Goal: Information Seeking & Learning: Compare options

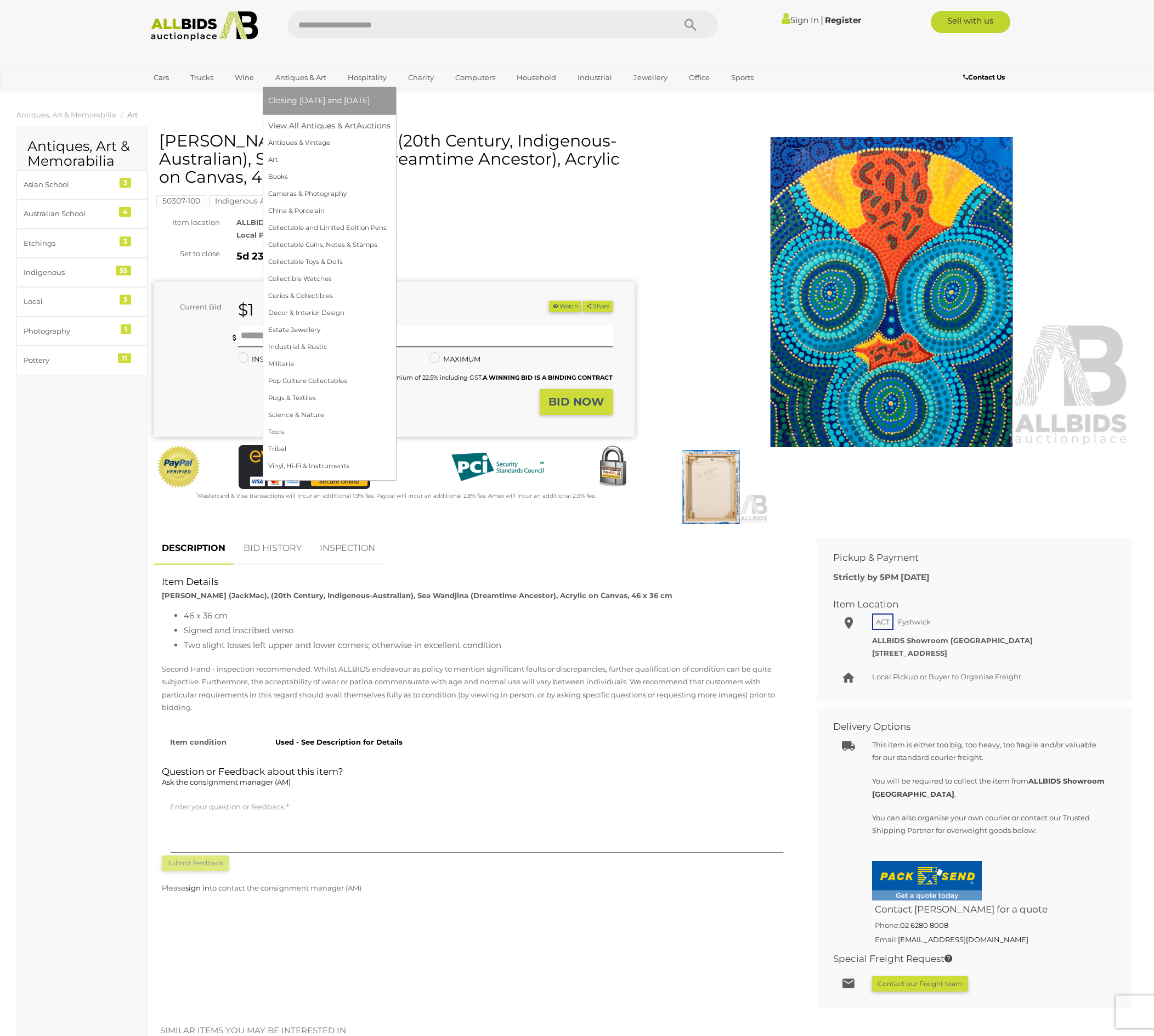
click at [334, 85] on link "Antiques & Art" at bounding box center [301, 77] width 65 height 18
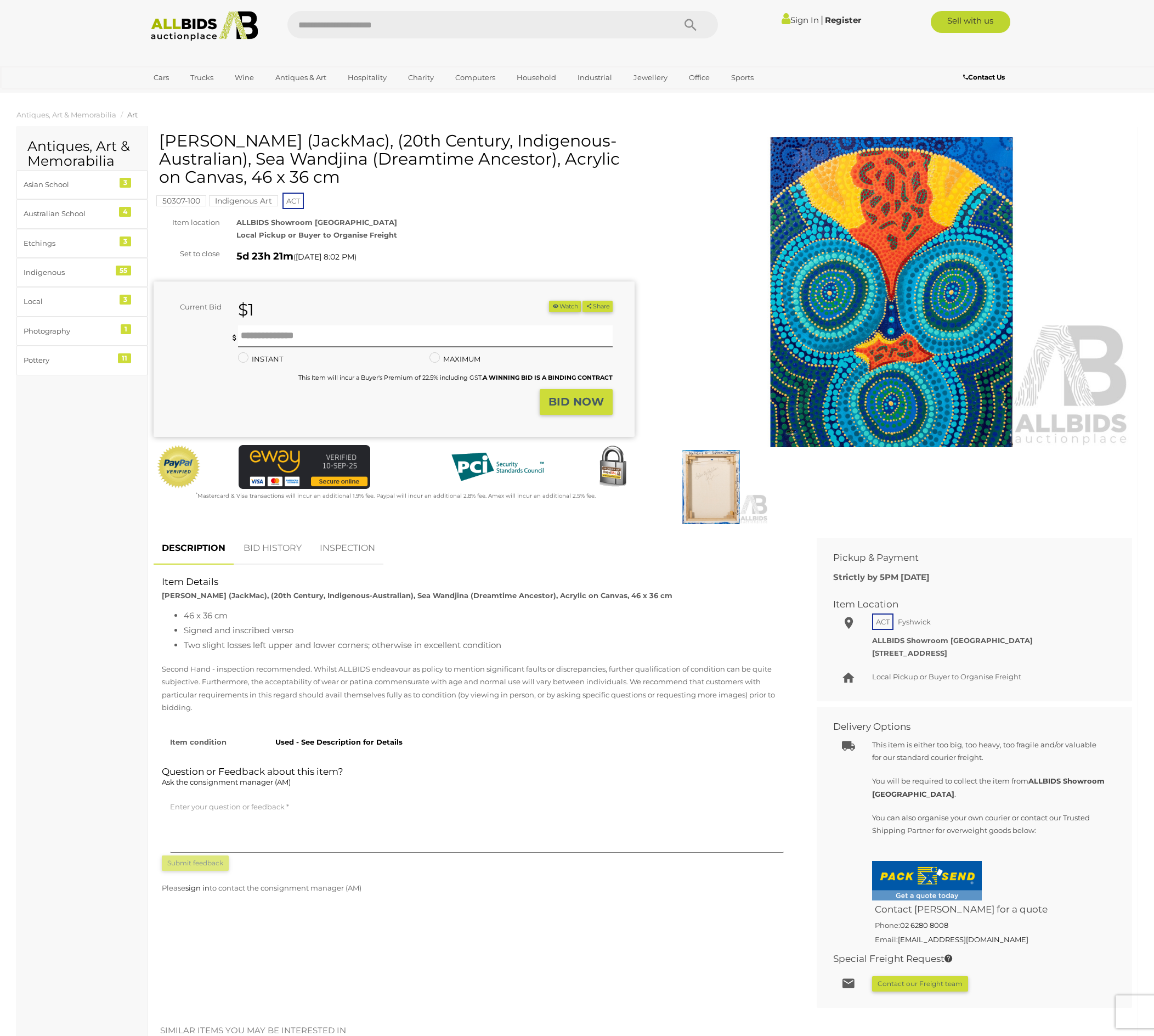
click at [370, 89] on div "Cars Closing on Weekdays View All Cars Auctions Trucks" at bounding box center [504, 79] width 731 height 26
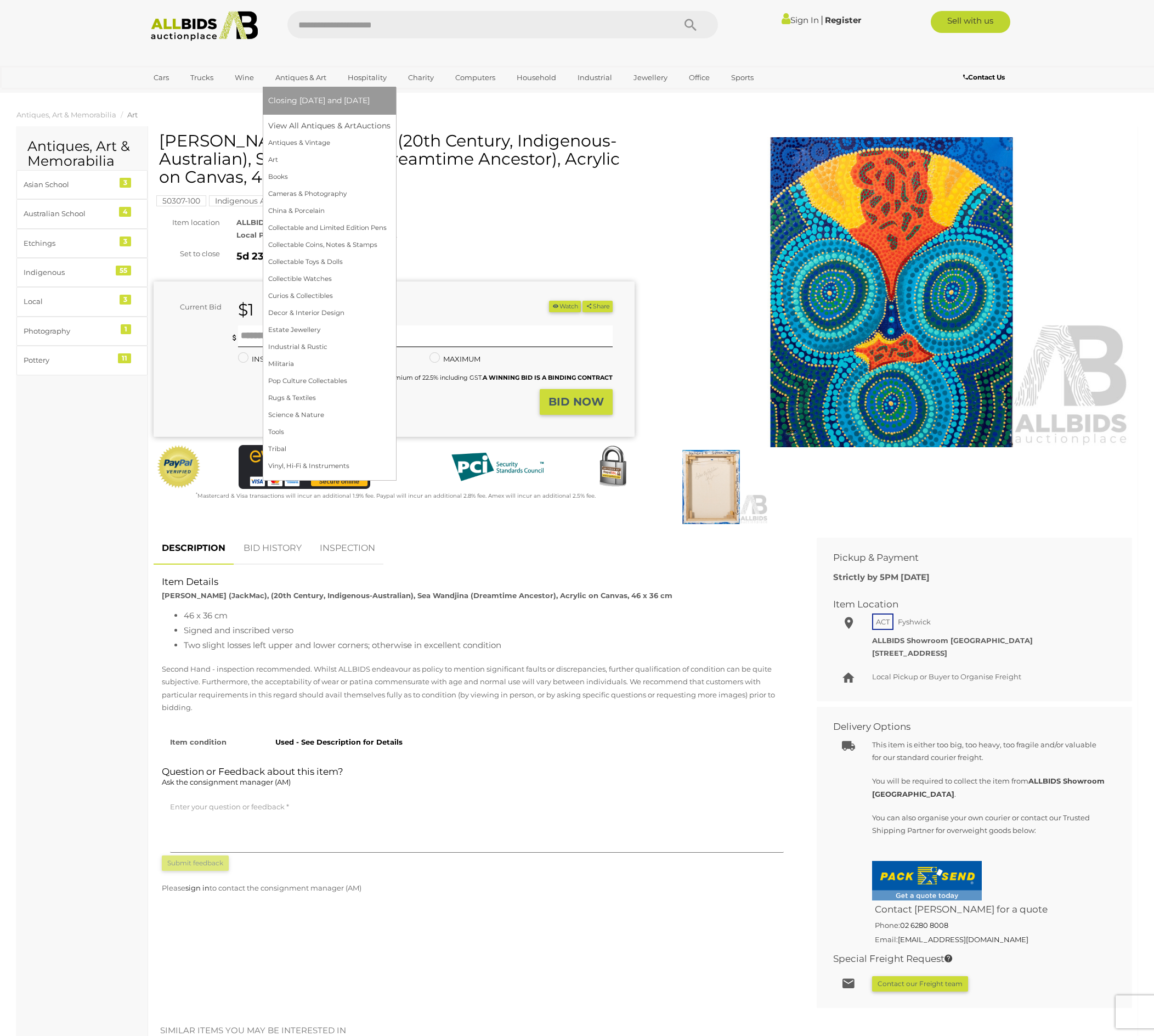
click at [334, 81] on link "Antiques & Art" at bounding box center [301, 77] width 65 height 18
click at [354, 134] on link "View All Antiques & Art Auctions" at bounding box center [333, 126] width 130 height 17
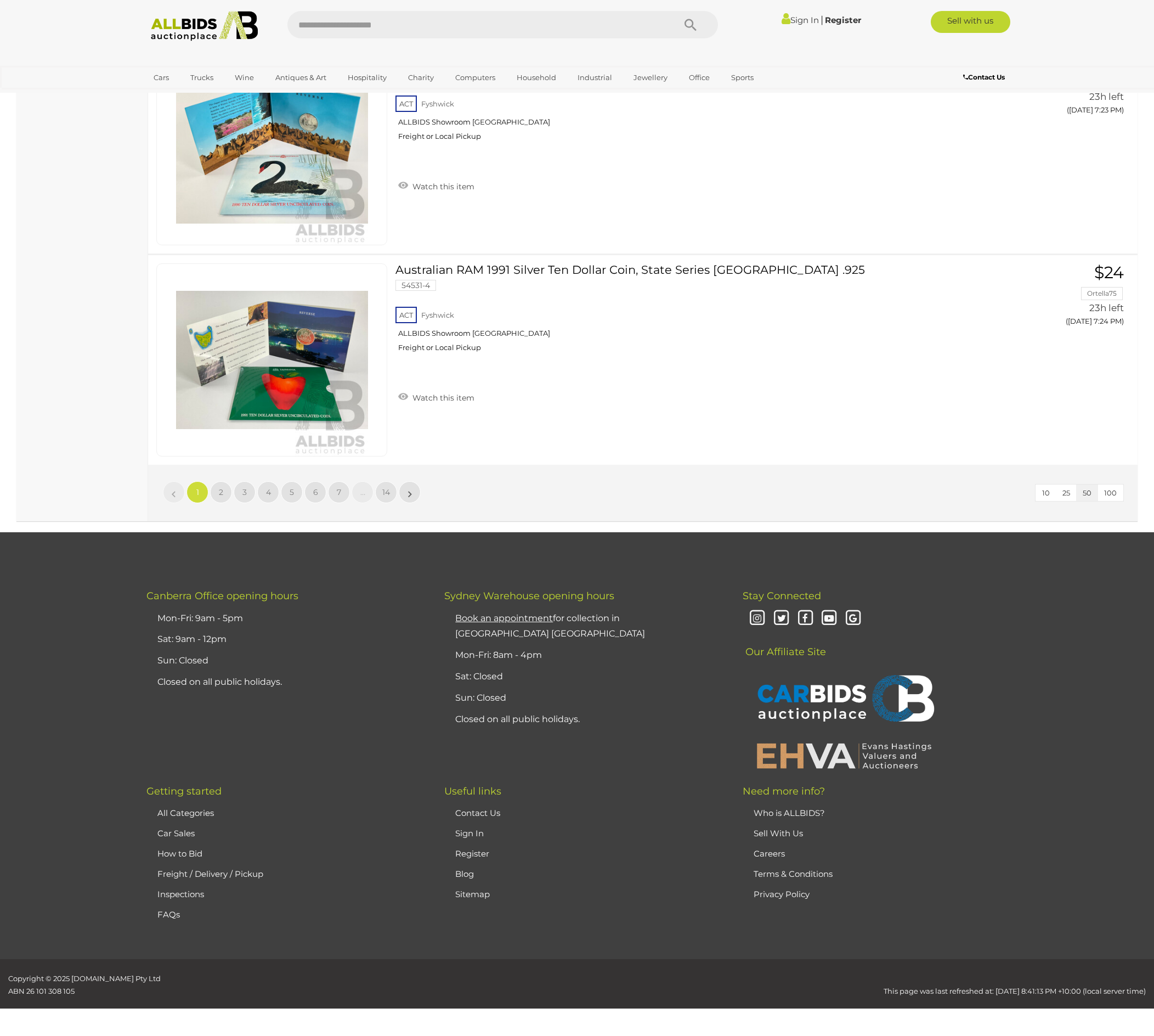
scroll to position [10714, 0]
click at [381, 481] on link "14" at bounding box center [386, 492] width 22 height 22
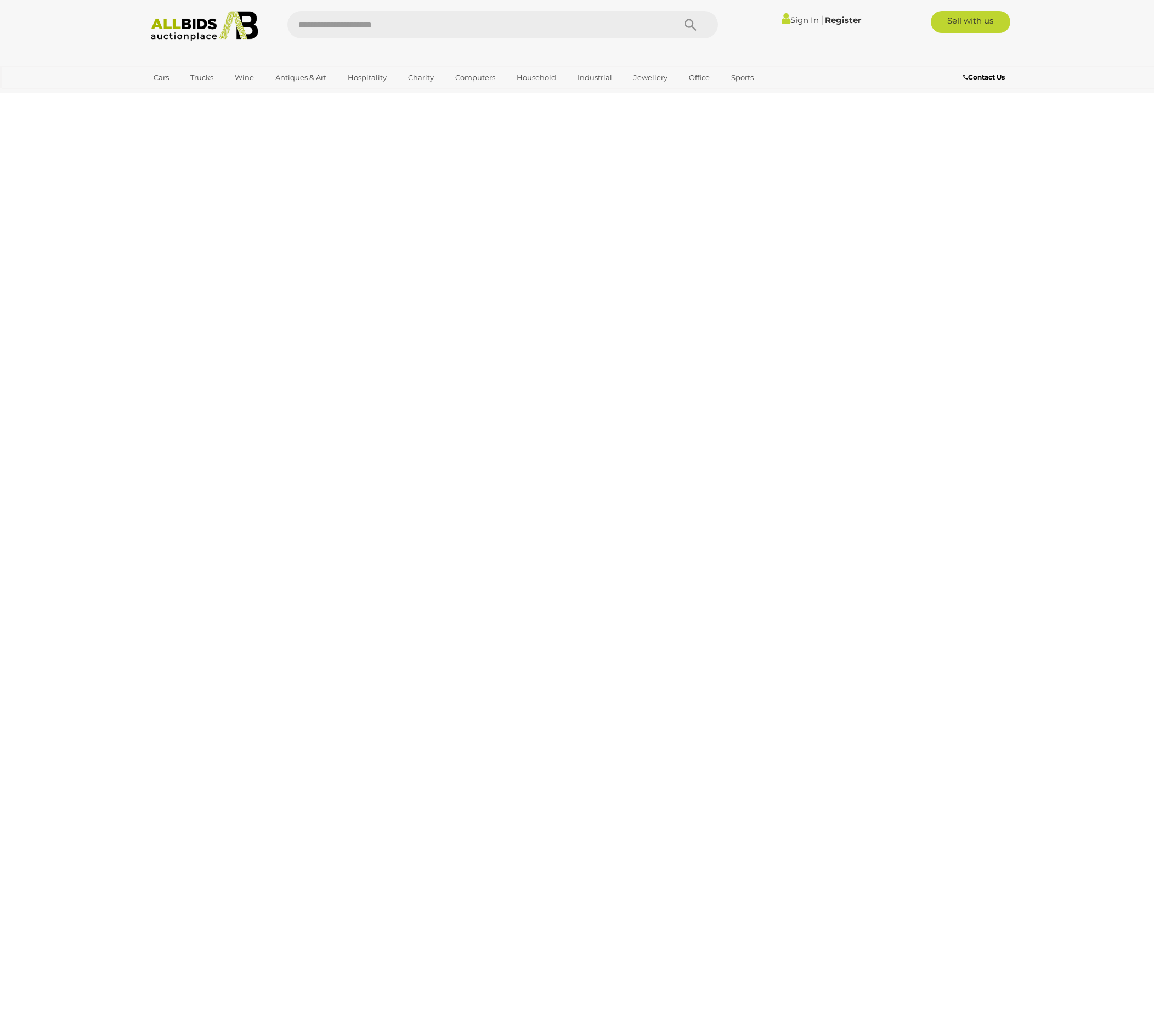
scroll to position [324, 0]
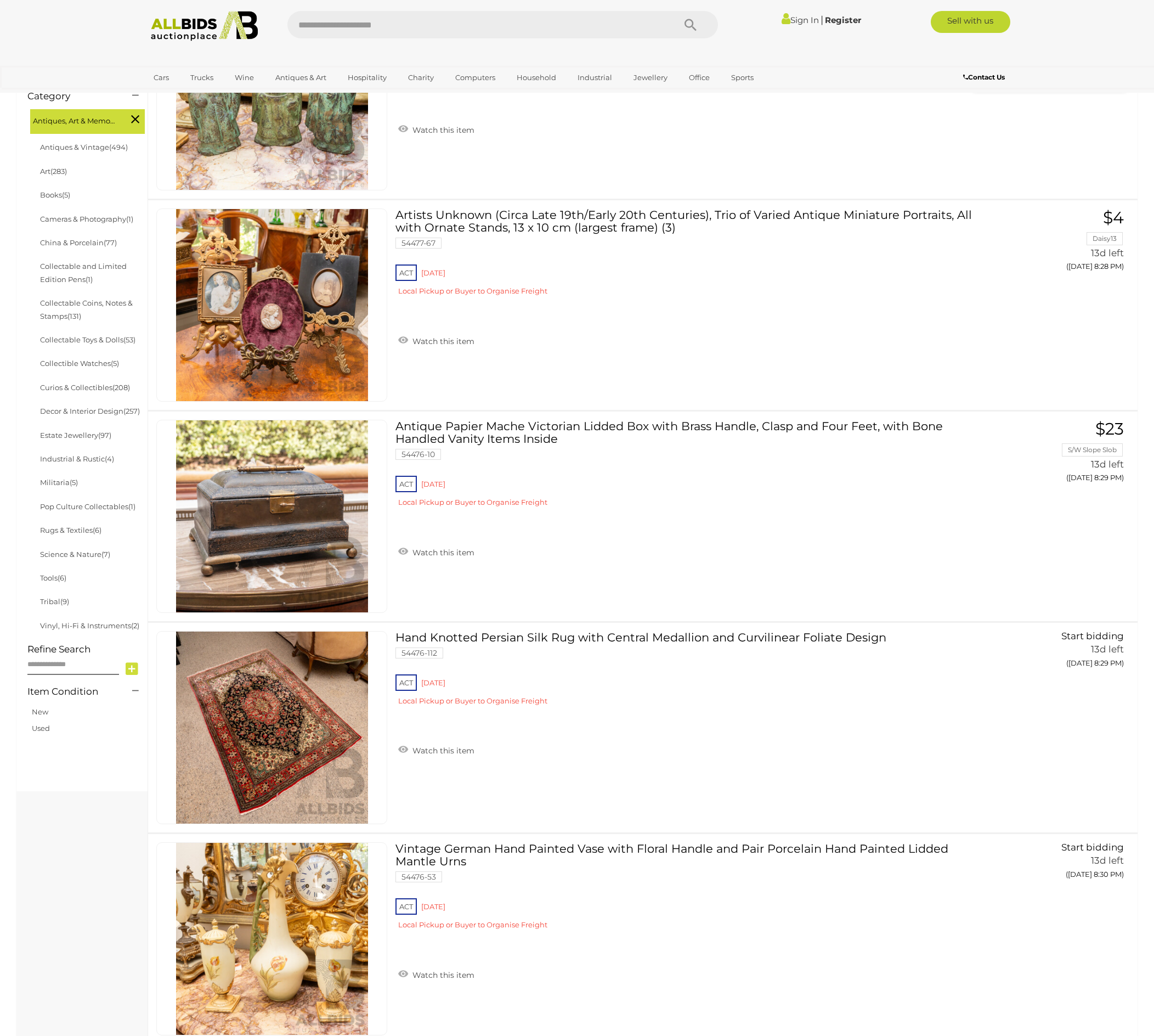
click at [313, 190] on img at bounding box center [272, 93] width 192 height 192
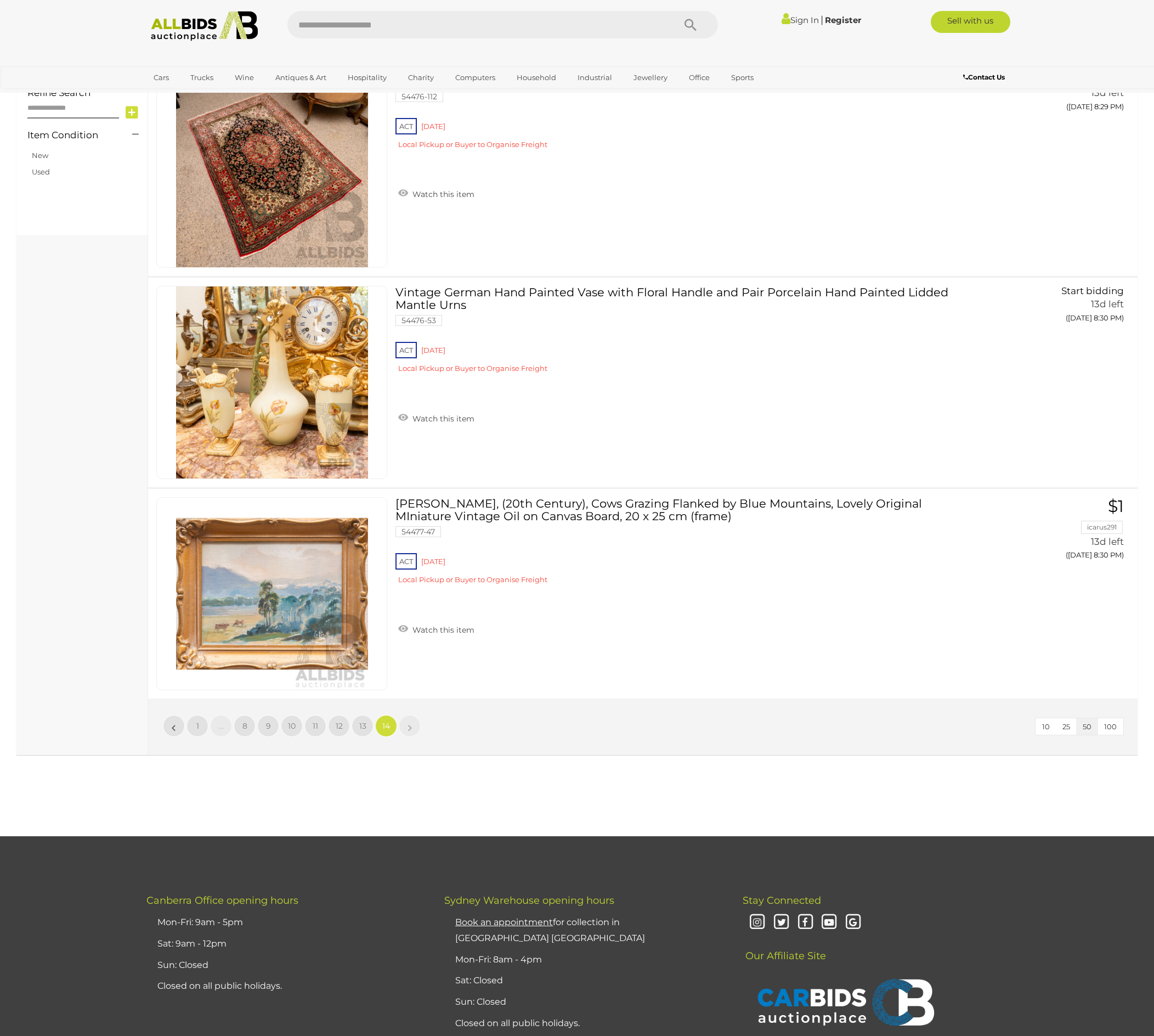
scroll to position [993, 0]
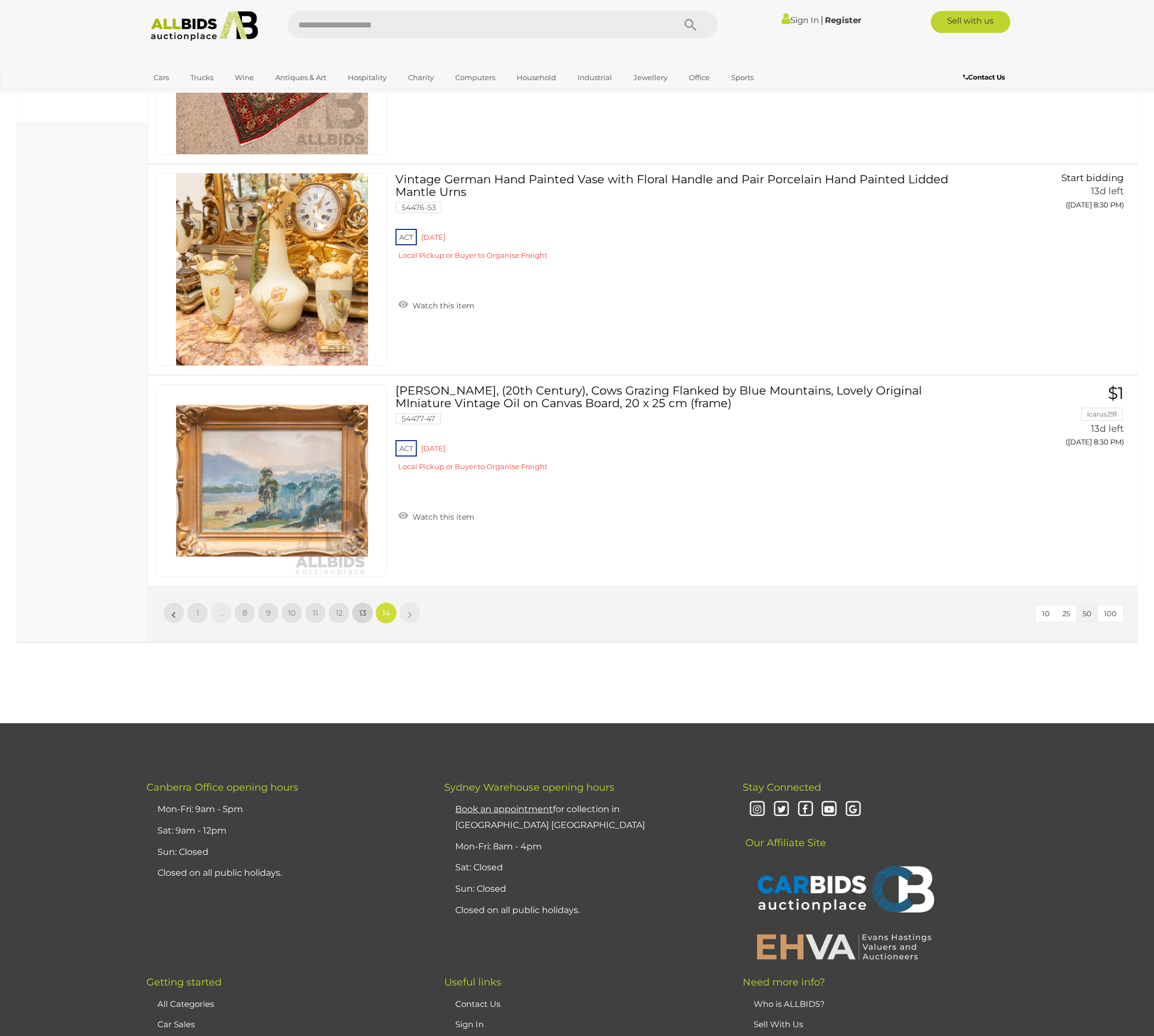
click at [360, 618] on span "13" at bounding box center [363, 613] width 7 height 10
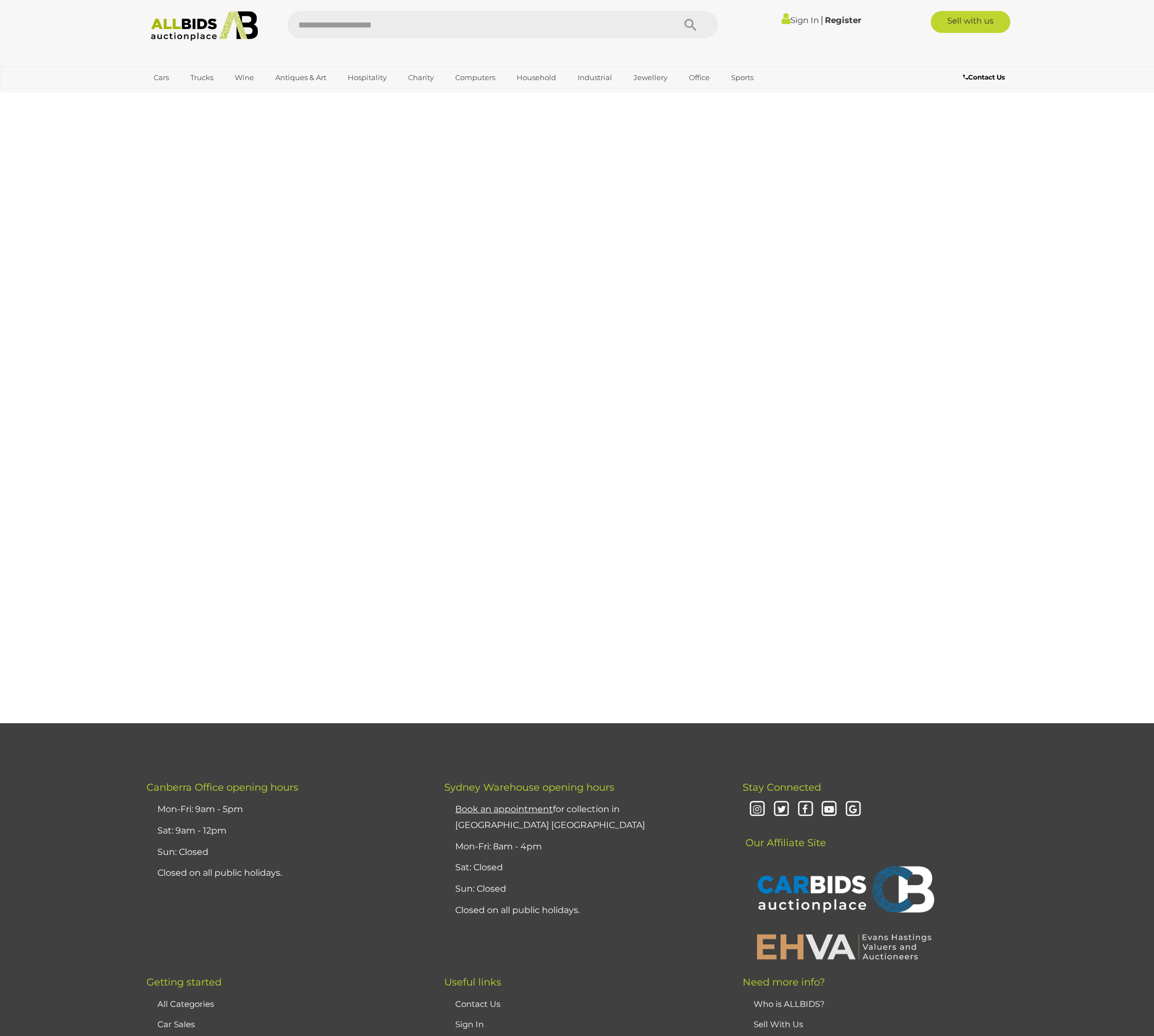
scroll to position [324, 0]
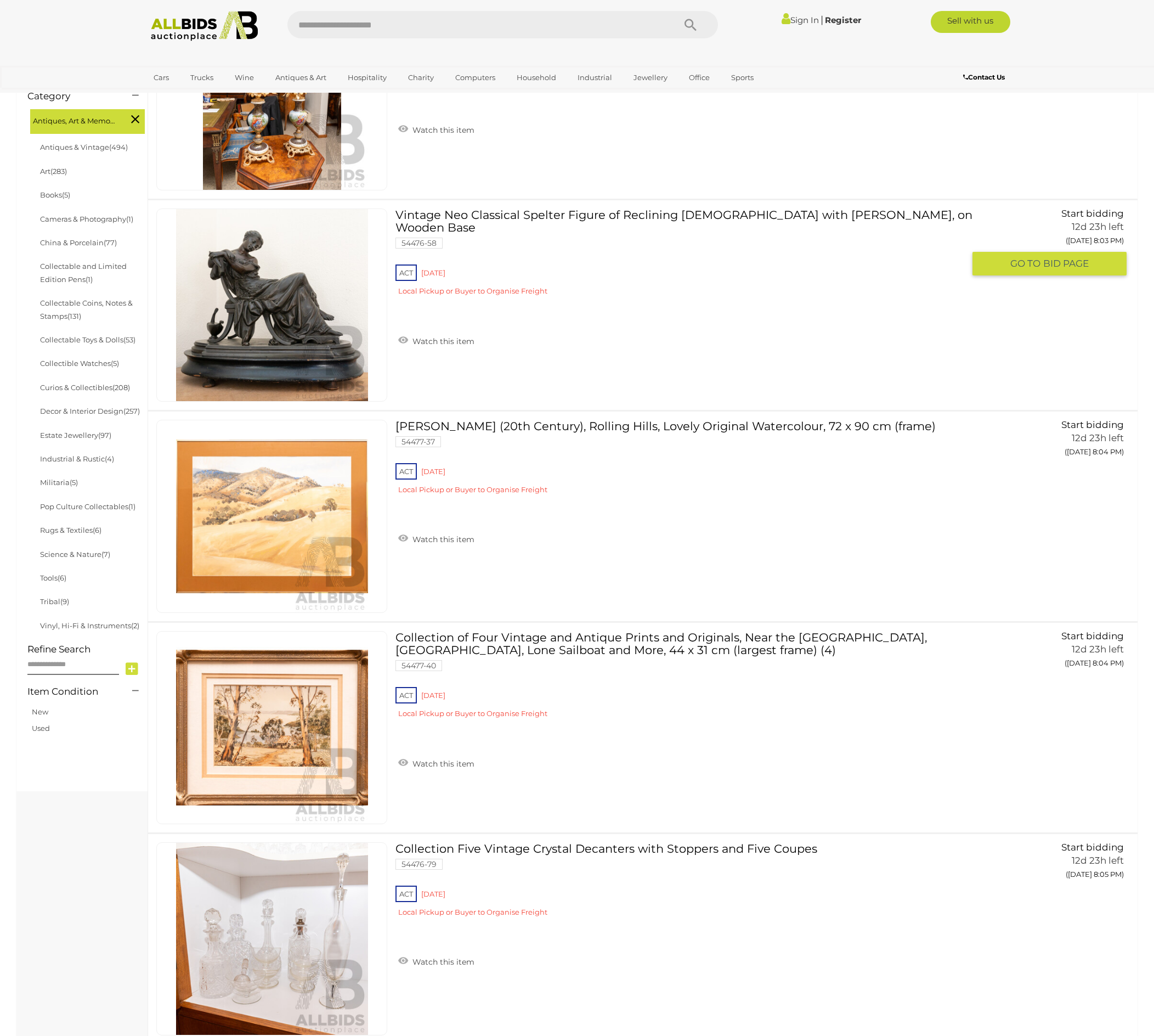
click at [267, 401] on img at bounding box center [272, 305] width 192 height 192
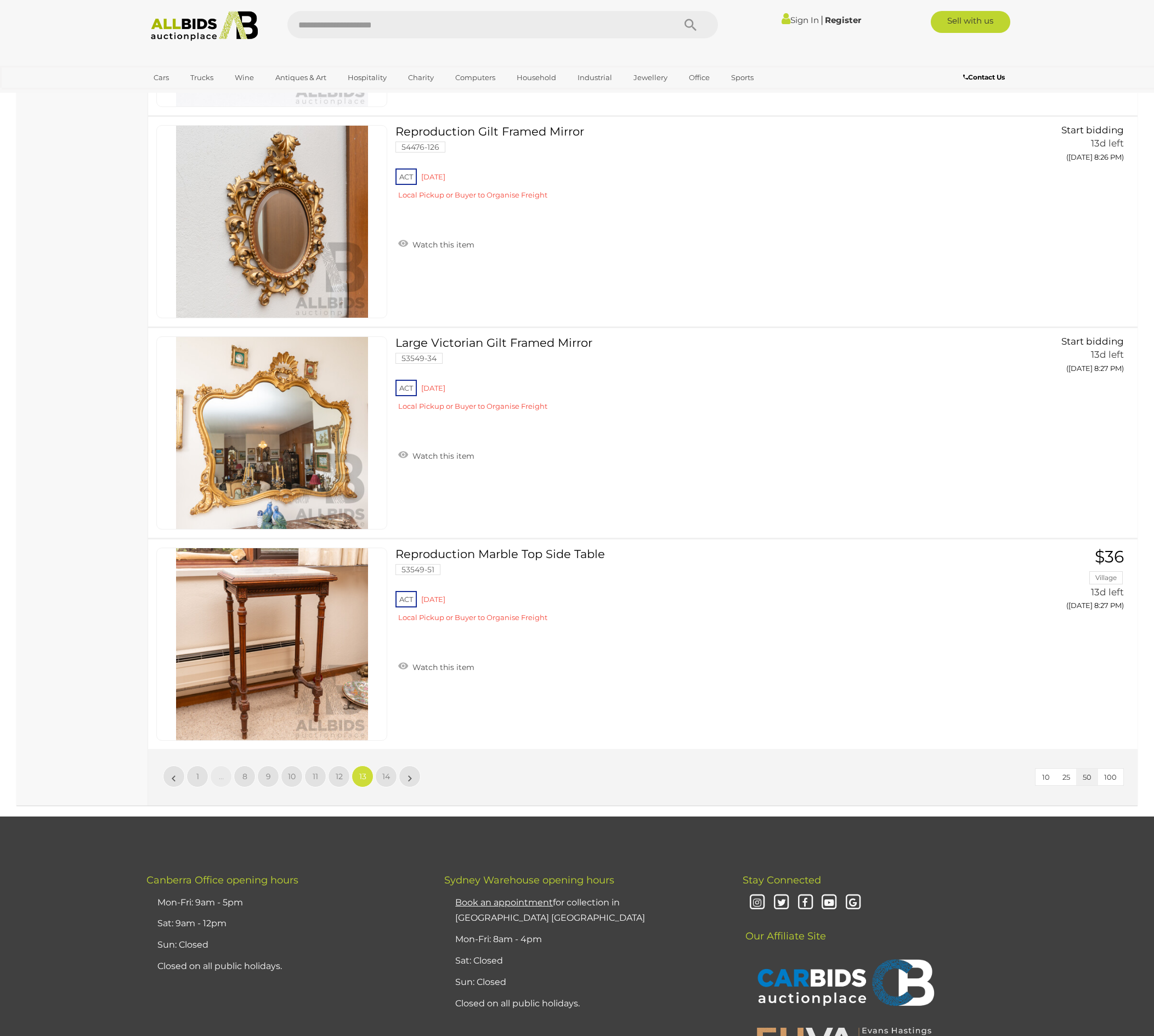
scroll to position [10235, 0]
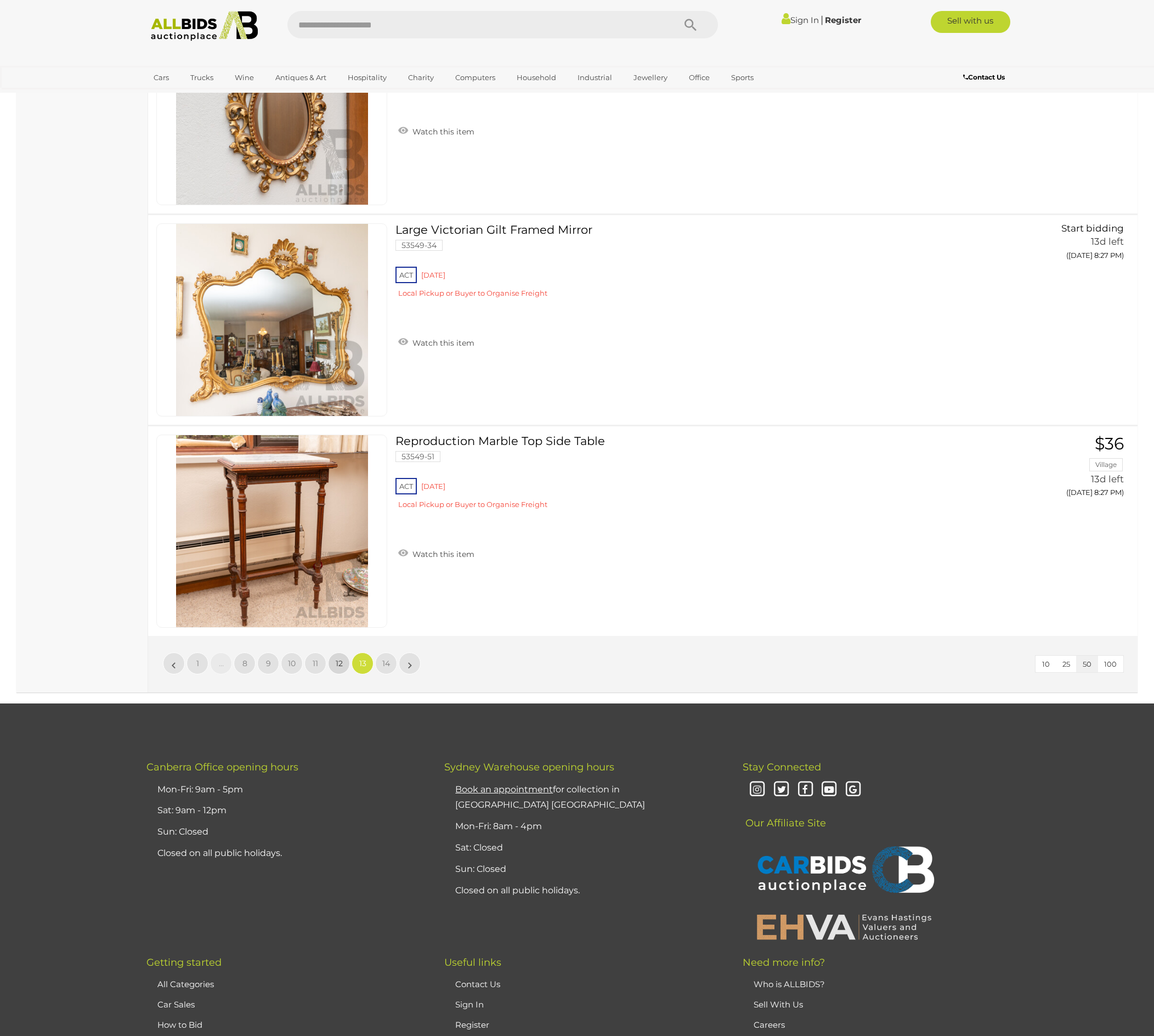
click at [334, 674] on link "12" at bounding box center [339, 664] width 22 height 22
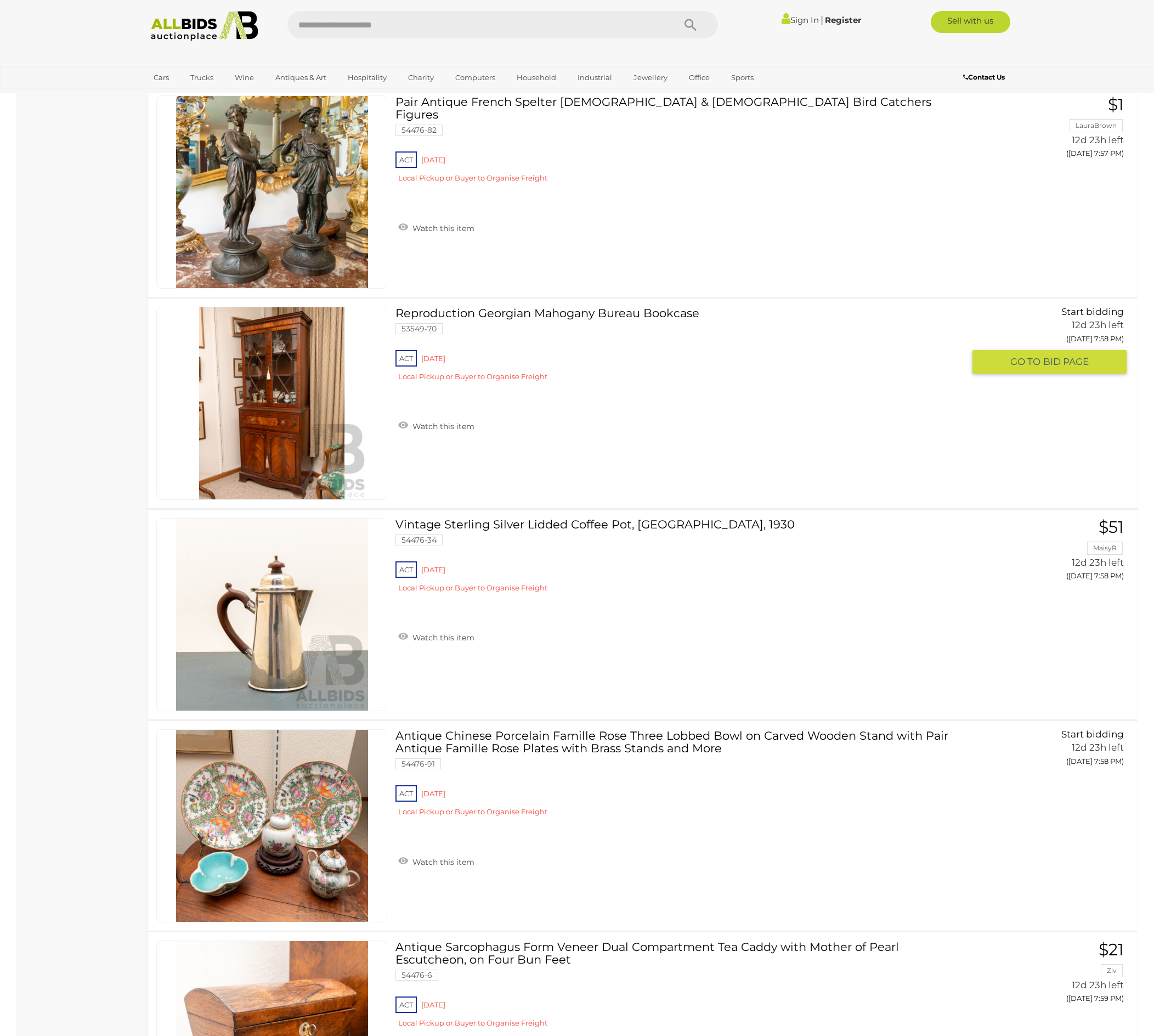
scroll to position [7981, 0]
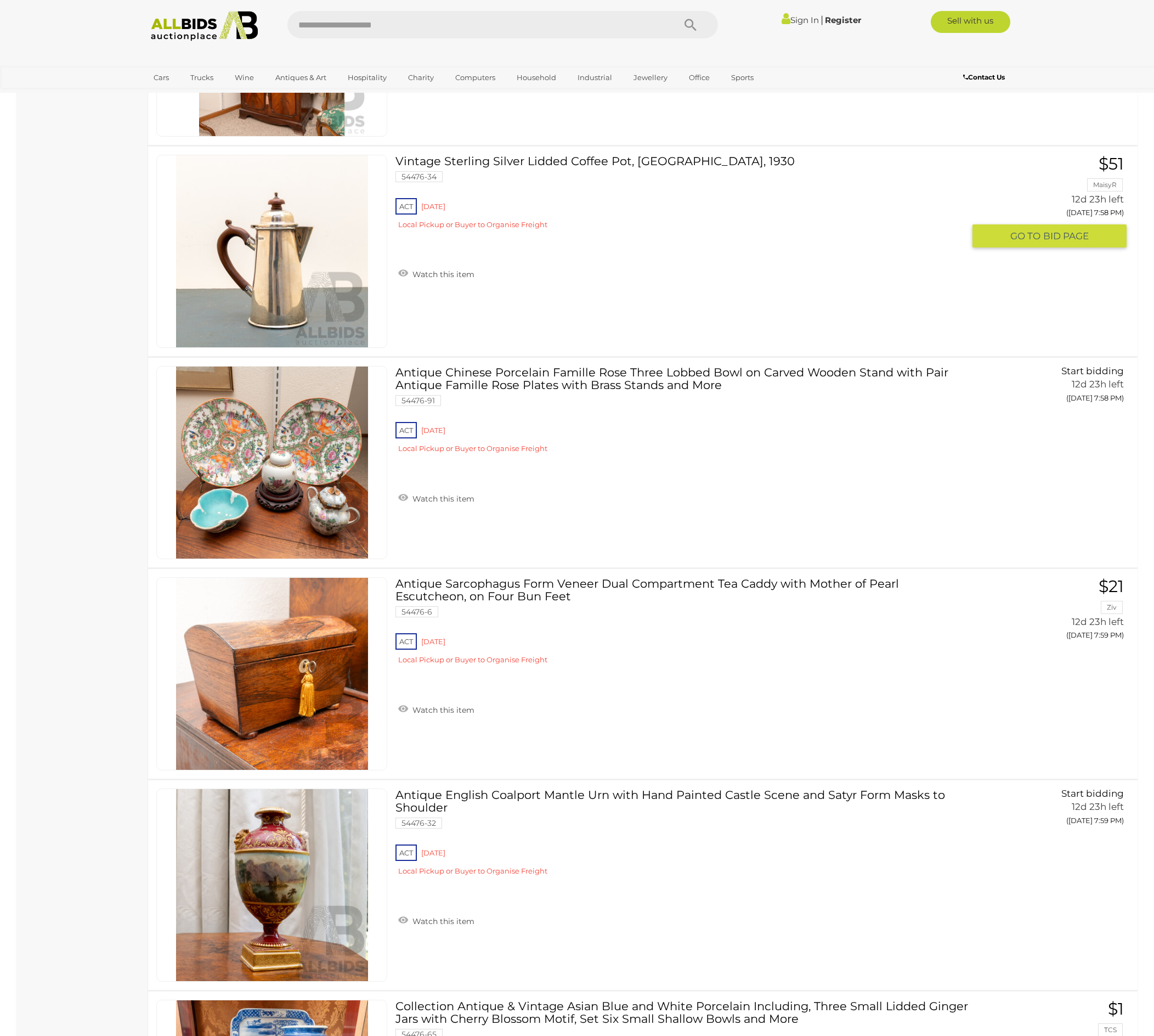
click at [308, 348] on img at bounding box center [272, 251] width 192 height 192
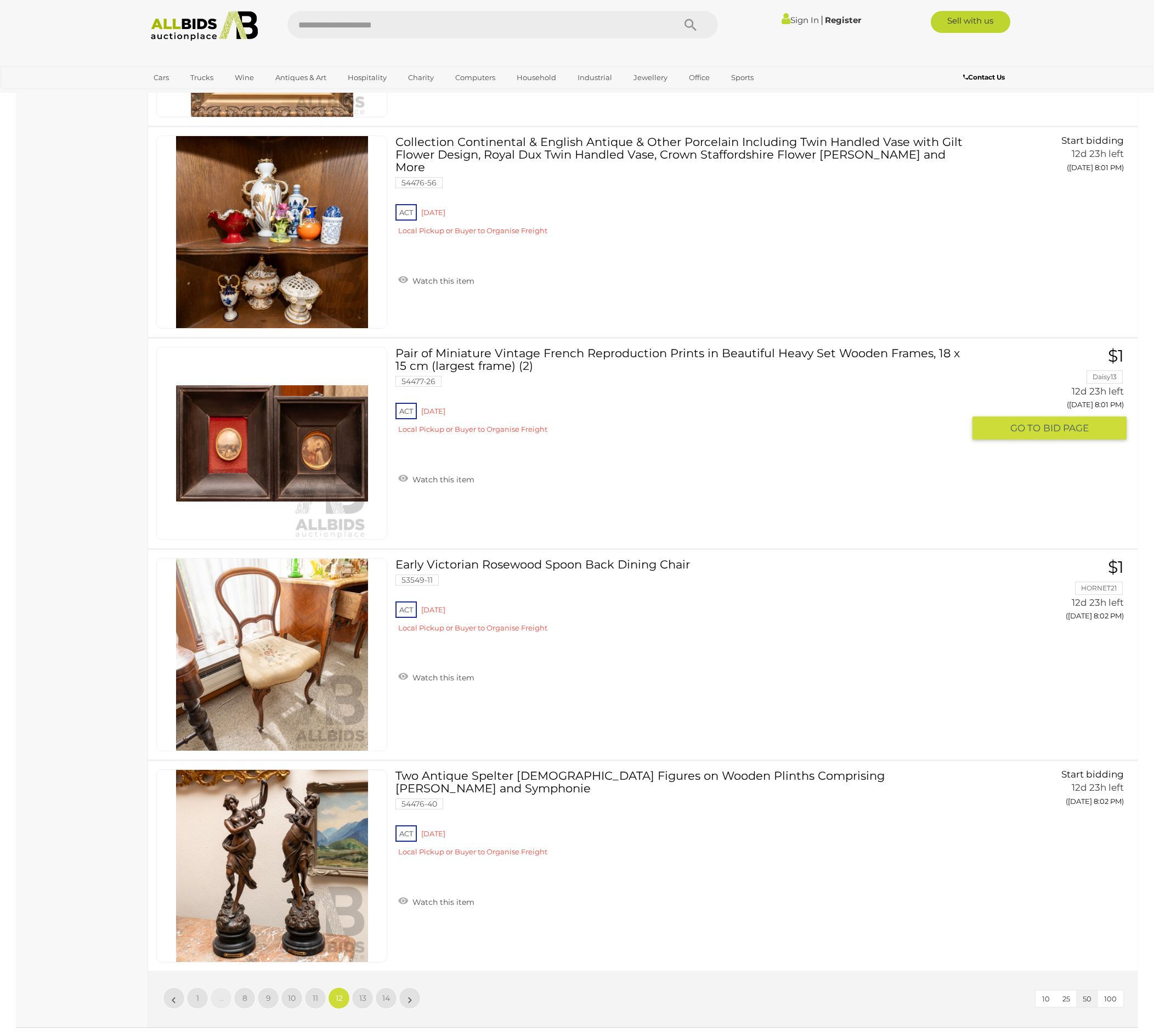
scroll to position [10357, 0]
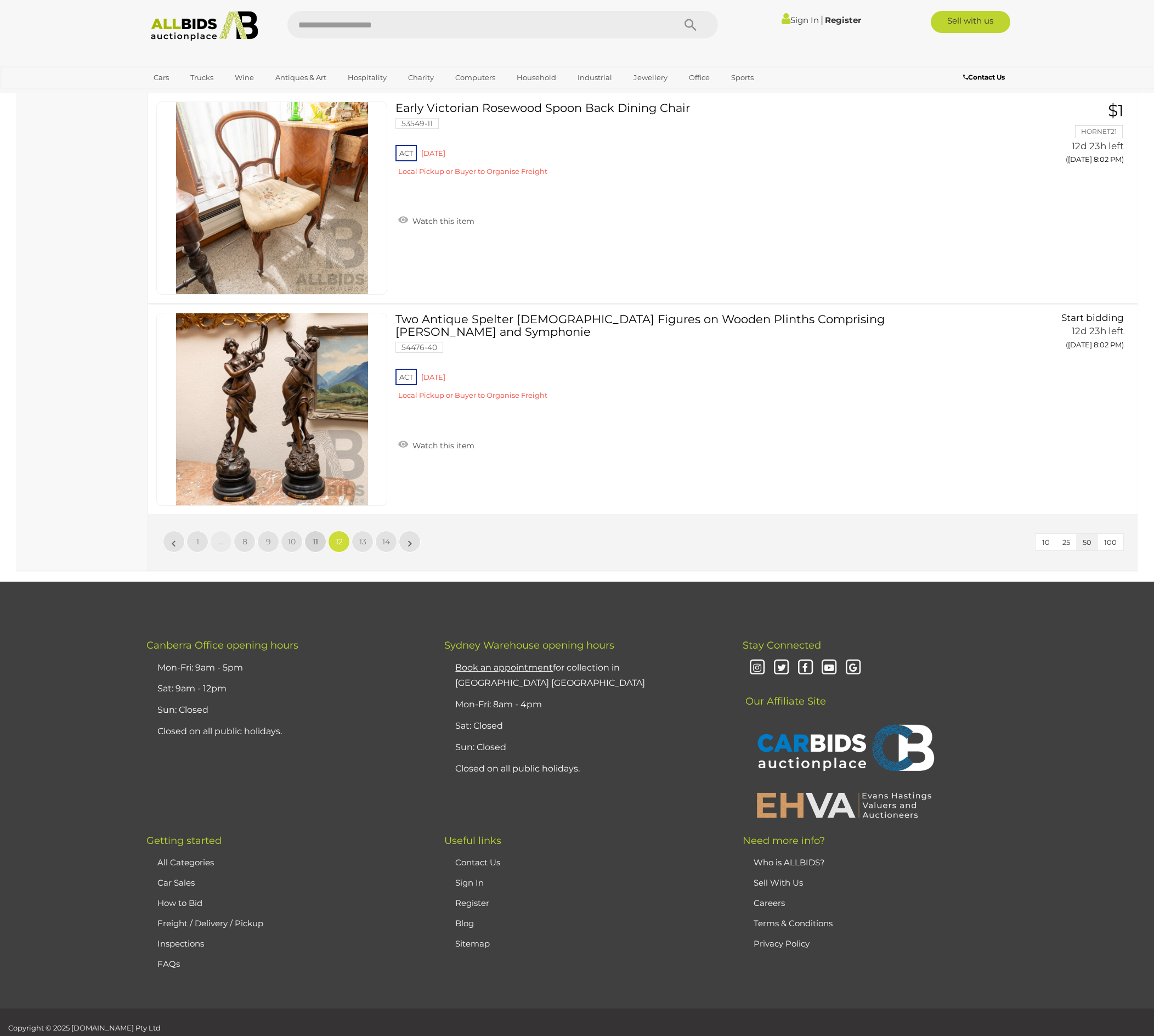
click at [309, 553] on link "11" at bounding box center [315, 541] width 22 height 22
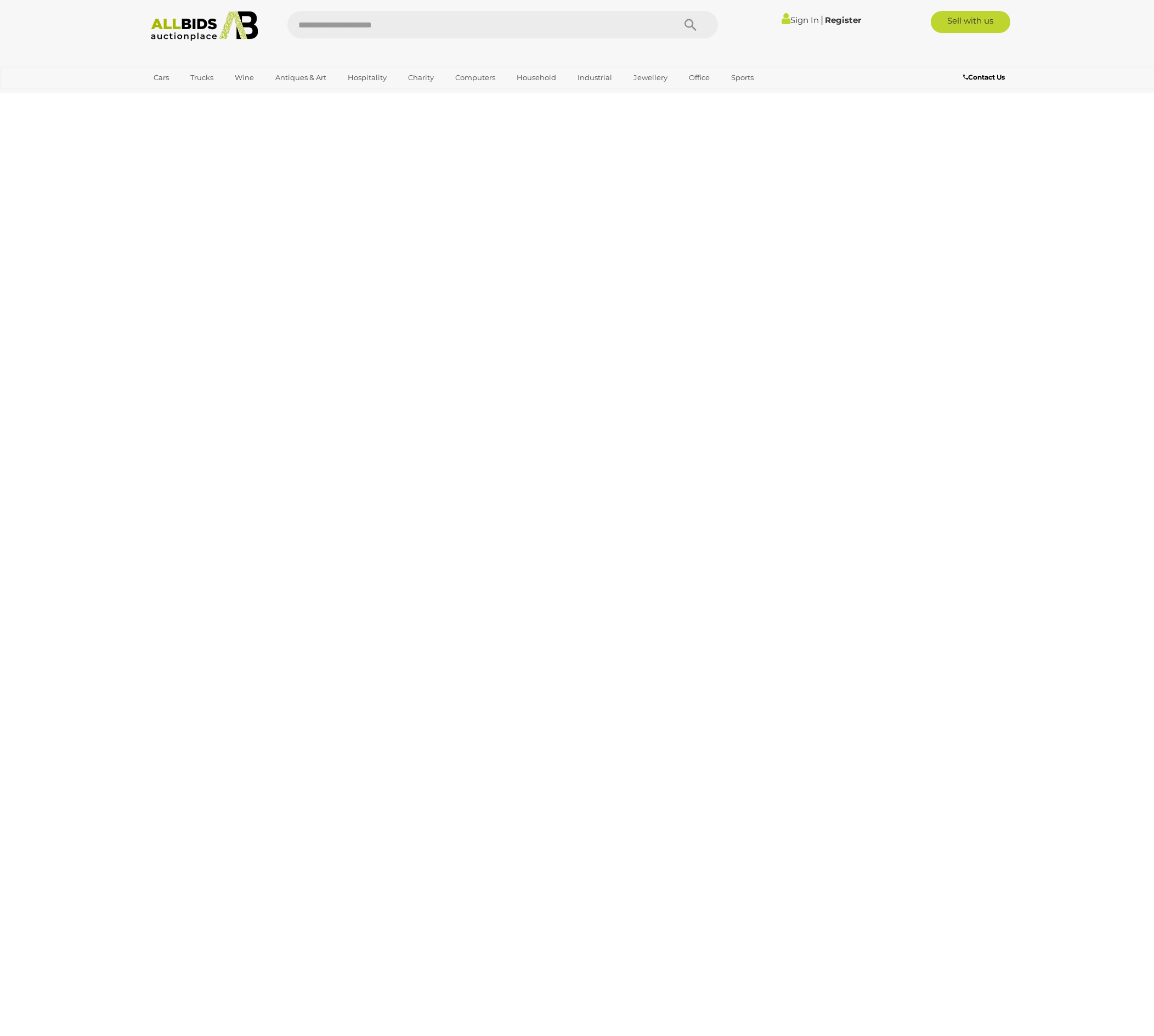
scroll to position [324, 0]
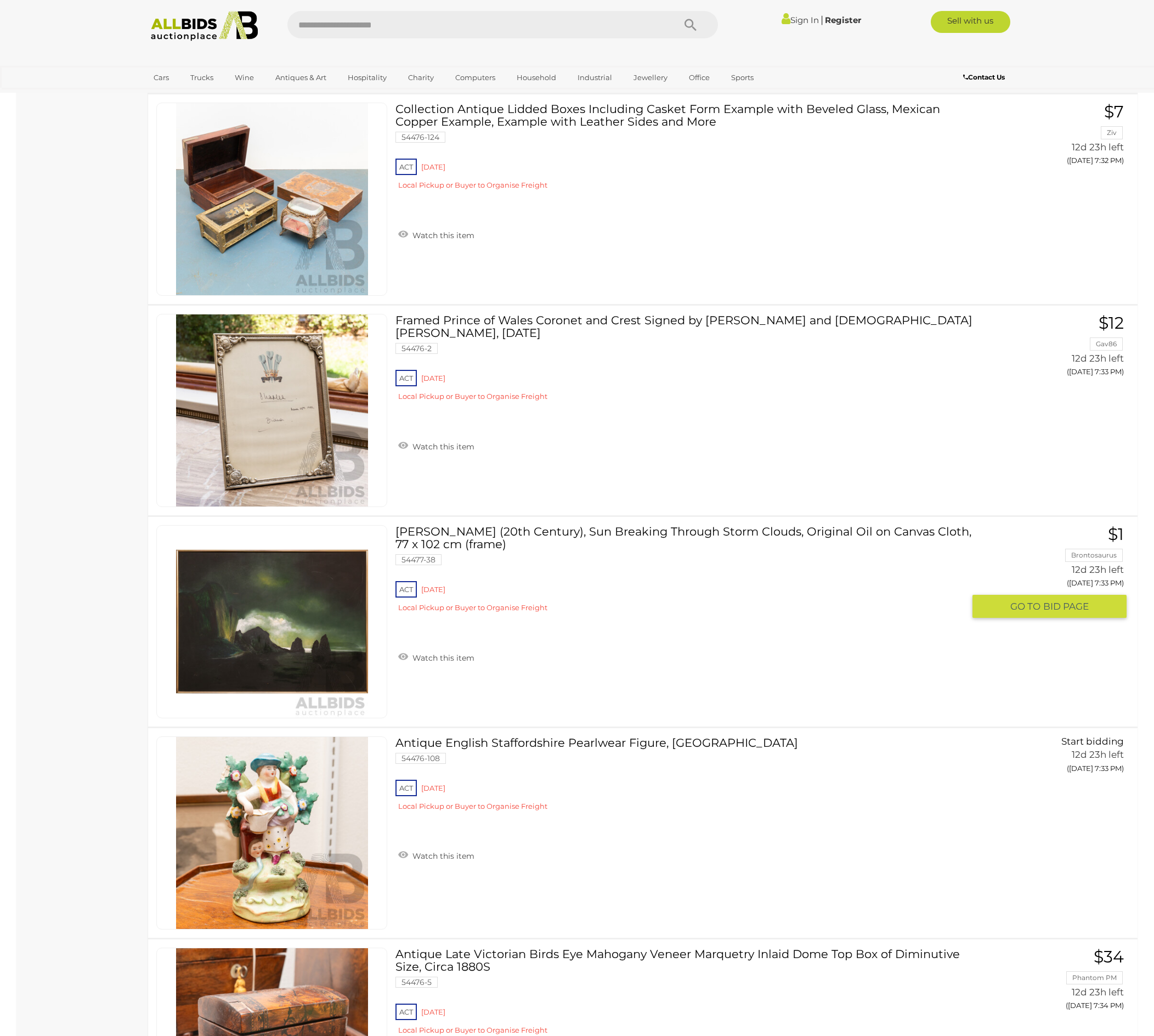
scroll to position [2533, 0]
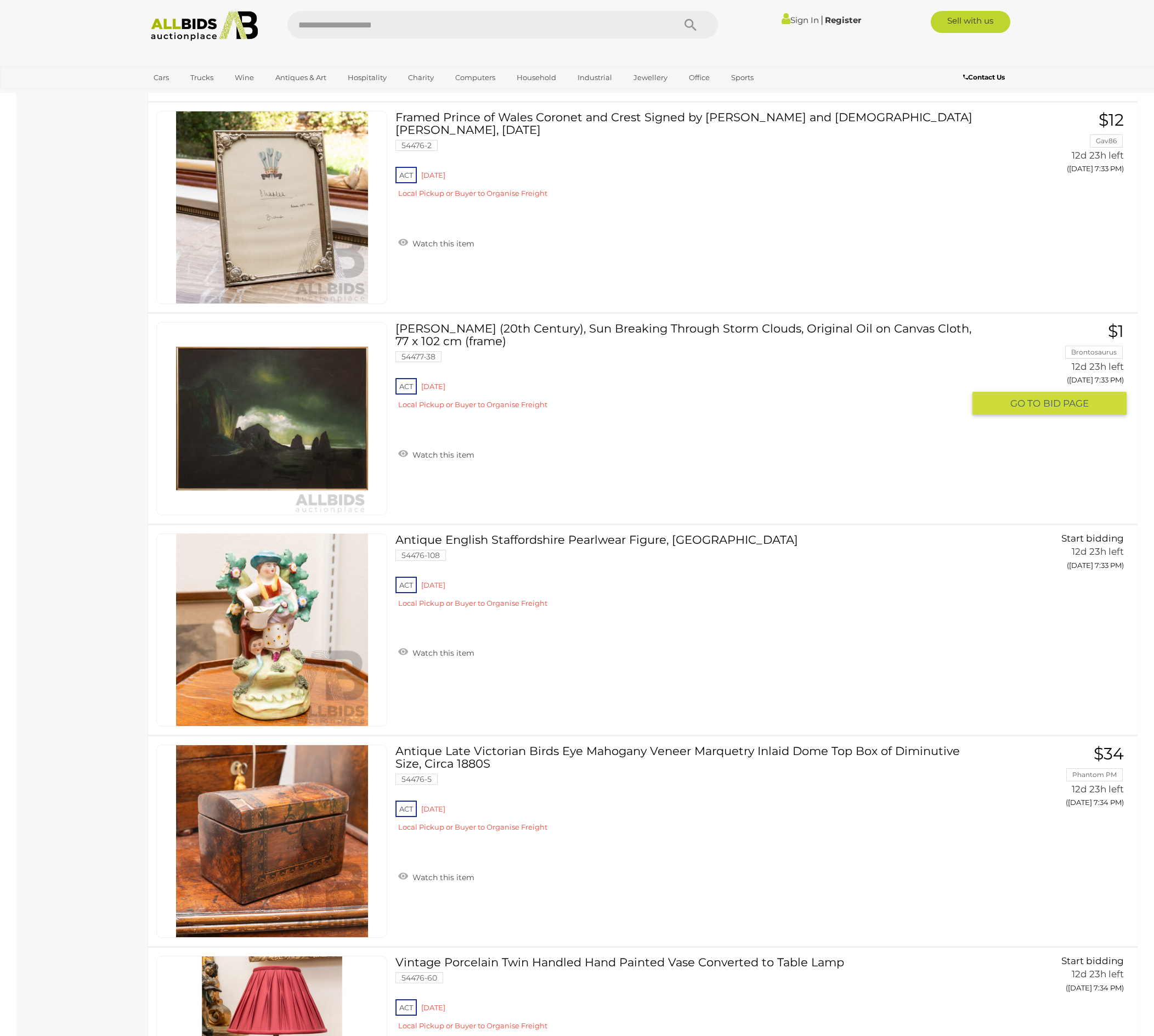
click at [246, 515] on link at bounding box center [272, 418] width 231 height 193
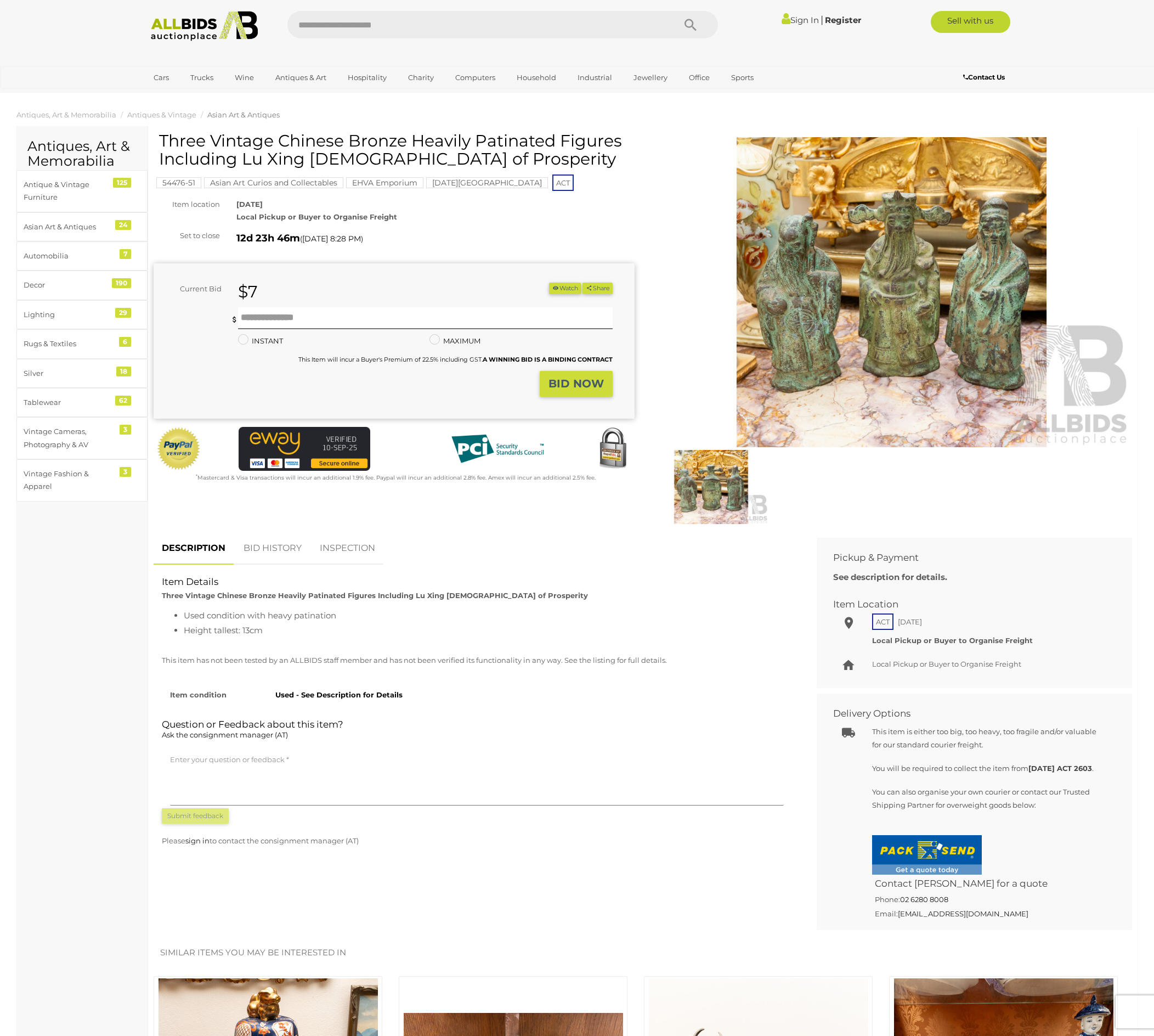
click at [903, 346] on img at bounding box center [891, 292] width 481 height 310
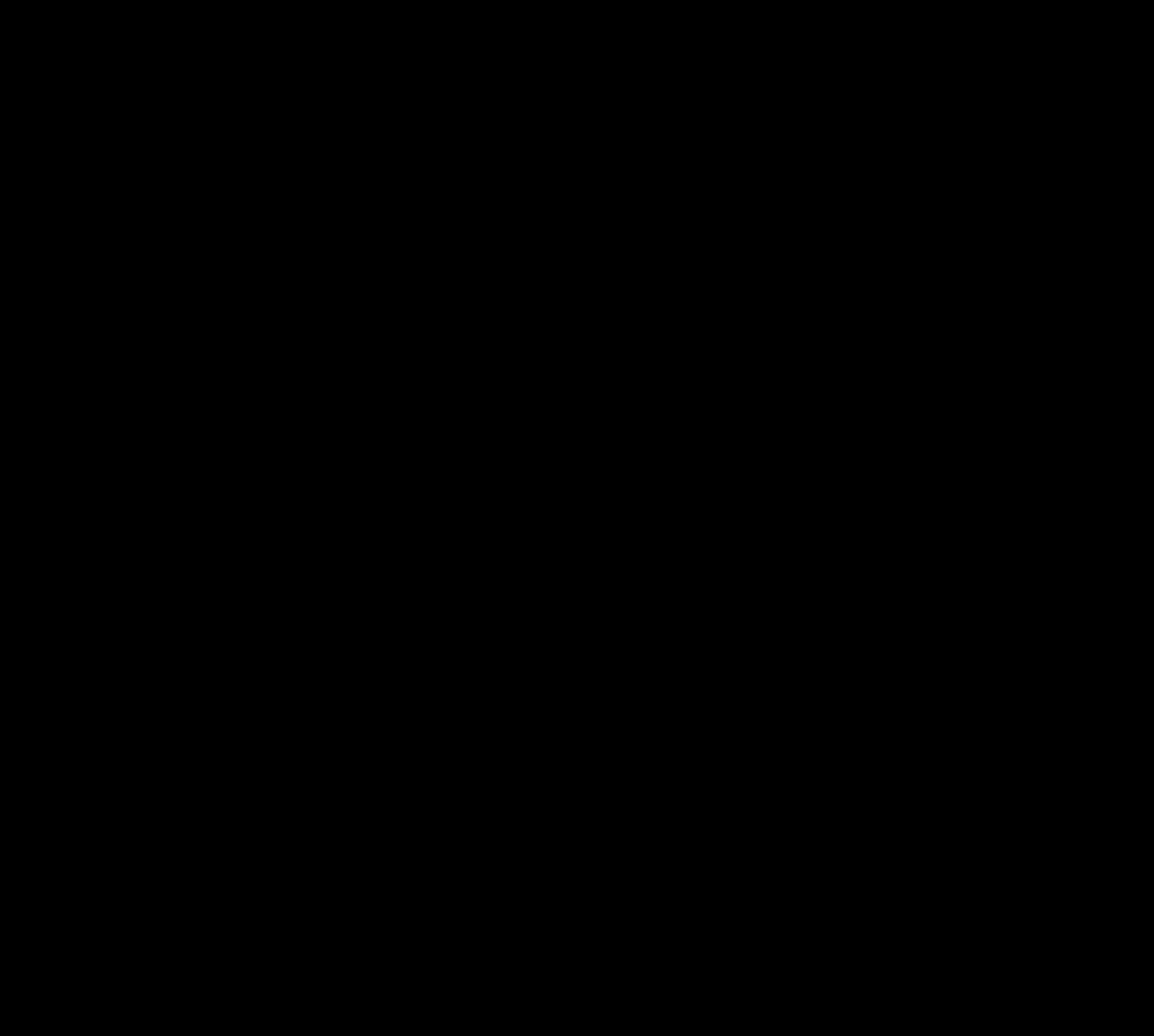
click at [903, 346] on div at bounding box center [577, 483] width 1154 height 914
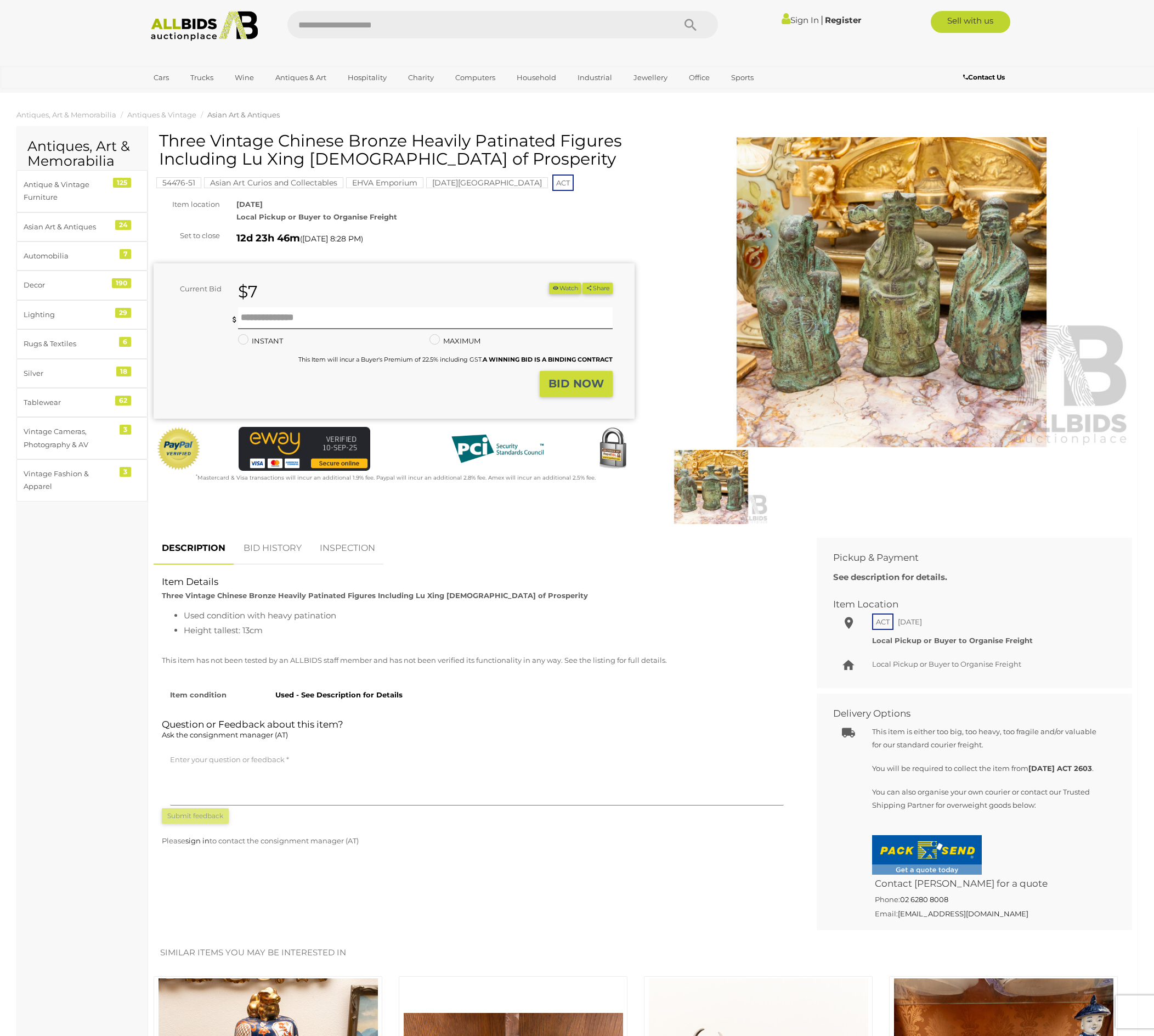
click at [903, 346] on img at bounding box center [891, 292] width 481 height 310
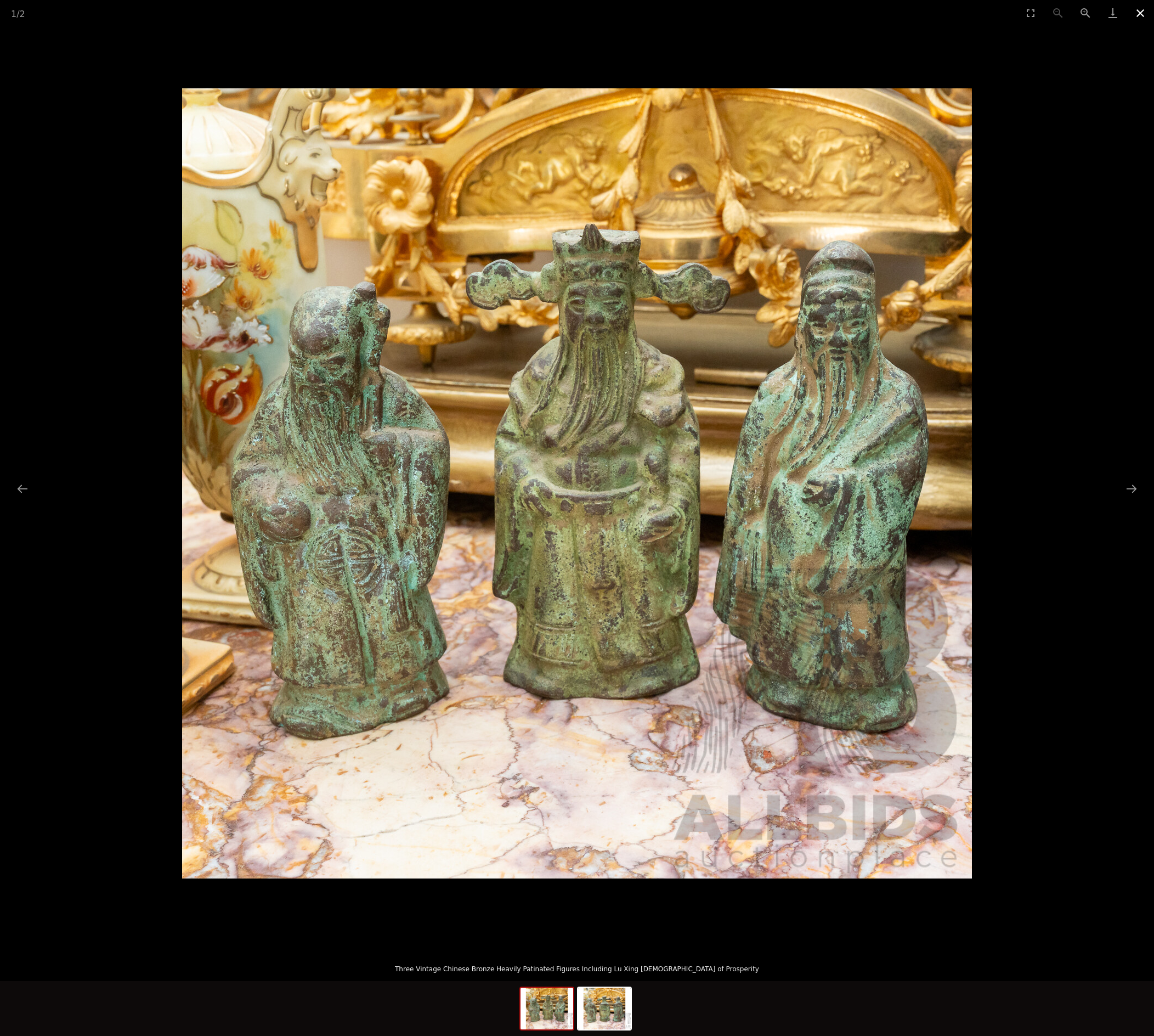
click at [1142, 9] on button "Close gallery" at bounding box center [1140, 13] width 27 height 26
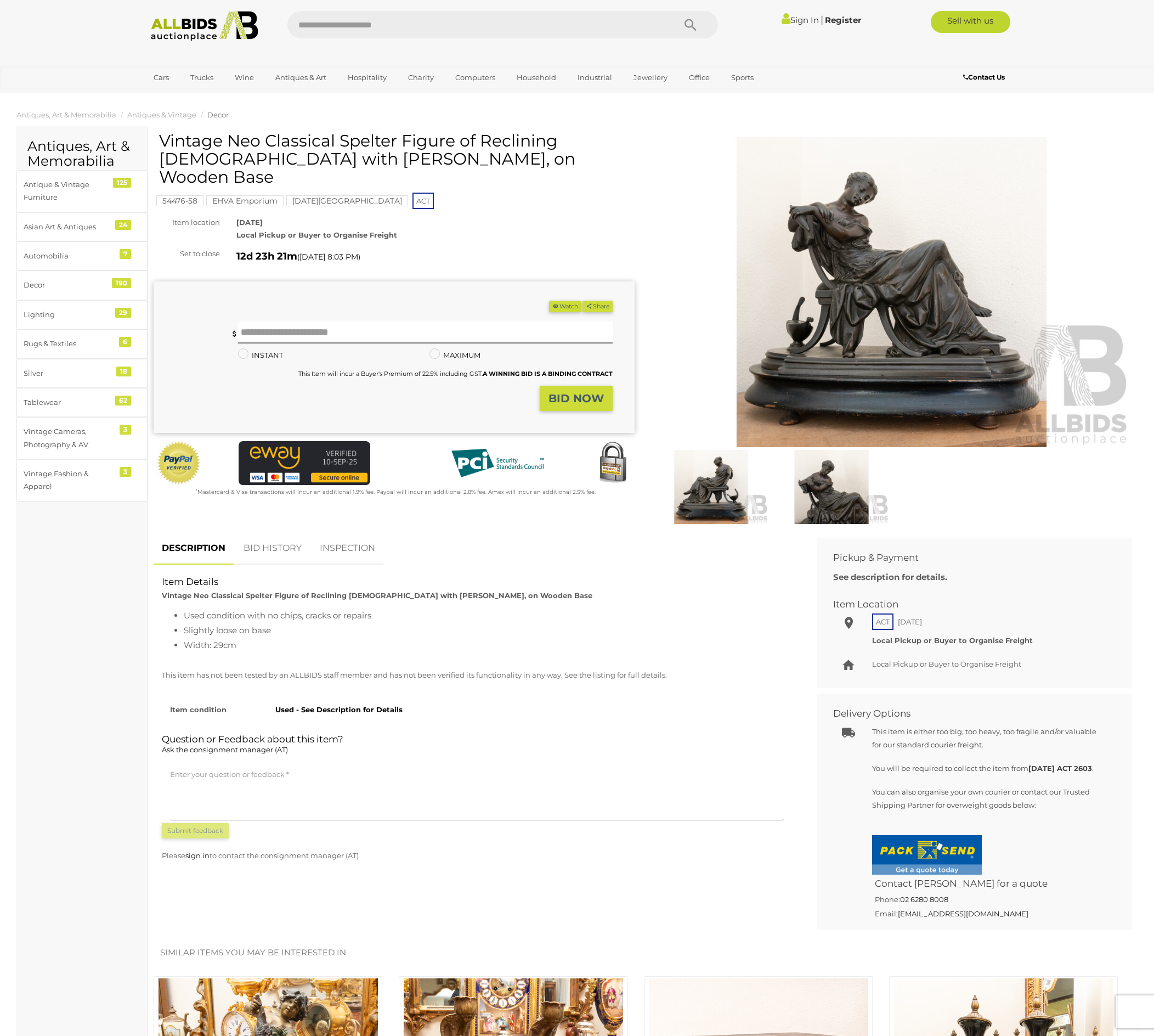
click at [798, 325] on img at bounding box center [891, 292] width 481 height 310
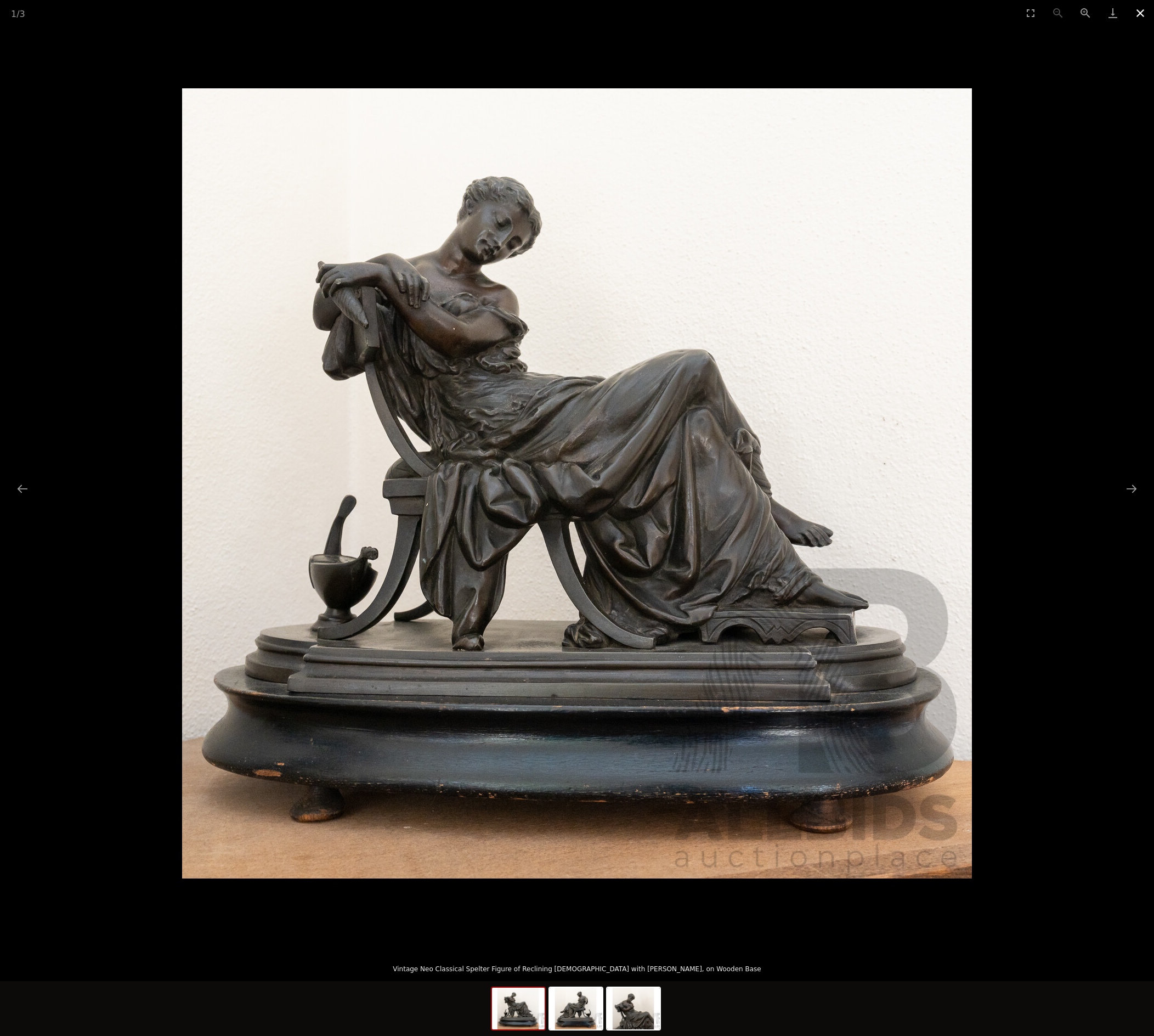
click at [1139, 12] on button "Close gallery" at bounding box center [1140, 13] width 27 height 26
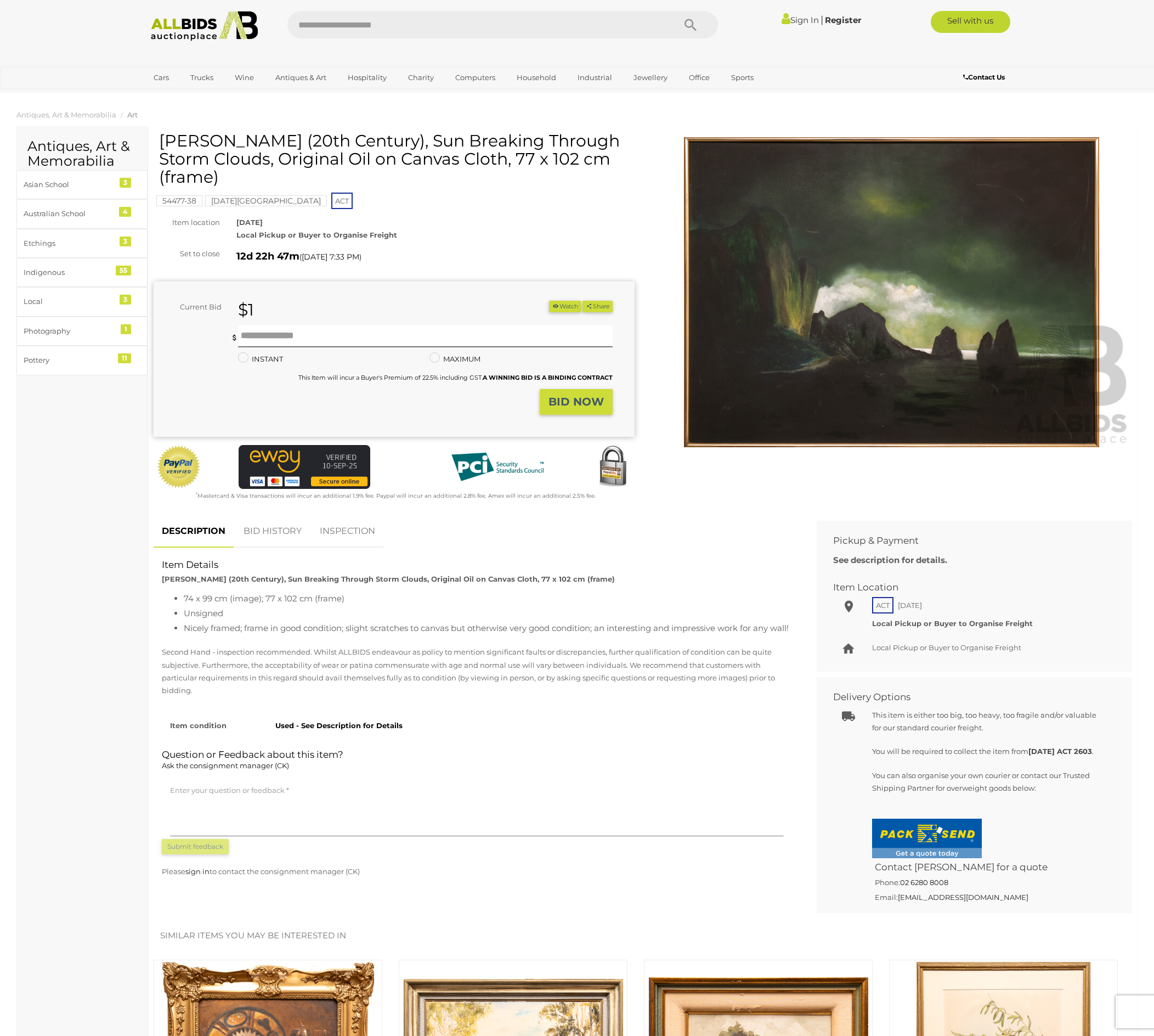
click at [763, 418] on img at bounding box center [891, 292] width 481 height 310
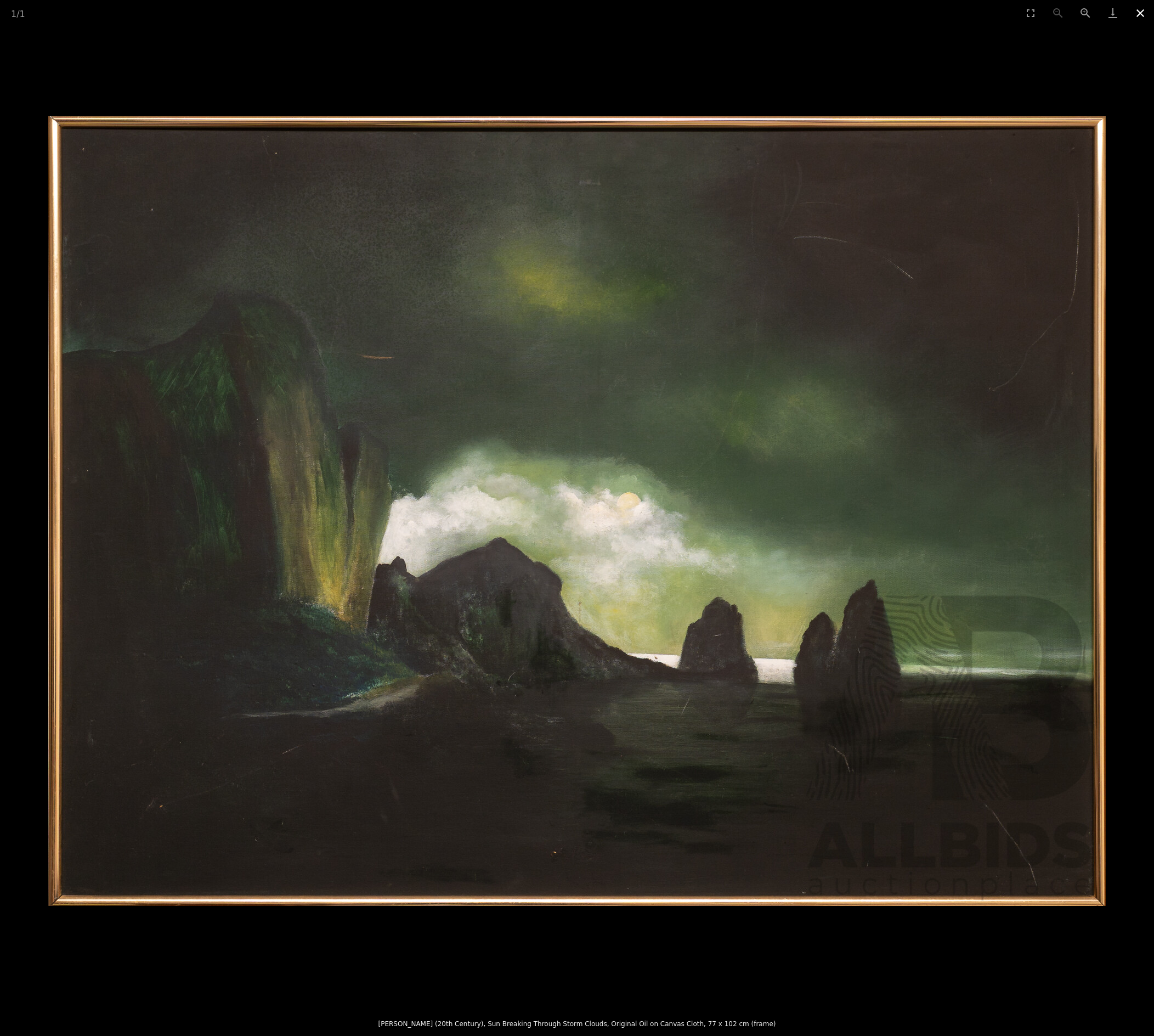
click at [1150, 10] on button "Close gallery" at bounding box center [1140, 13] width 27 height 26
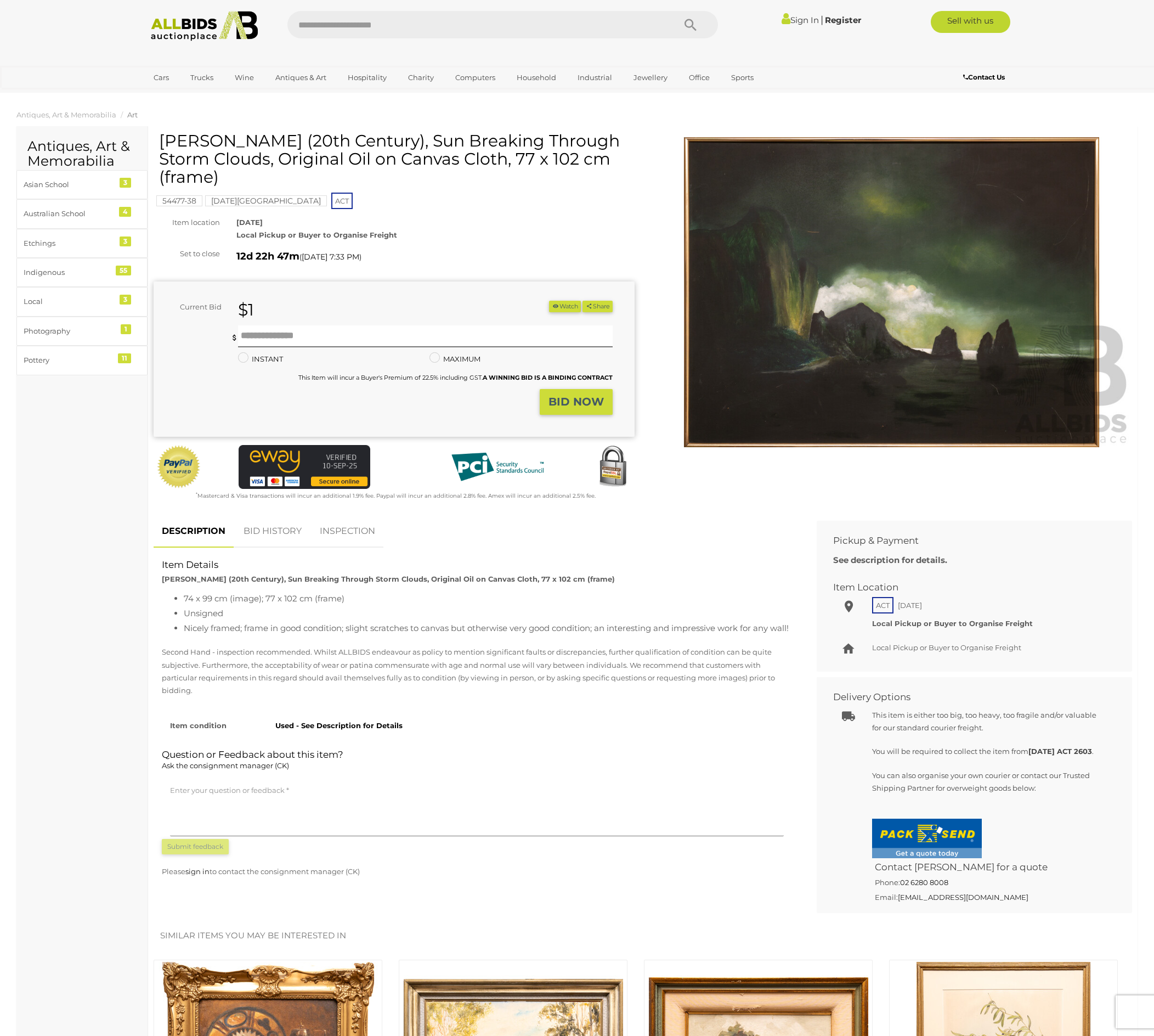
click at [807, 335] on img at bounding box center [891, 292] width 481 height 310
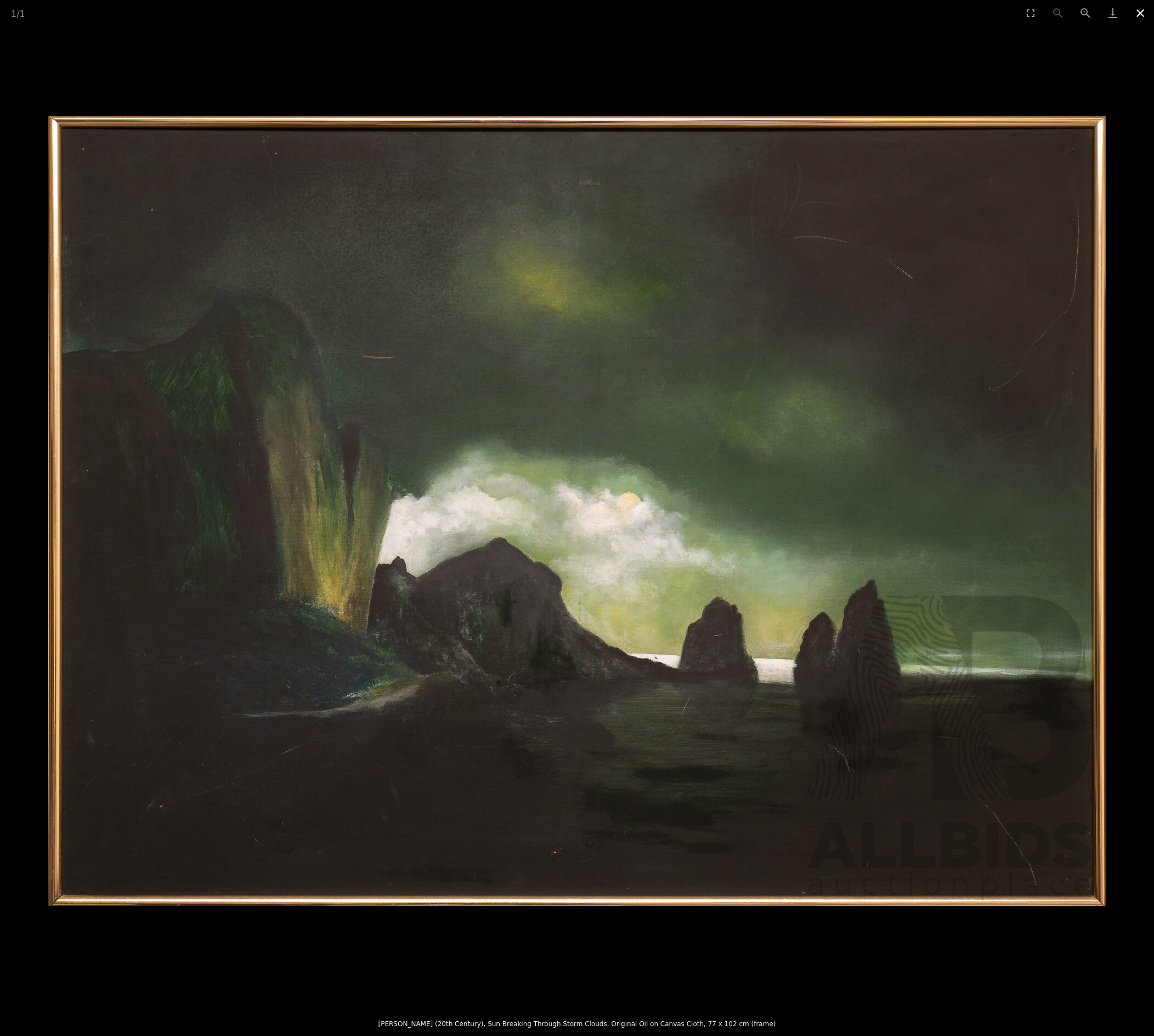
click at [1140, 15] on button "Close gallery" at bounding box center [1140, 13] width 27 height 26
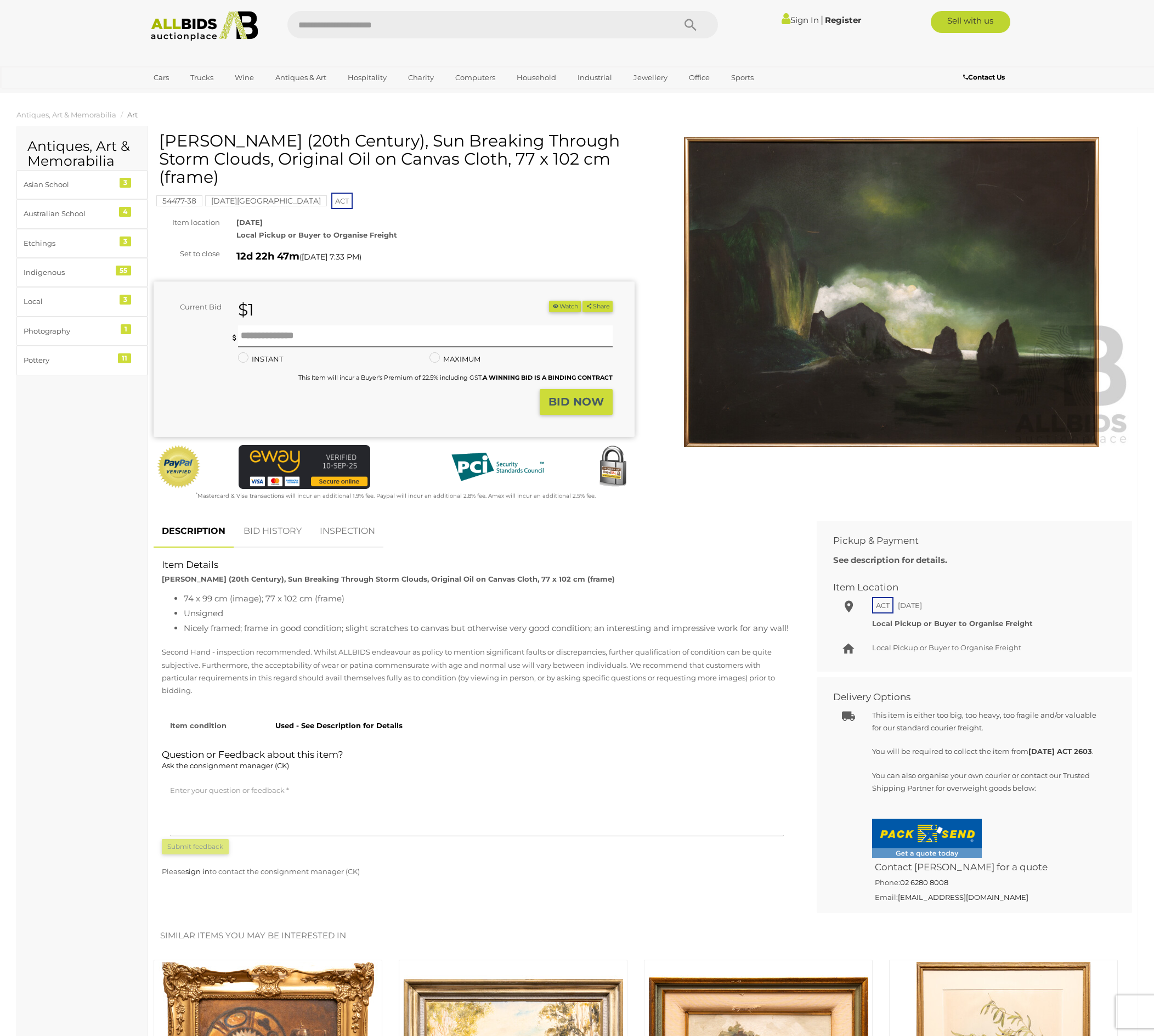
click at [782, 335] on img at bounding box center [891, 292] width 481 height 310
click at [782, 335] on img at bounding box center [577, 511] width 1057 height 790
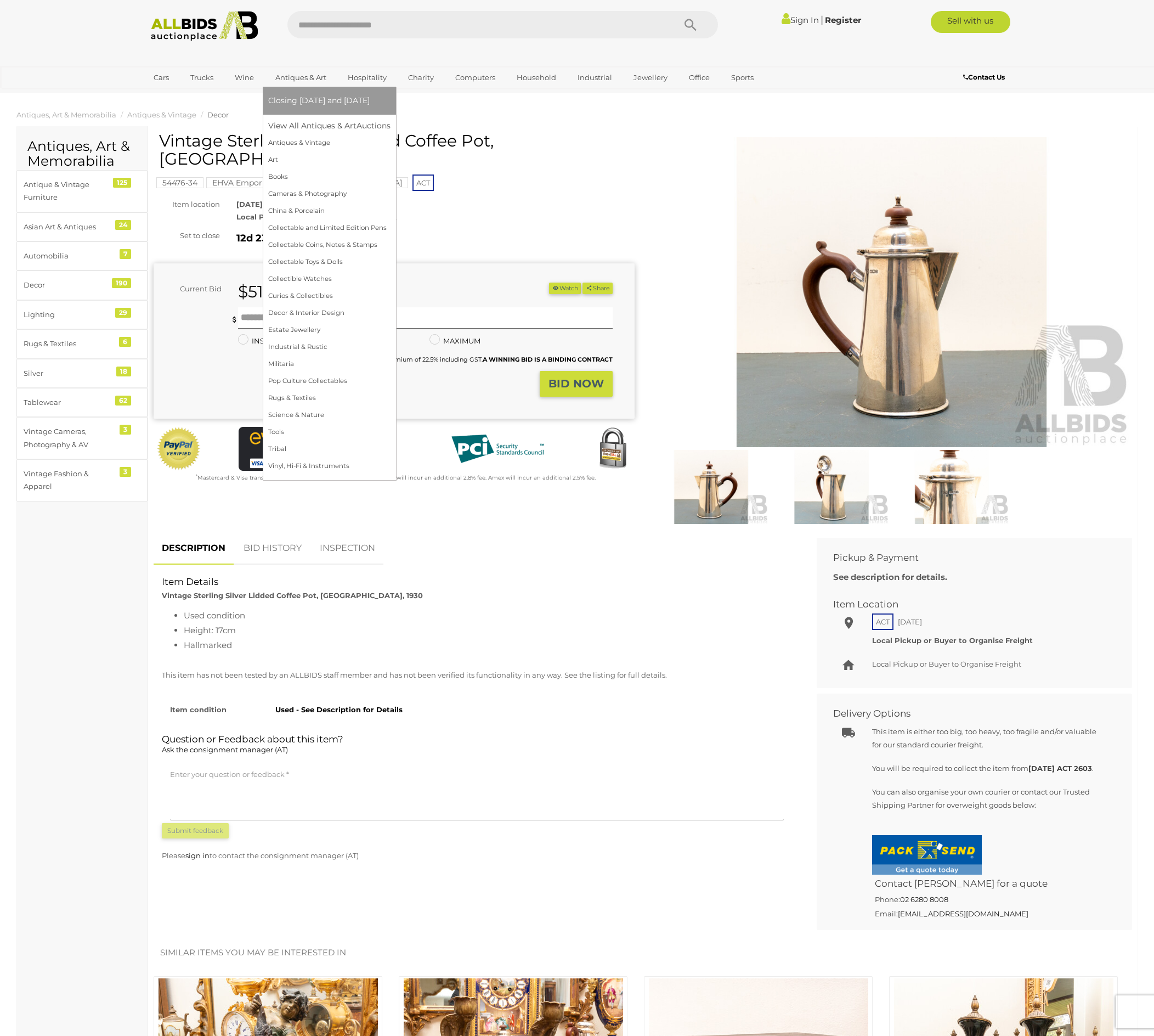
click at [334, 76] on link "Antiques & Art" at bounding box center [301, 77] width 65 height 18
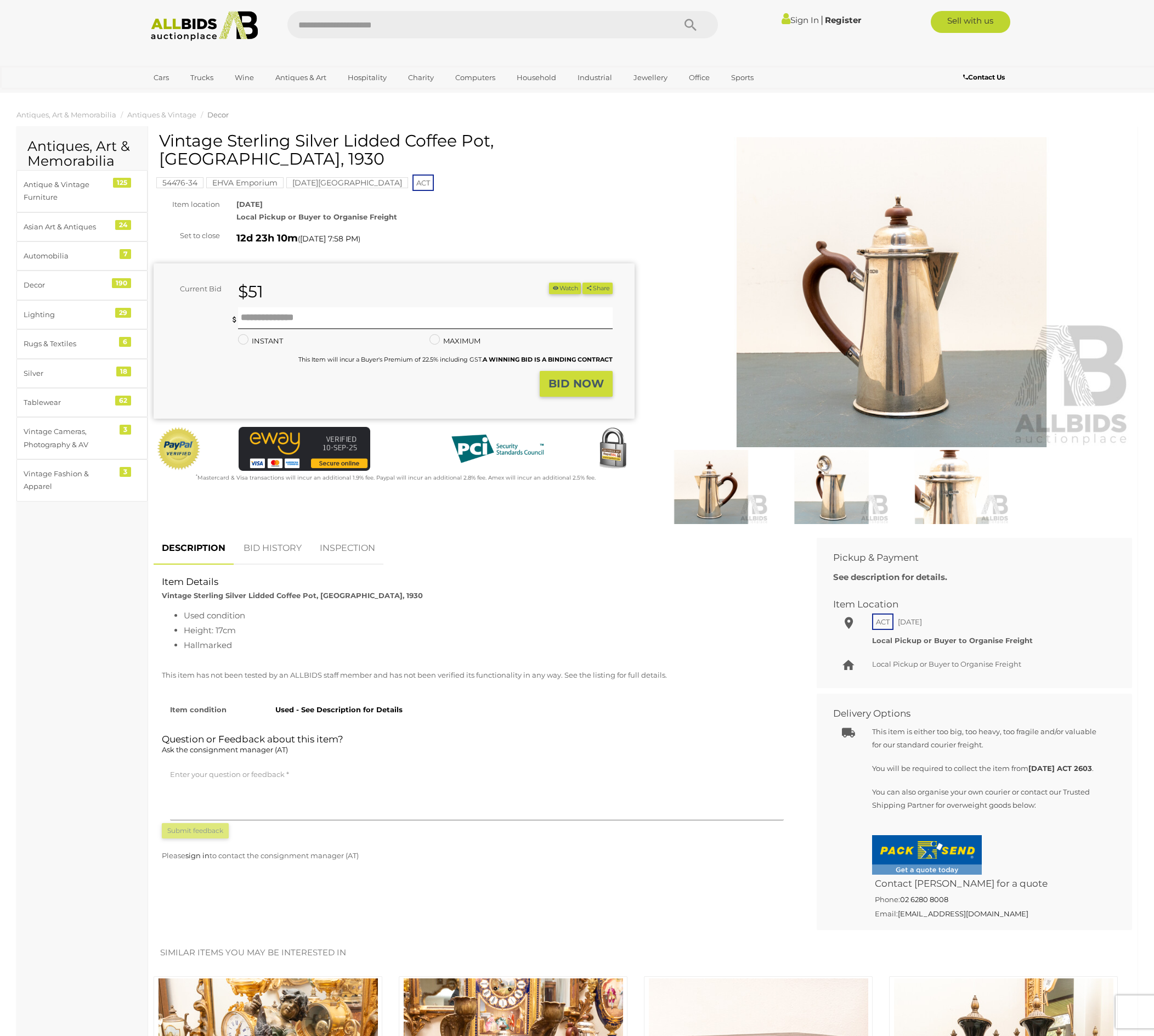
click at [334, 76] on link "Antiques & Art" at bounding box center [301, 77] width 65 height 18
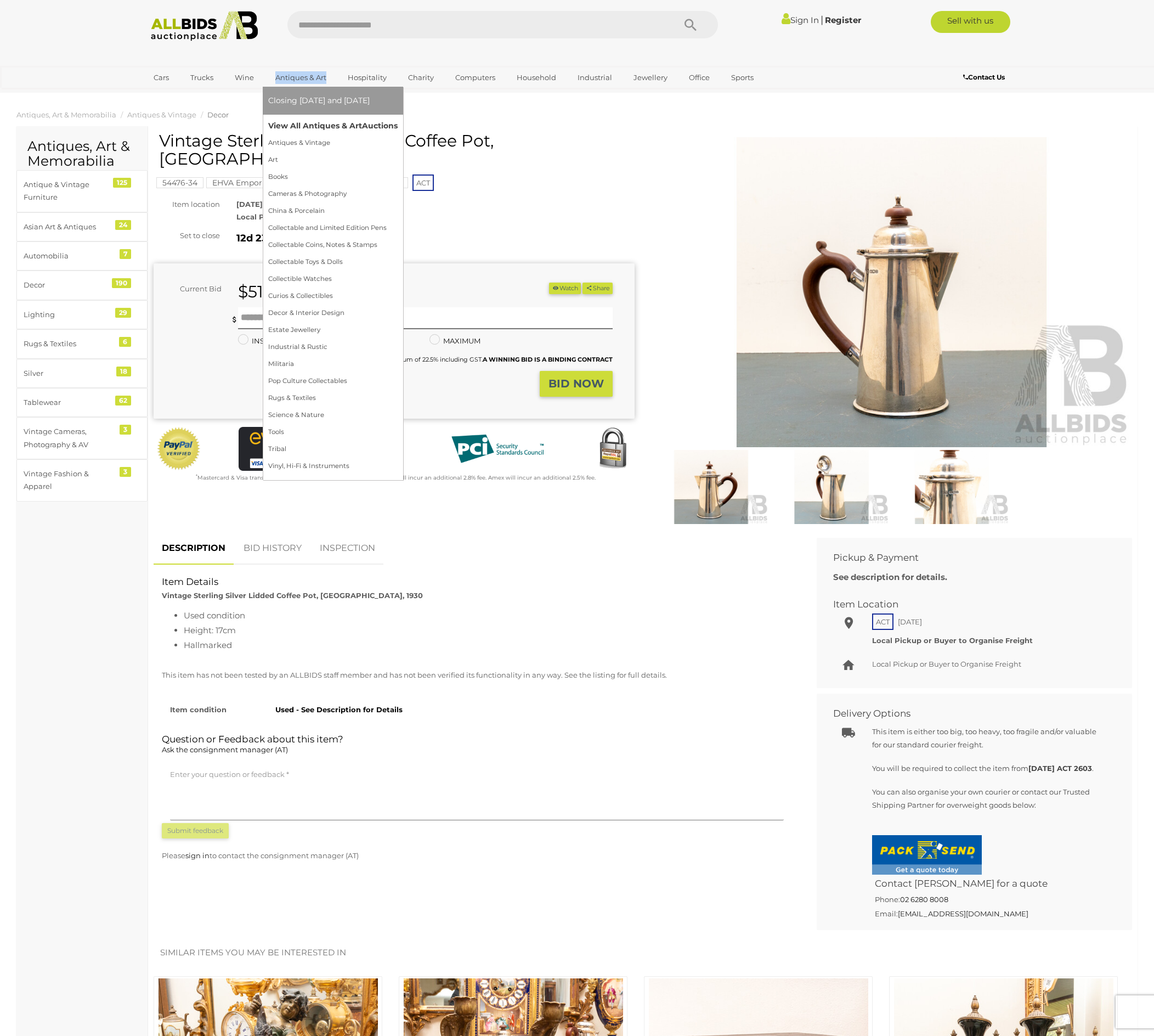
click at [340, 134] on link "View All Antiques & Art Auctions" at bounding box center [333, 126] width 130 height 17
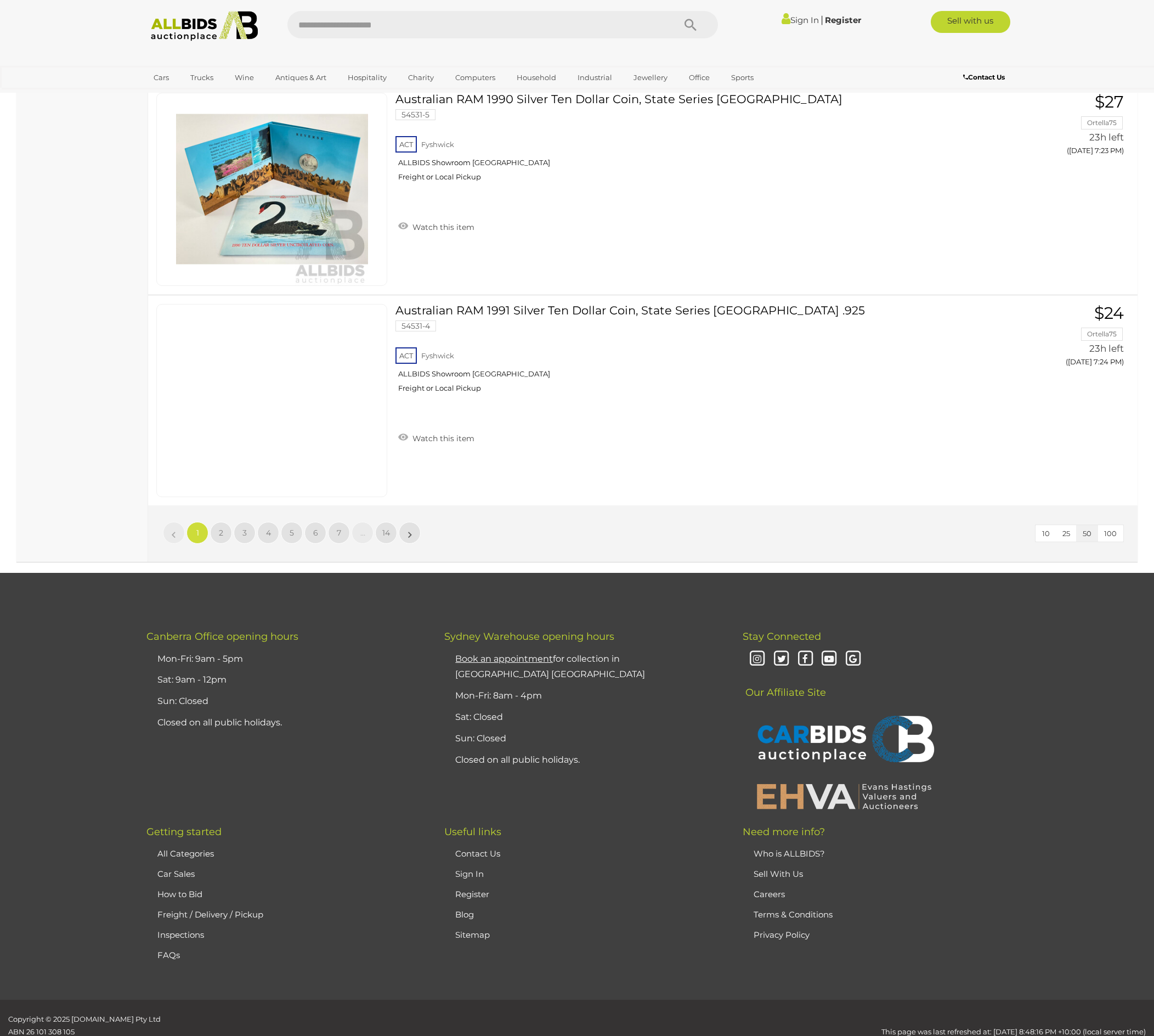
scroll to position [10714, 0]
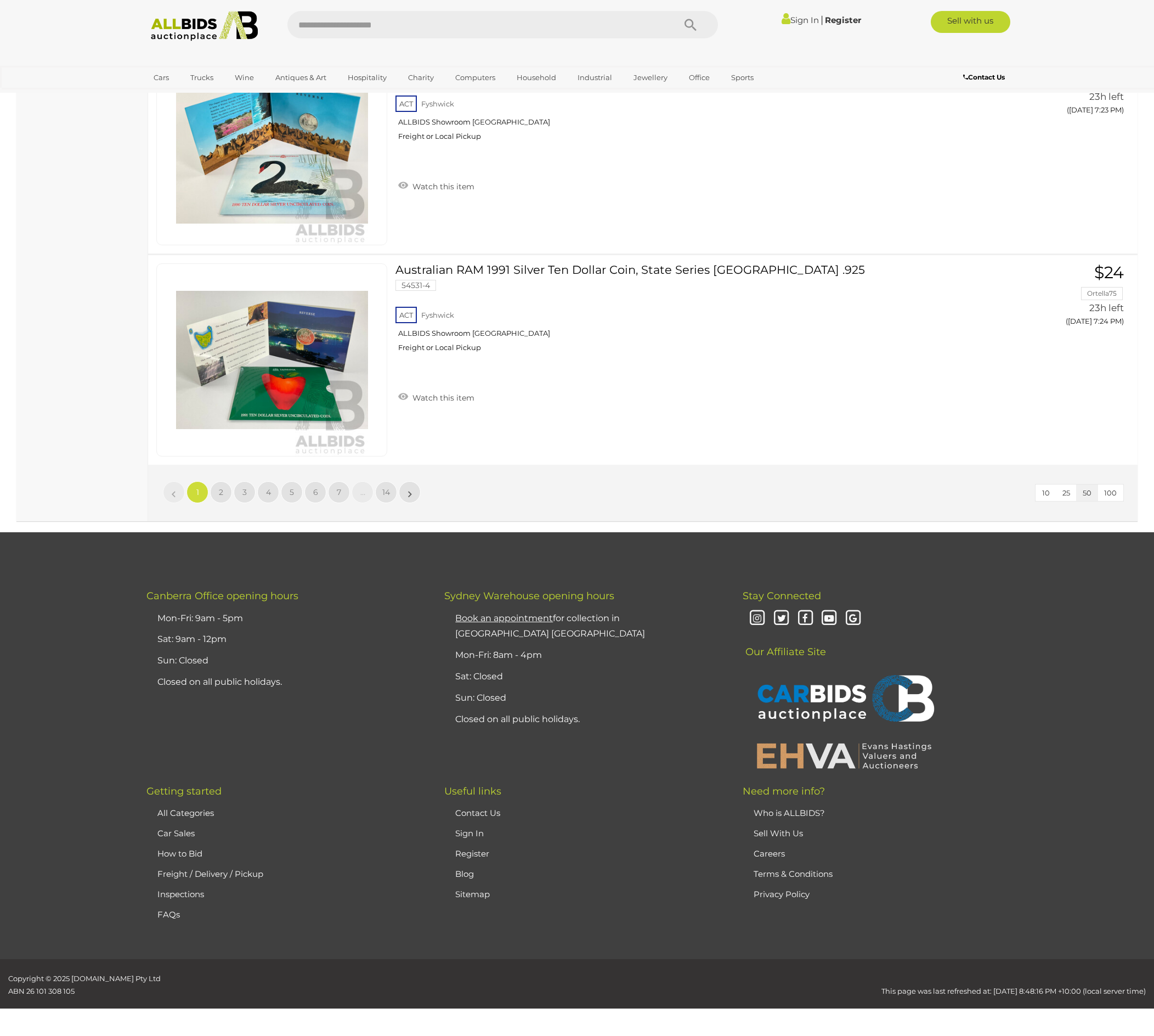
click at [366, 481] on link "…" at bounding box center [363, 492] width 22 height 22
click at [344, 481] on link "7" at bounding box center [339, 492] width 22 height 22
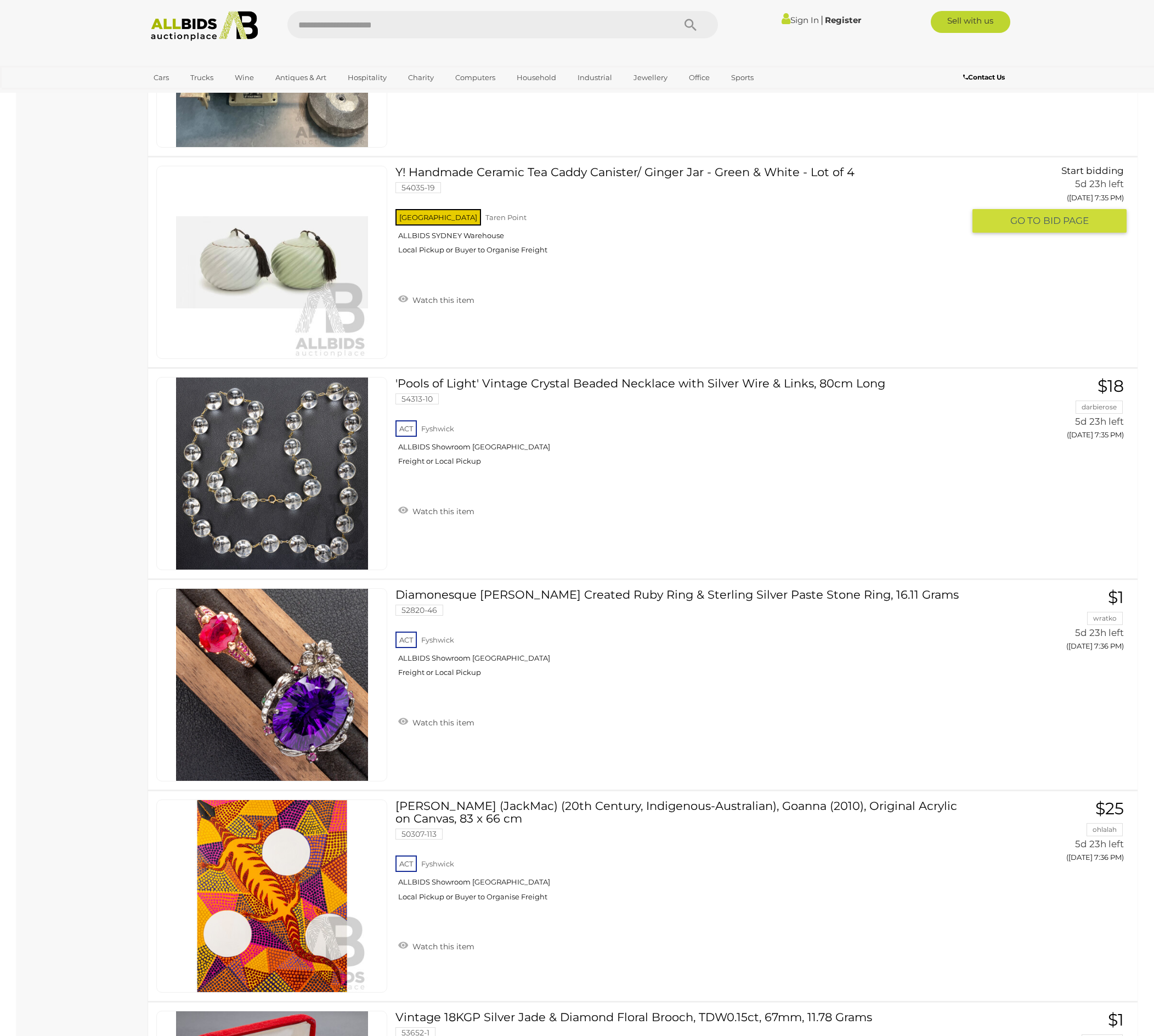
scroll to position [6311, 0]
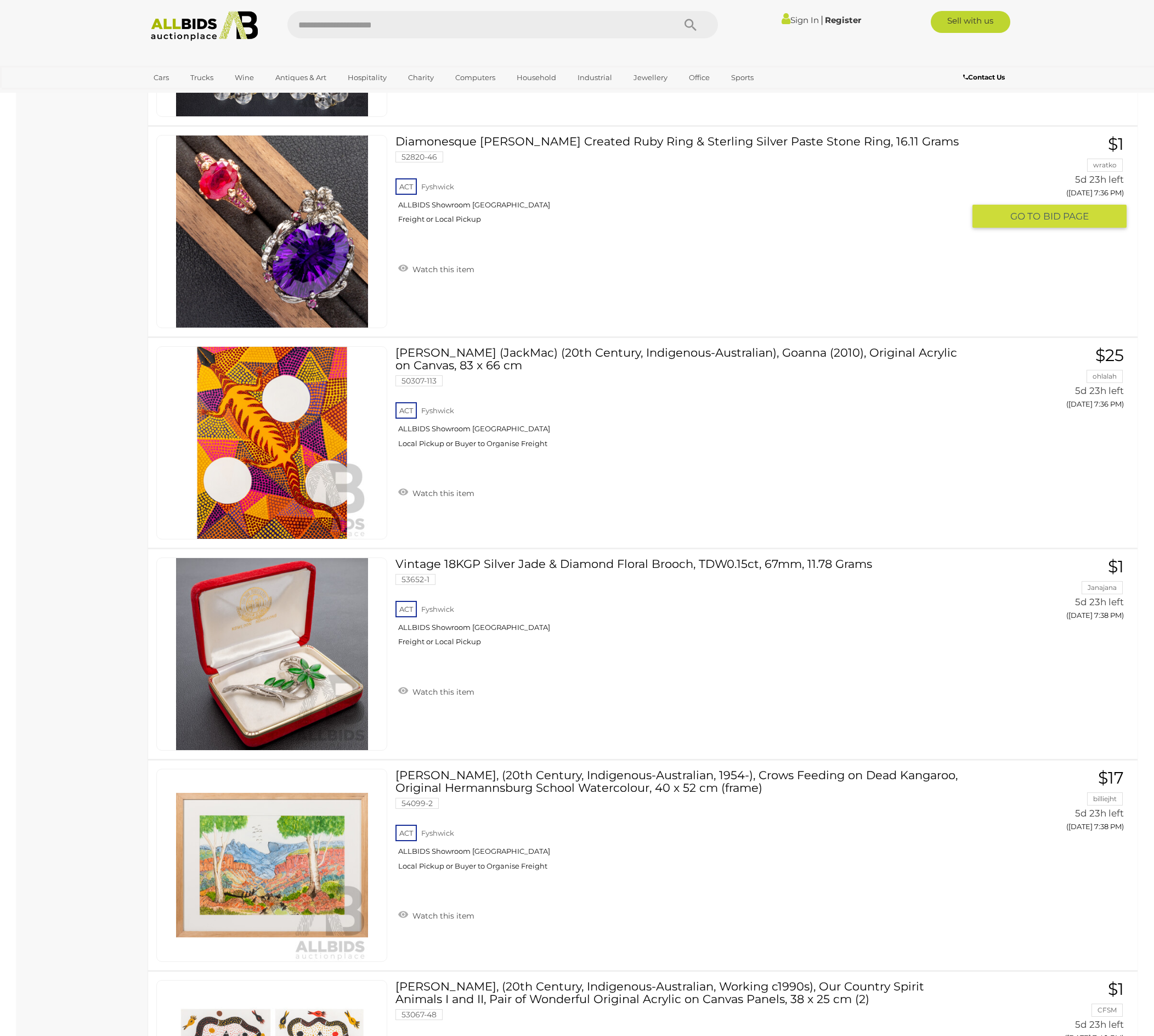
click at [255, 328] on link at bounding box center [272, 231] width 231 height 193
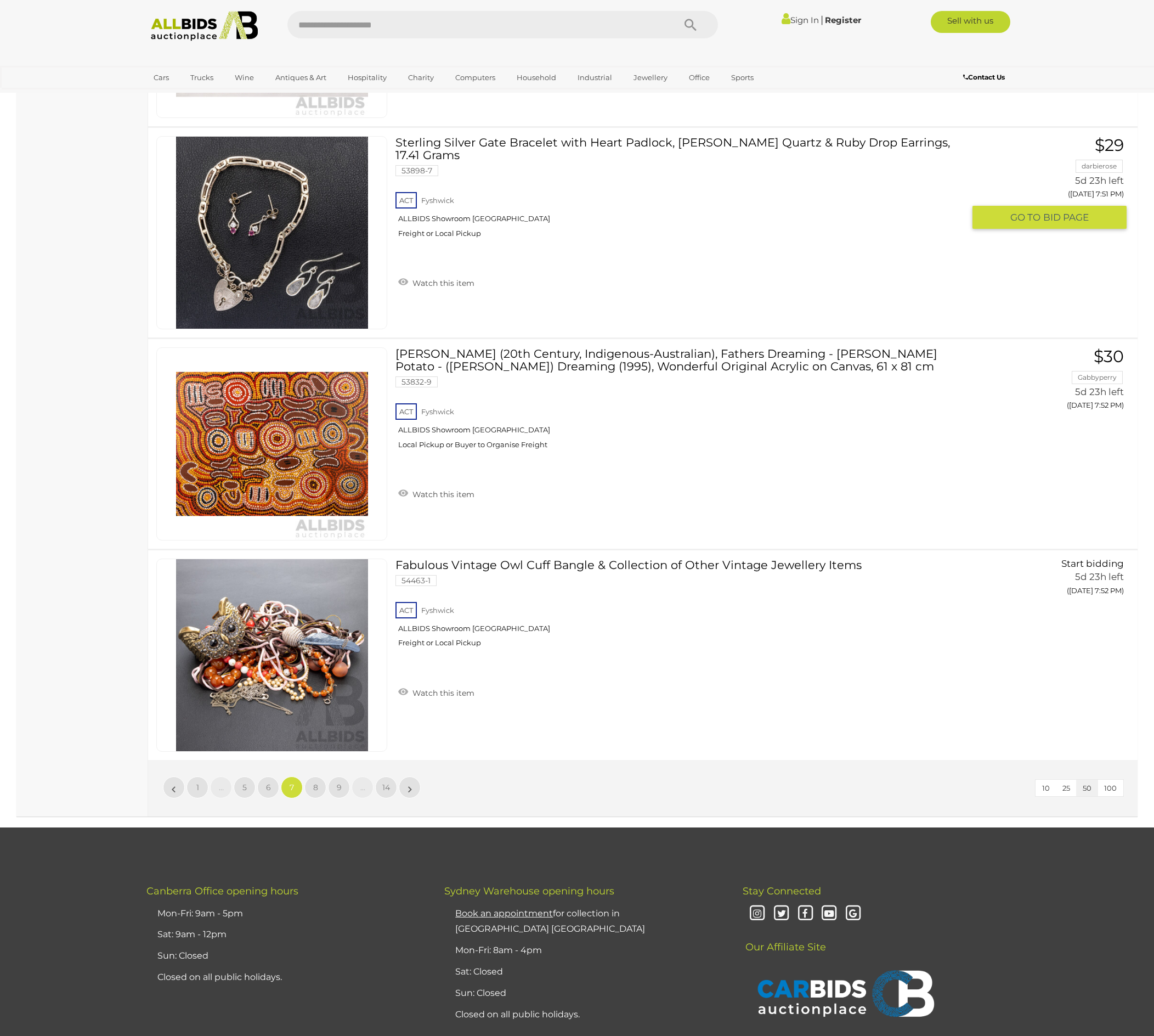
scroll to position [10537, 0]
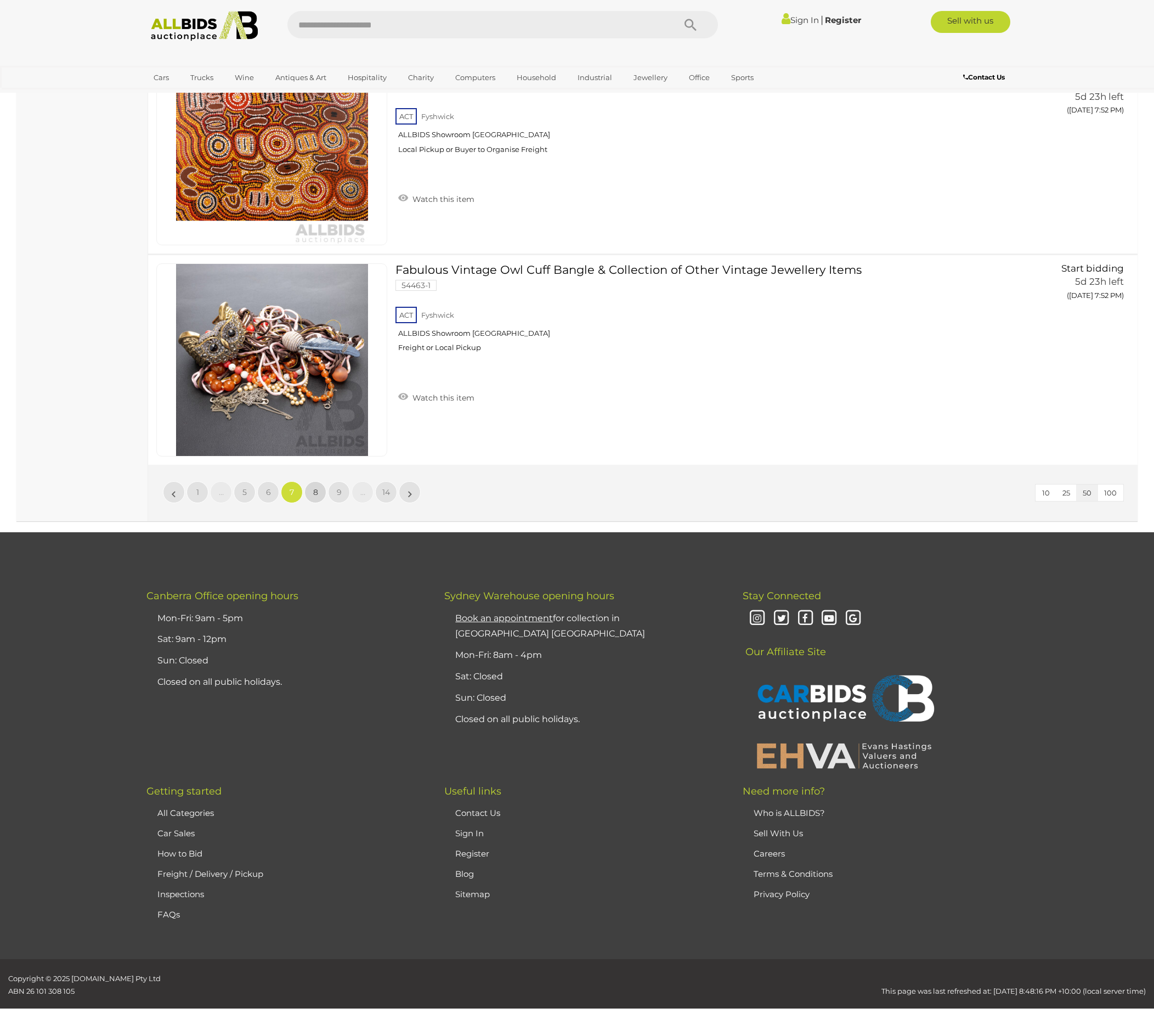
click at [315, 497] on span "8" at bounding box center [316, 492] width 5 height 10
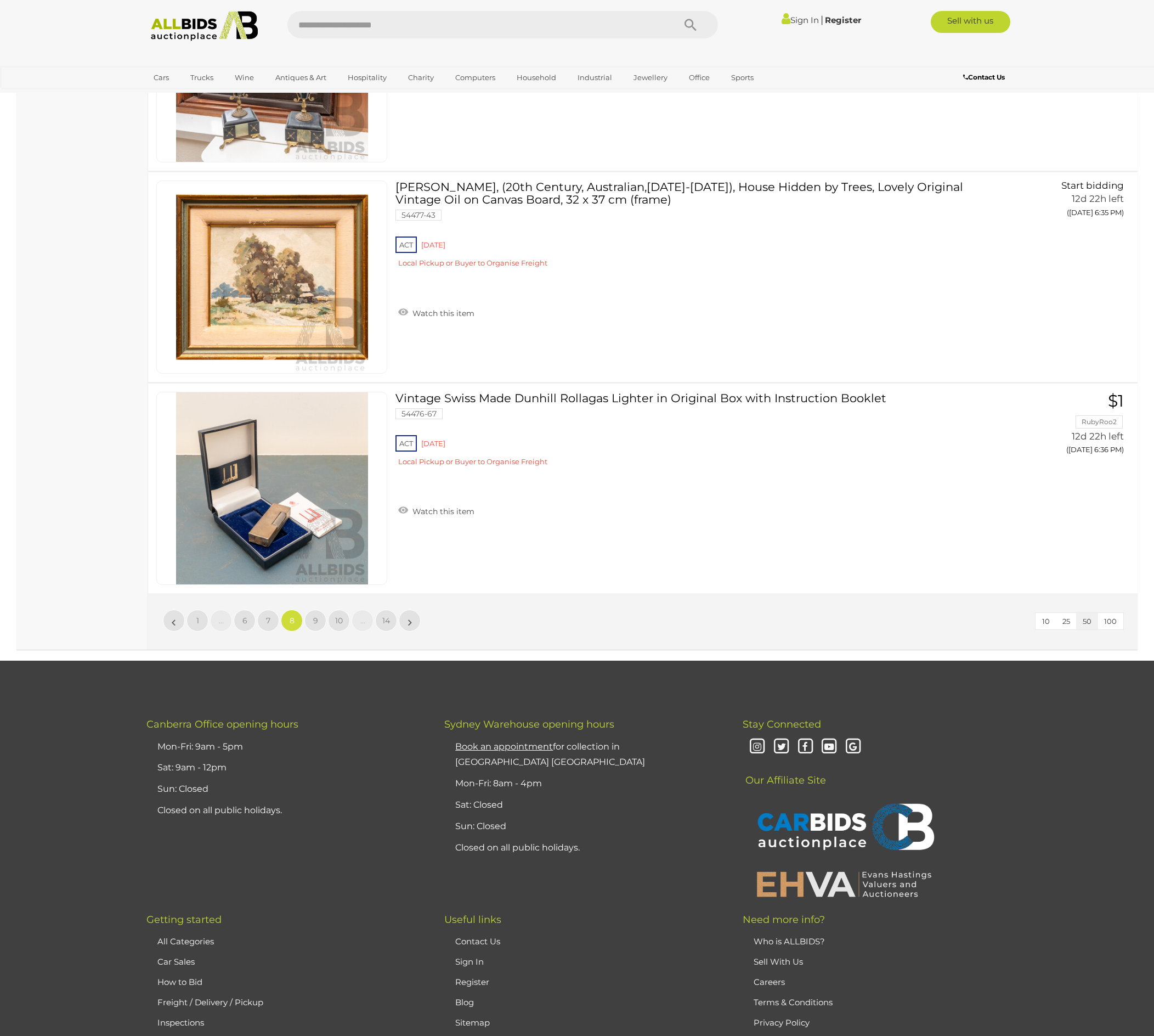
scroll to position [10391, 0]
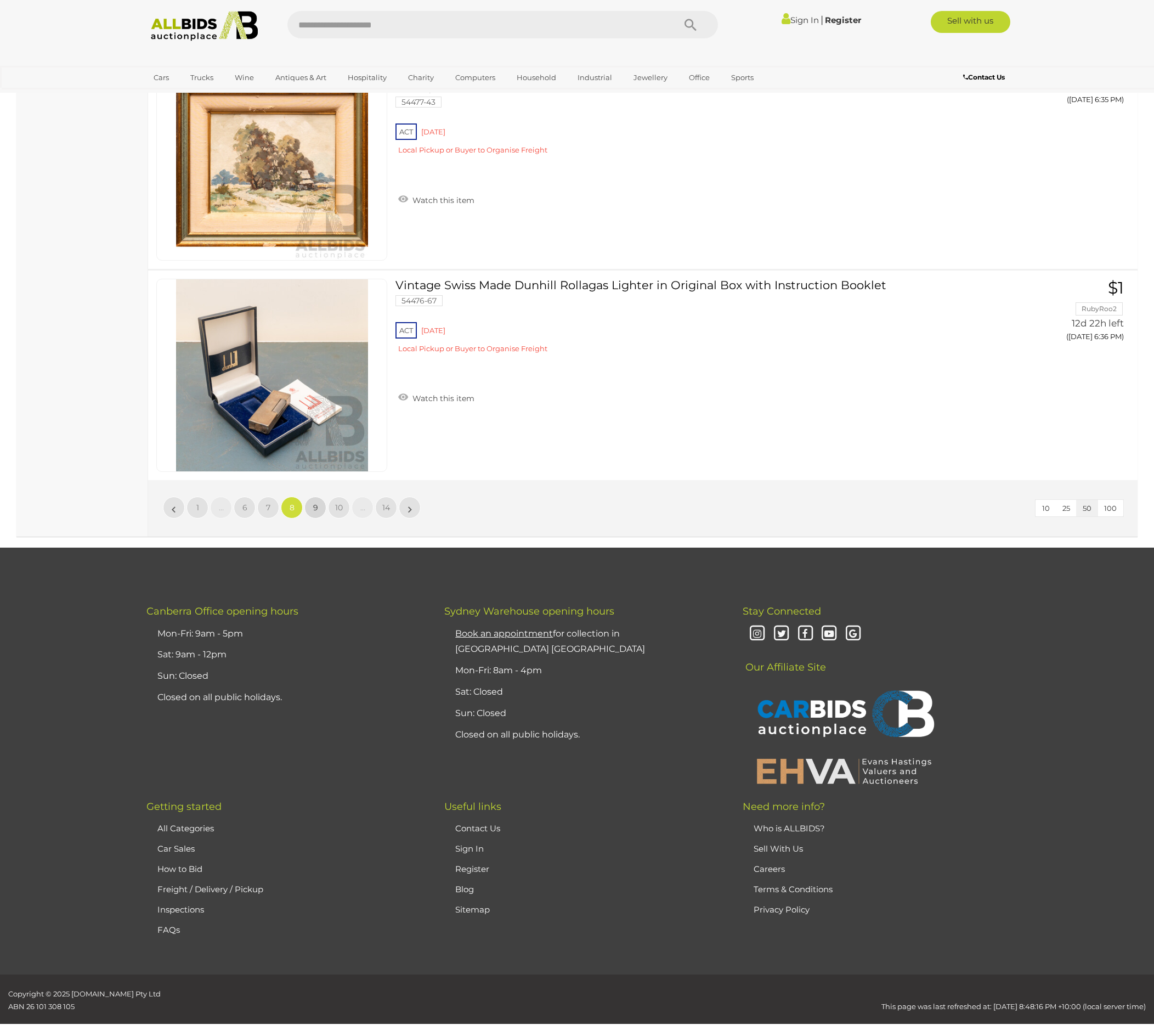
click at [319, 518] on link "9" at bounding box center [315, 507] width 22 height 22
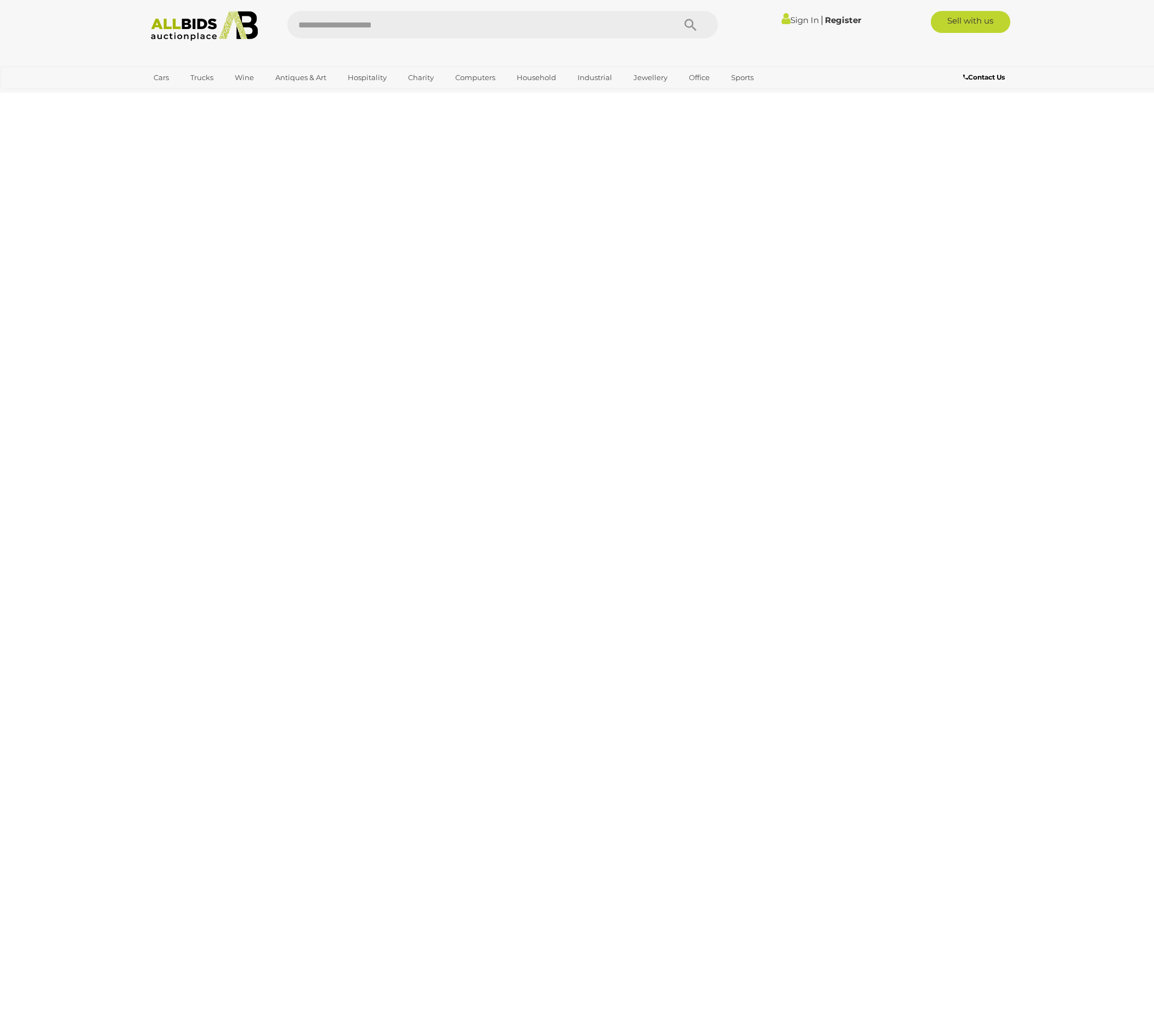
scroll to position [324, 0]
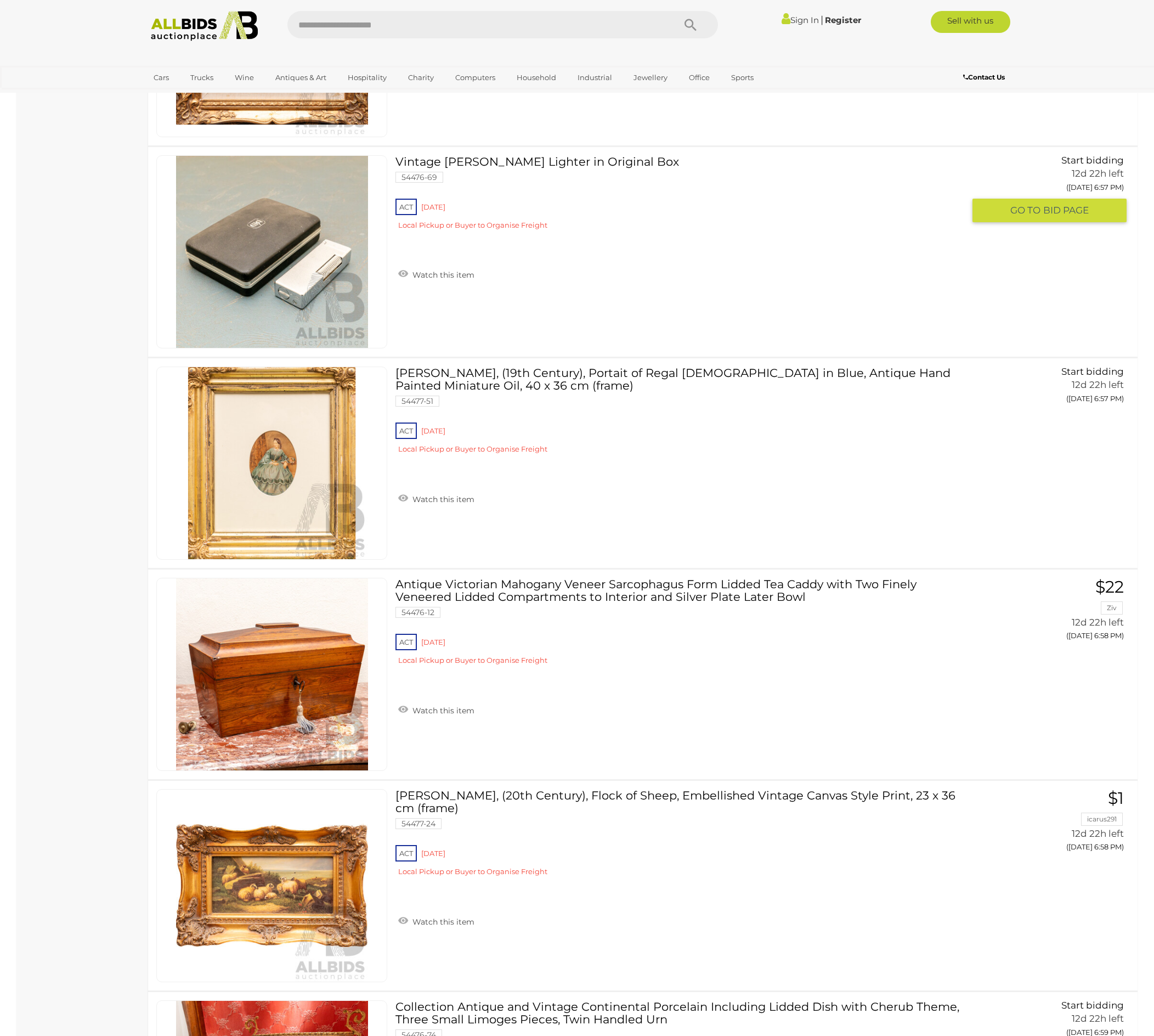
scroll to position [8764, 0]
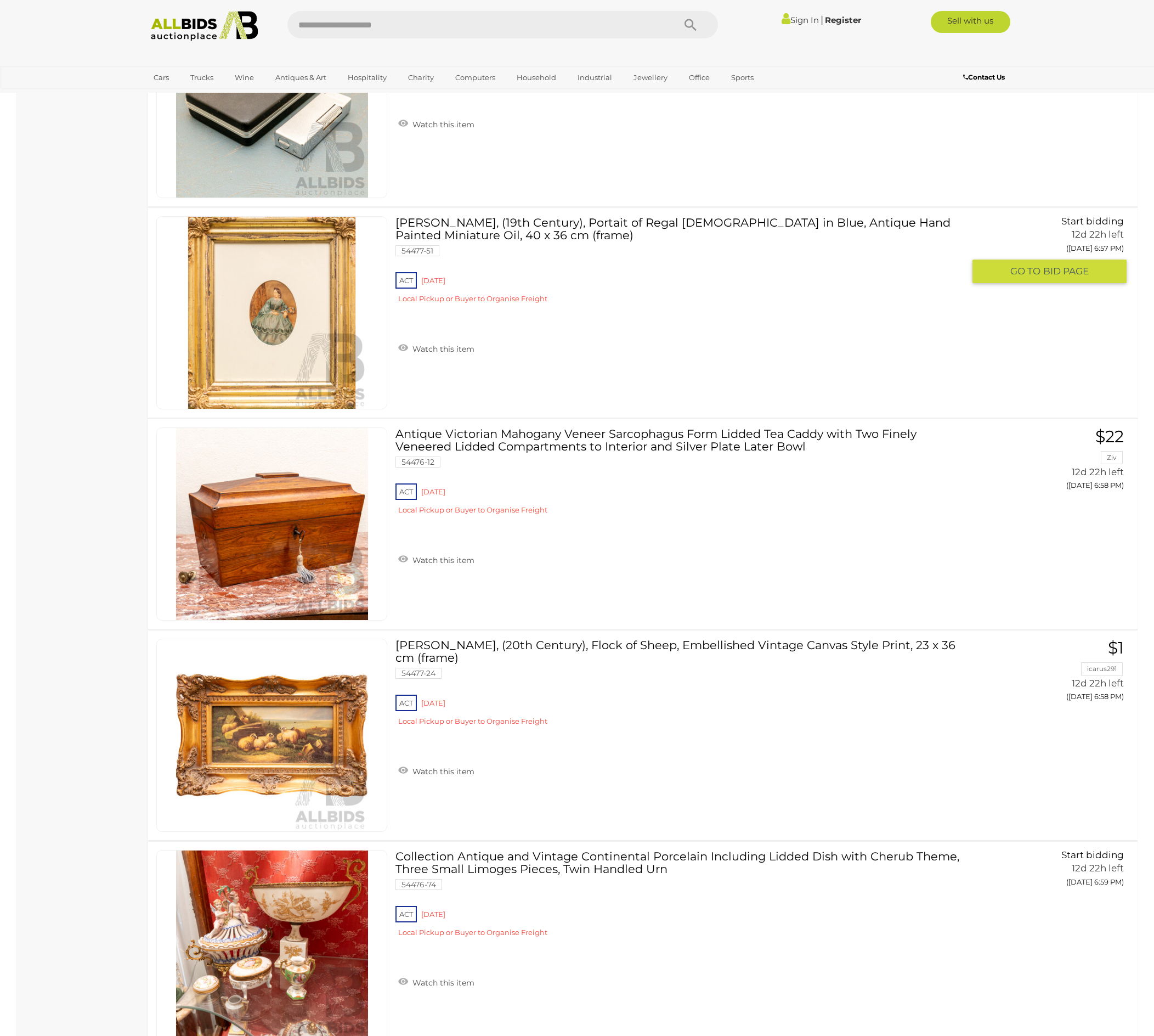
click at [300, 409] on link at bounding box center [272, 313] width 231 height 193
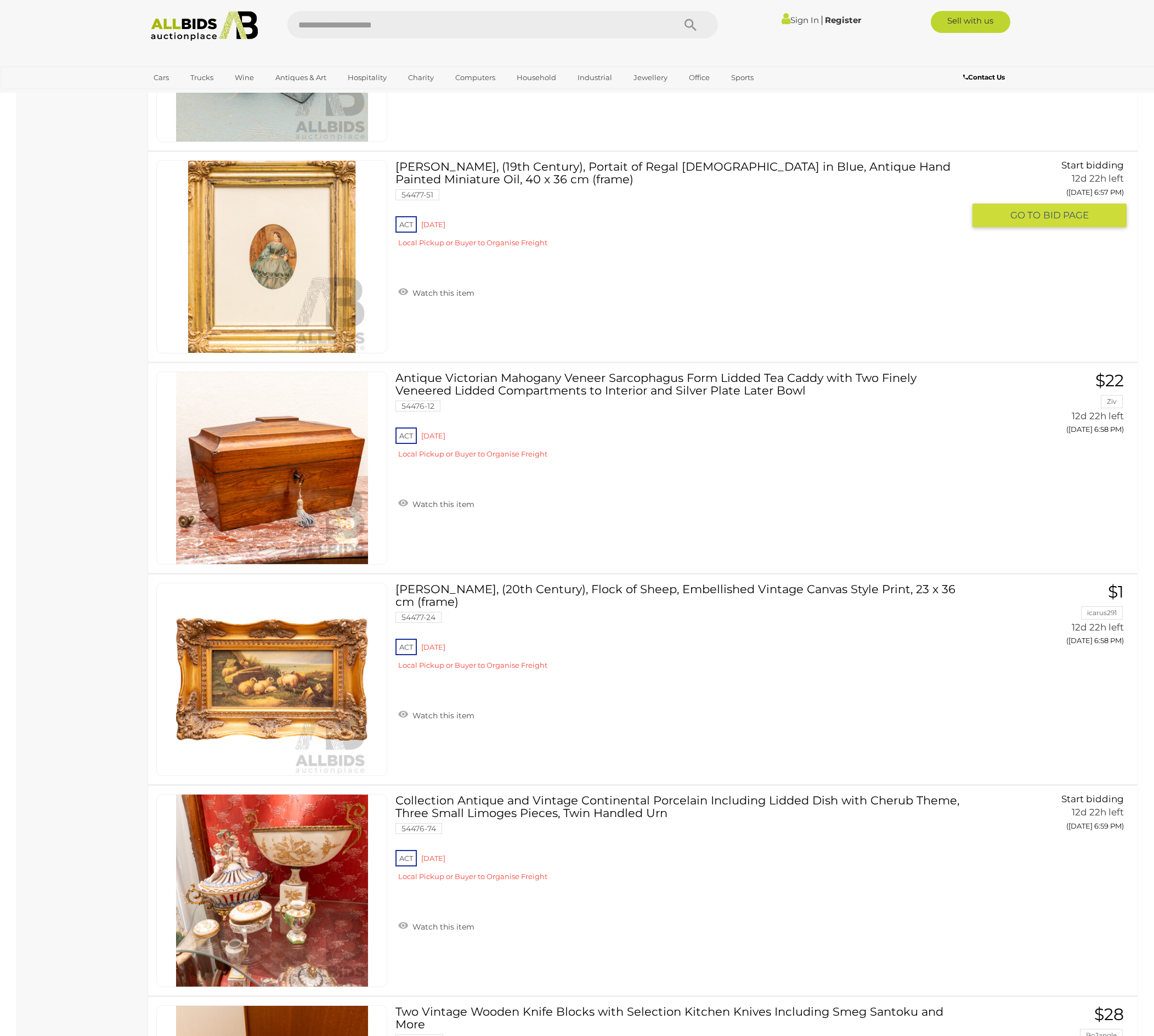
scroll to position [8848, 0]
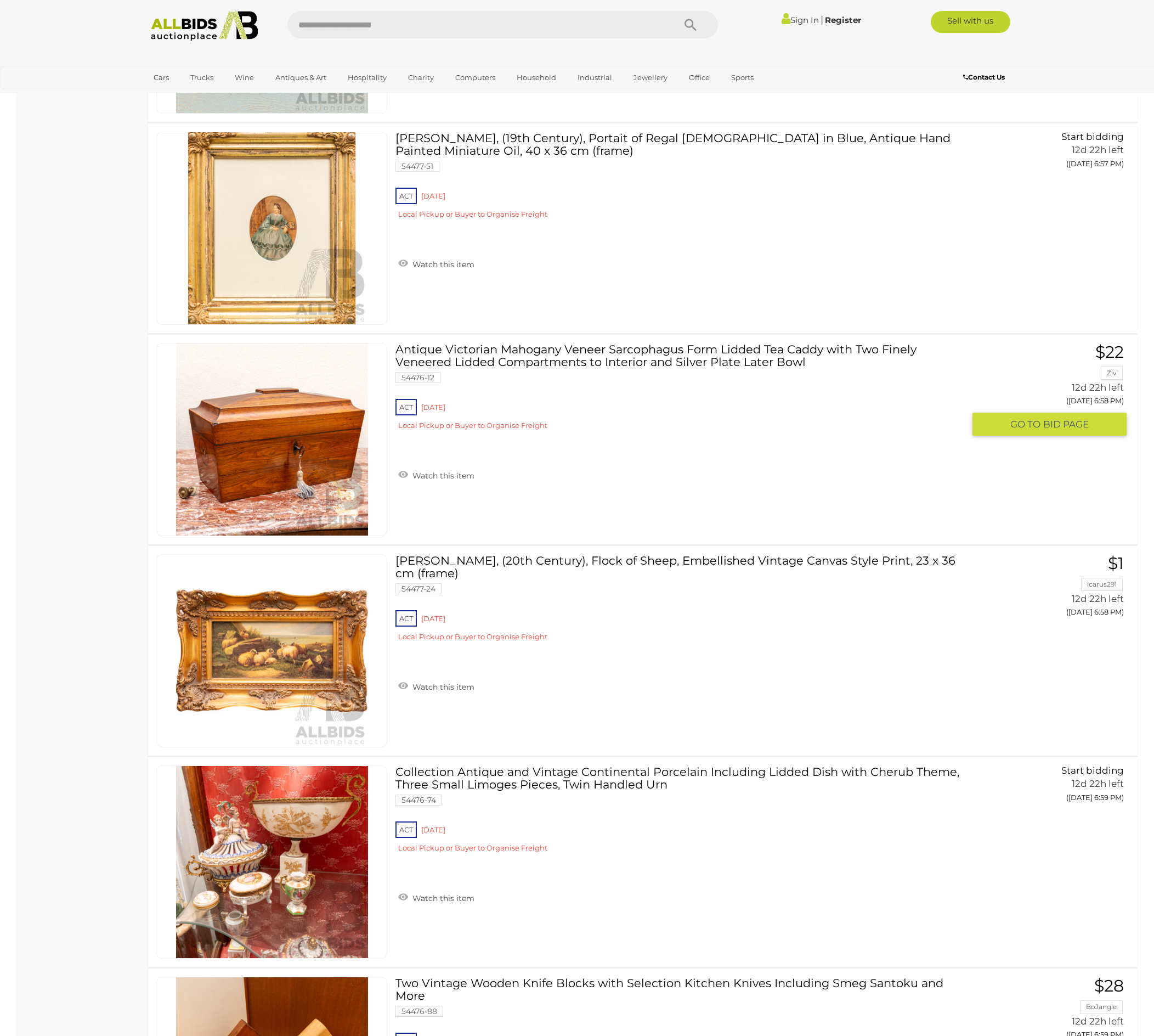
click at [631, 439] on link "Antique Victorian Mahogany Veneer Sarcophagus Form Lidded Tea Caddy with Two Fi…" at bounding box center [684, 390] width 560 height 96
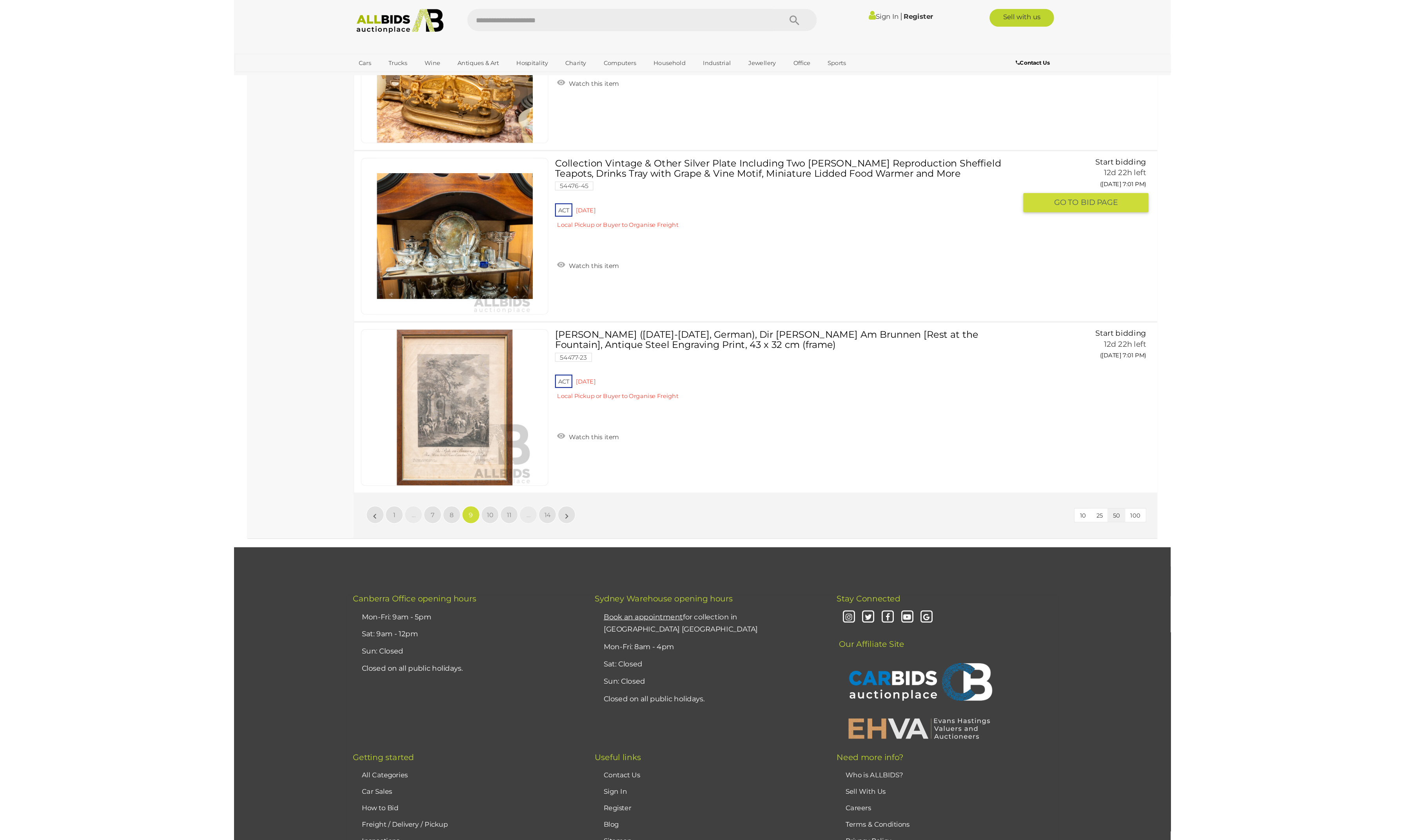
scroll to position [7412, 0]
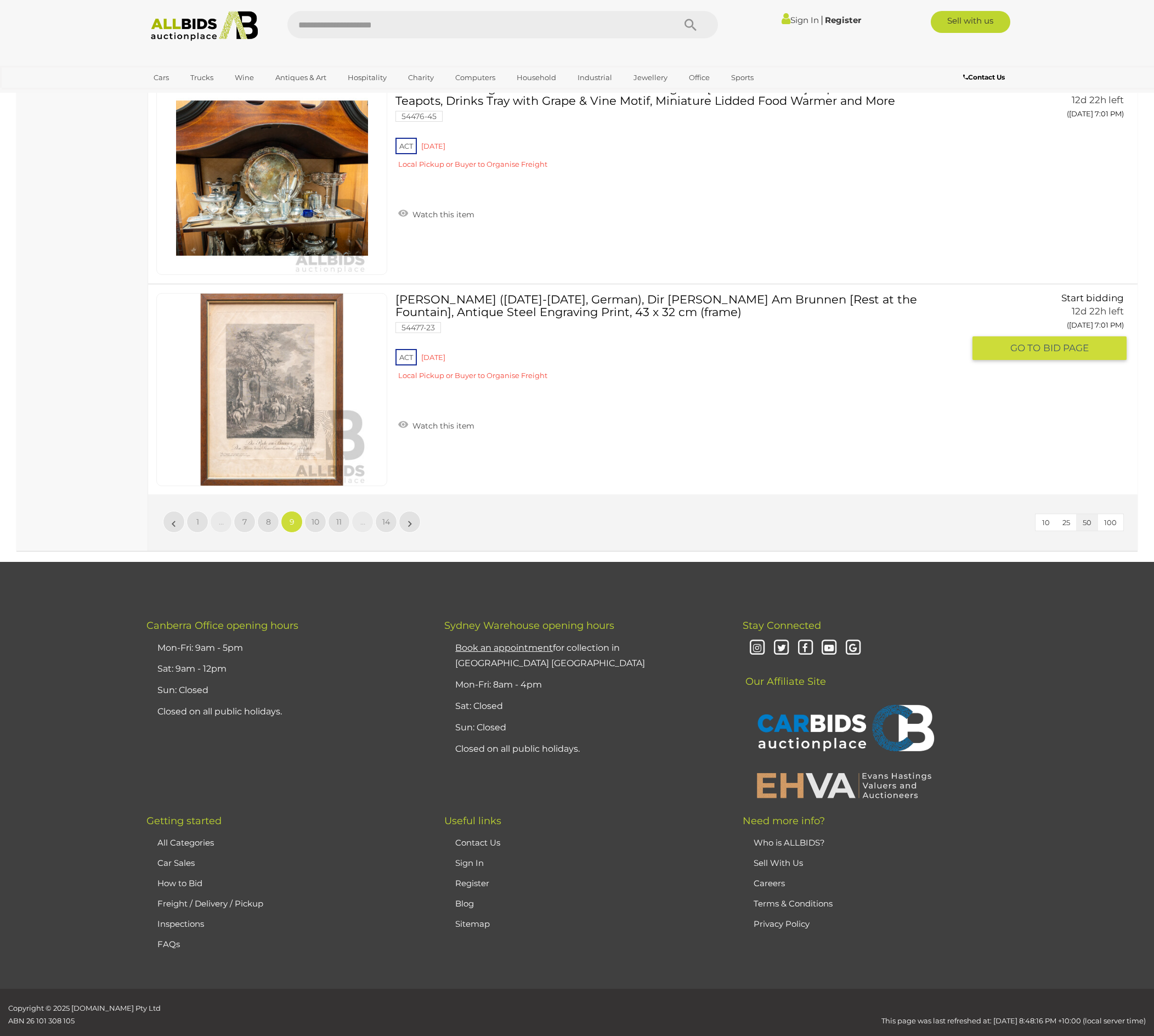
click at [284, 486] on link at bounding box center [272, 389] width 231 height 193
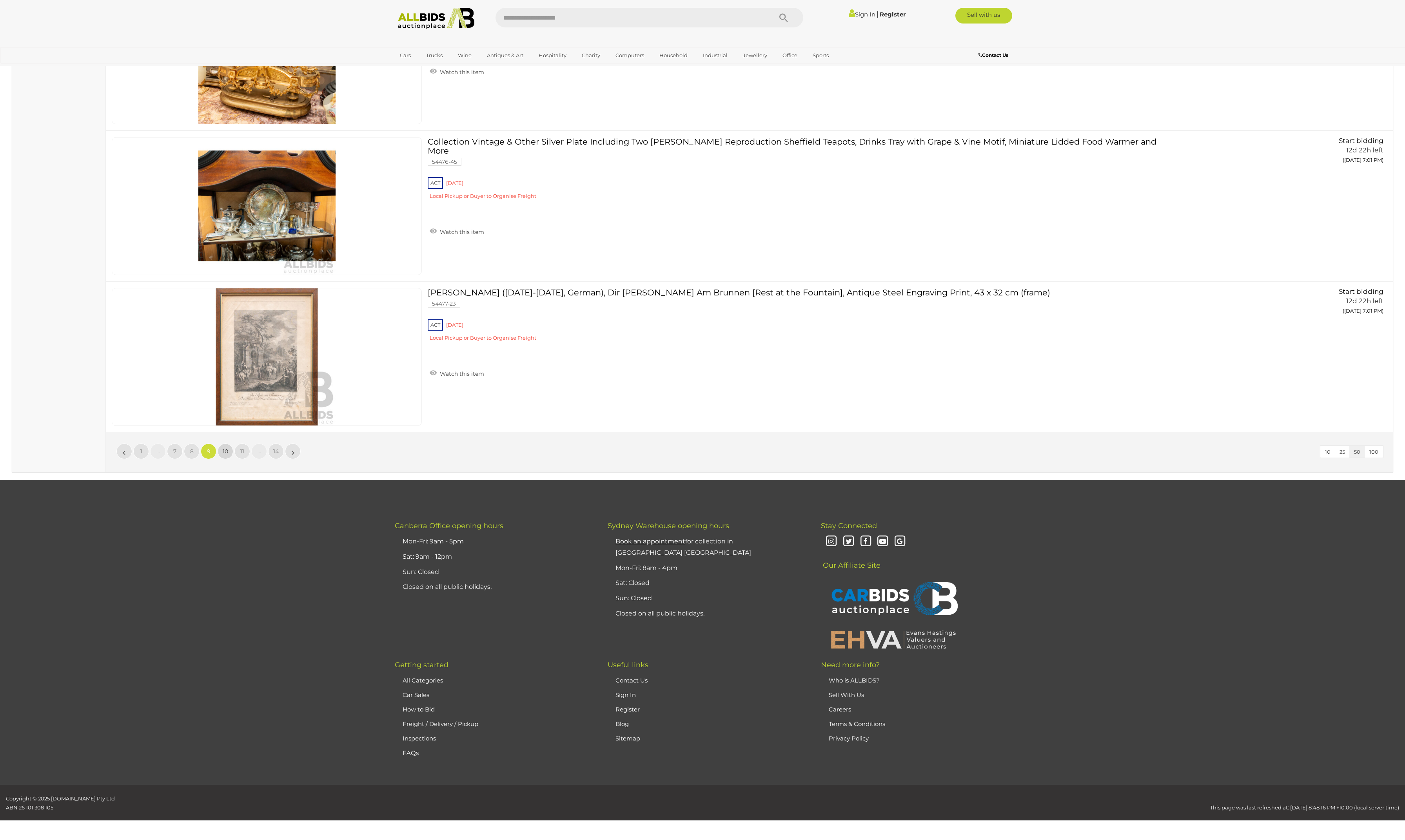
click at [231, 443] on link "10" at bounding box center [225, 451] width 16 height 16
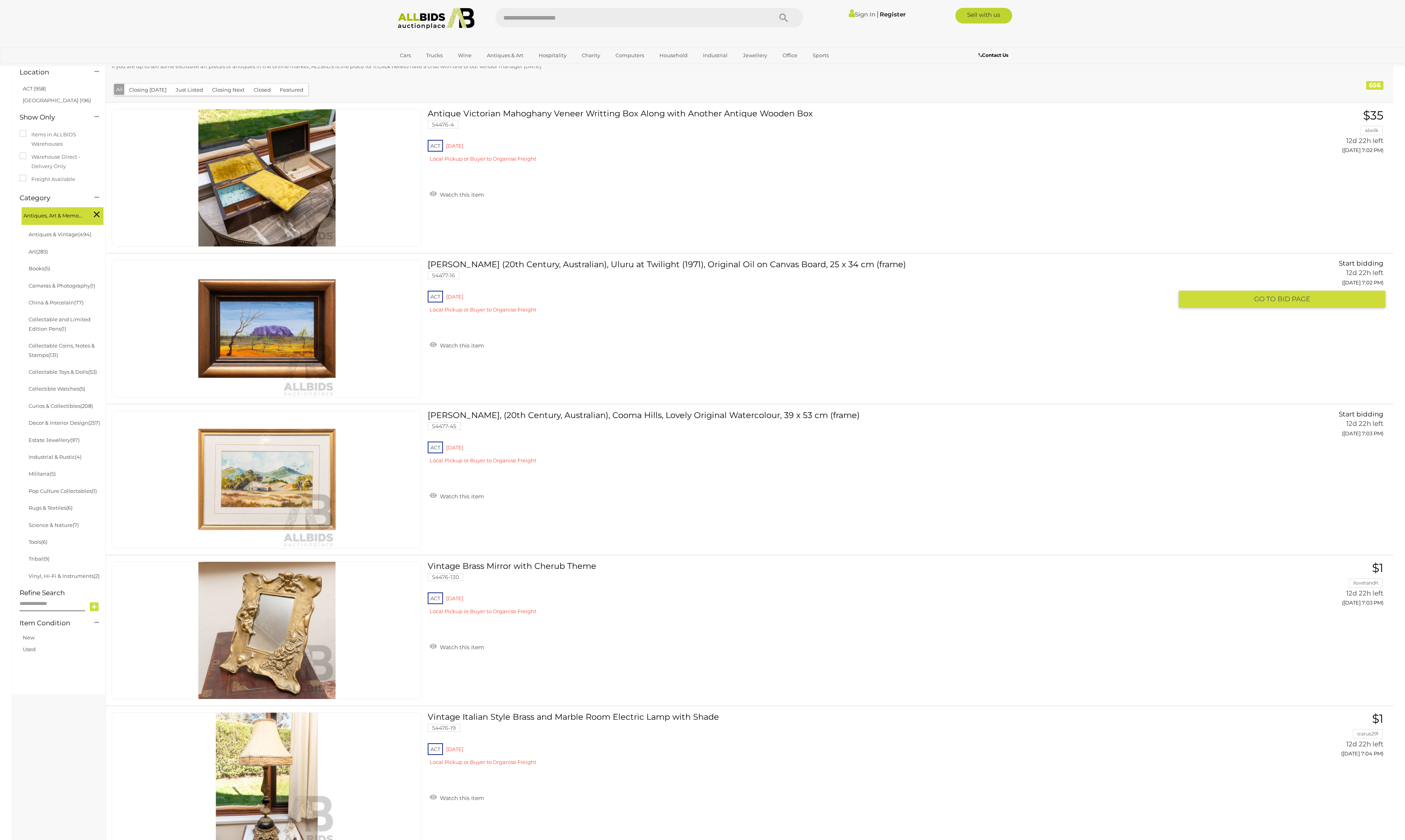
scroll to position [112, 0]
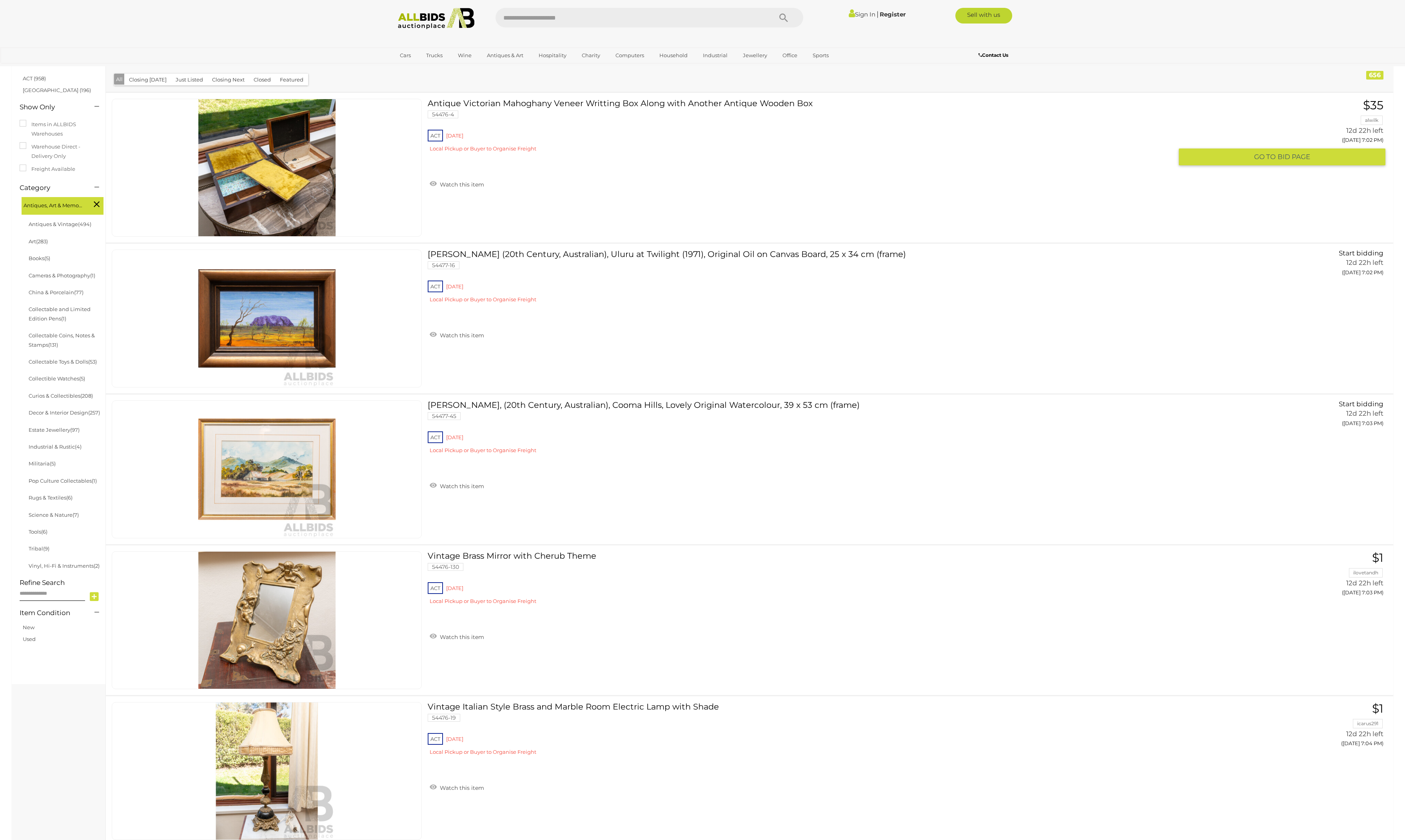
click at [240, 223] on img at bounding box center [267, 168] width 137 height 137
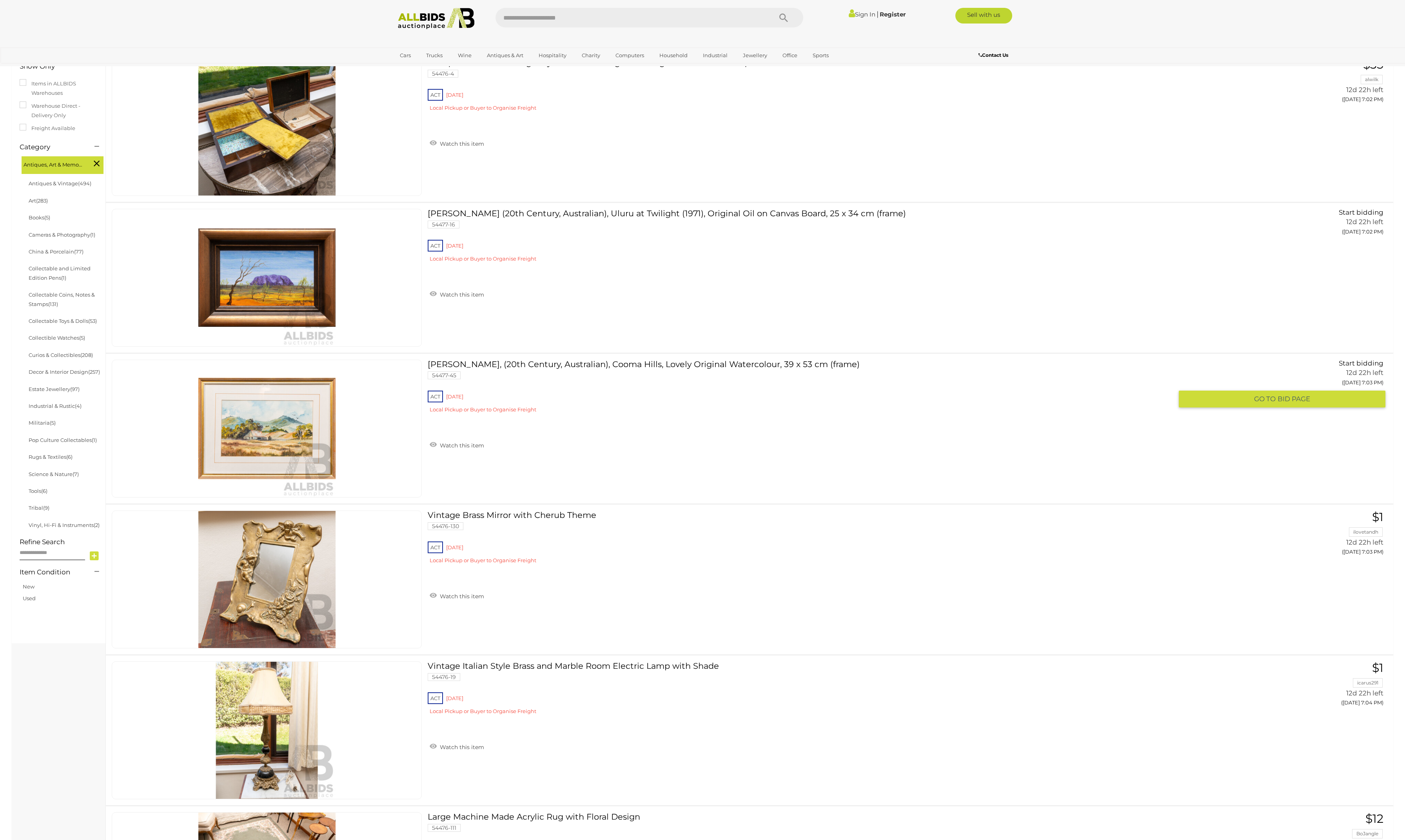
scroll to position [163, 0]
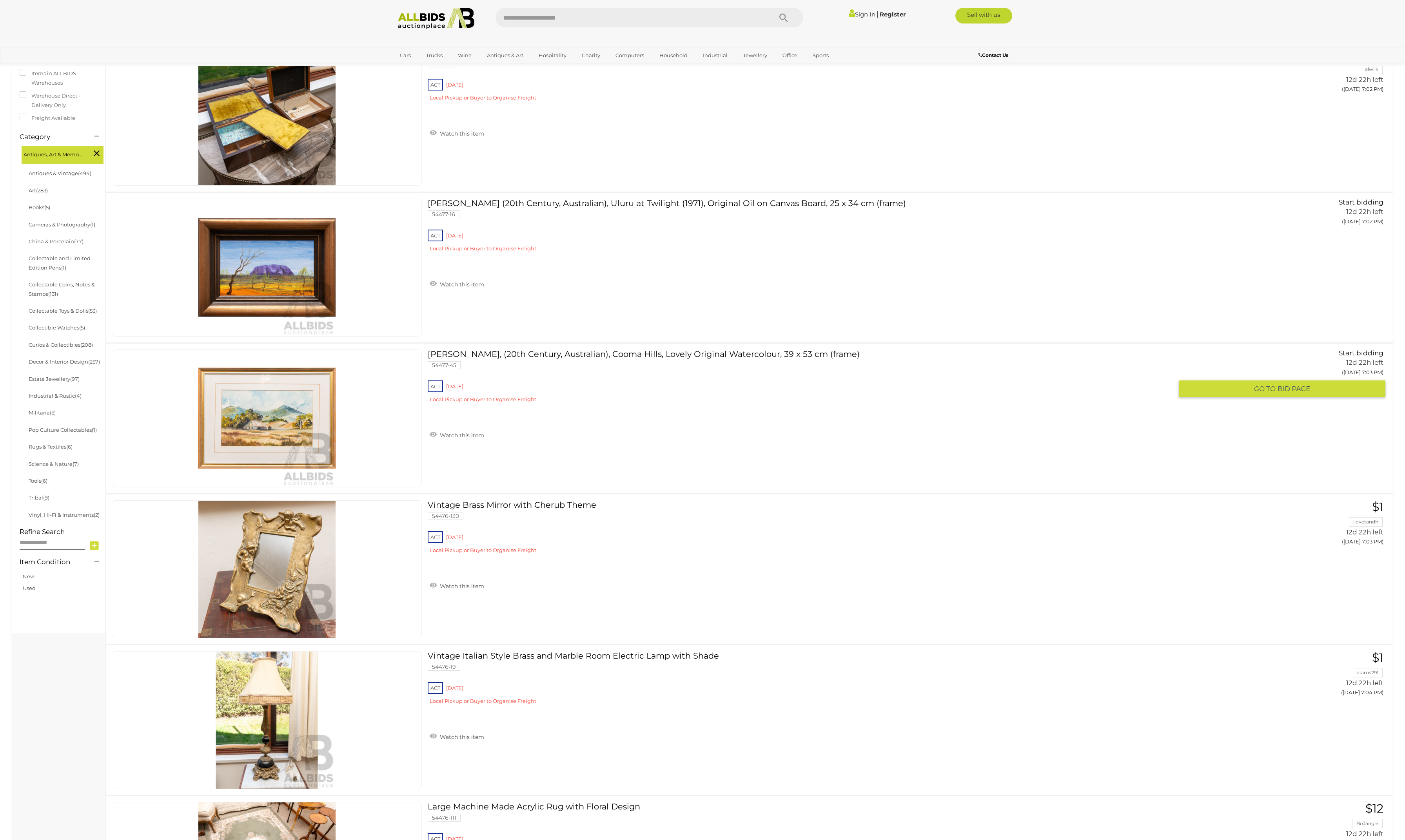
click at [286, 457] on link at bounding box center [267, 418] width 310 height 138
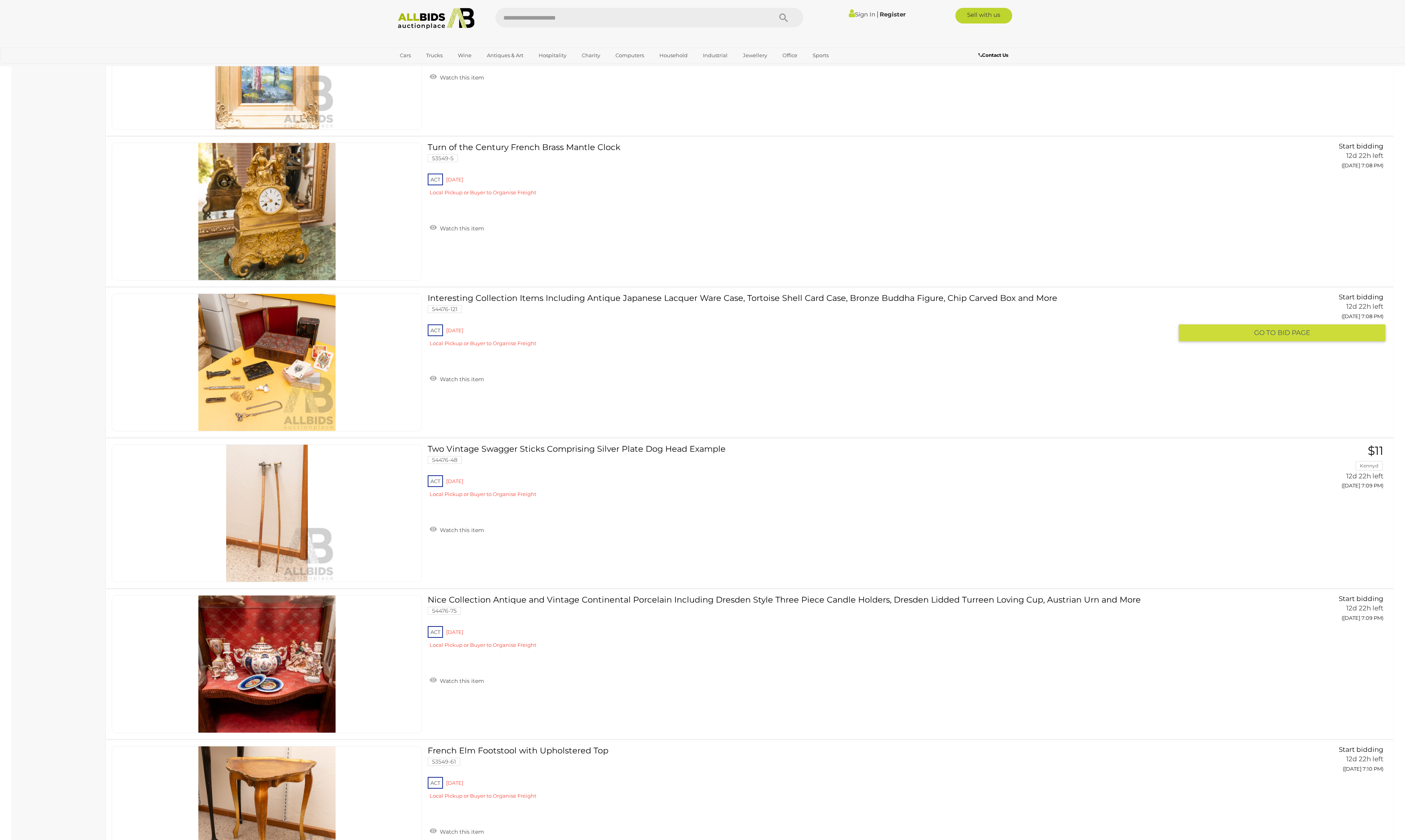
scroll to position [2067, 0]
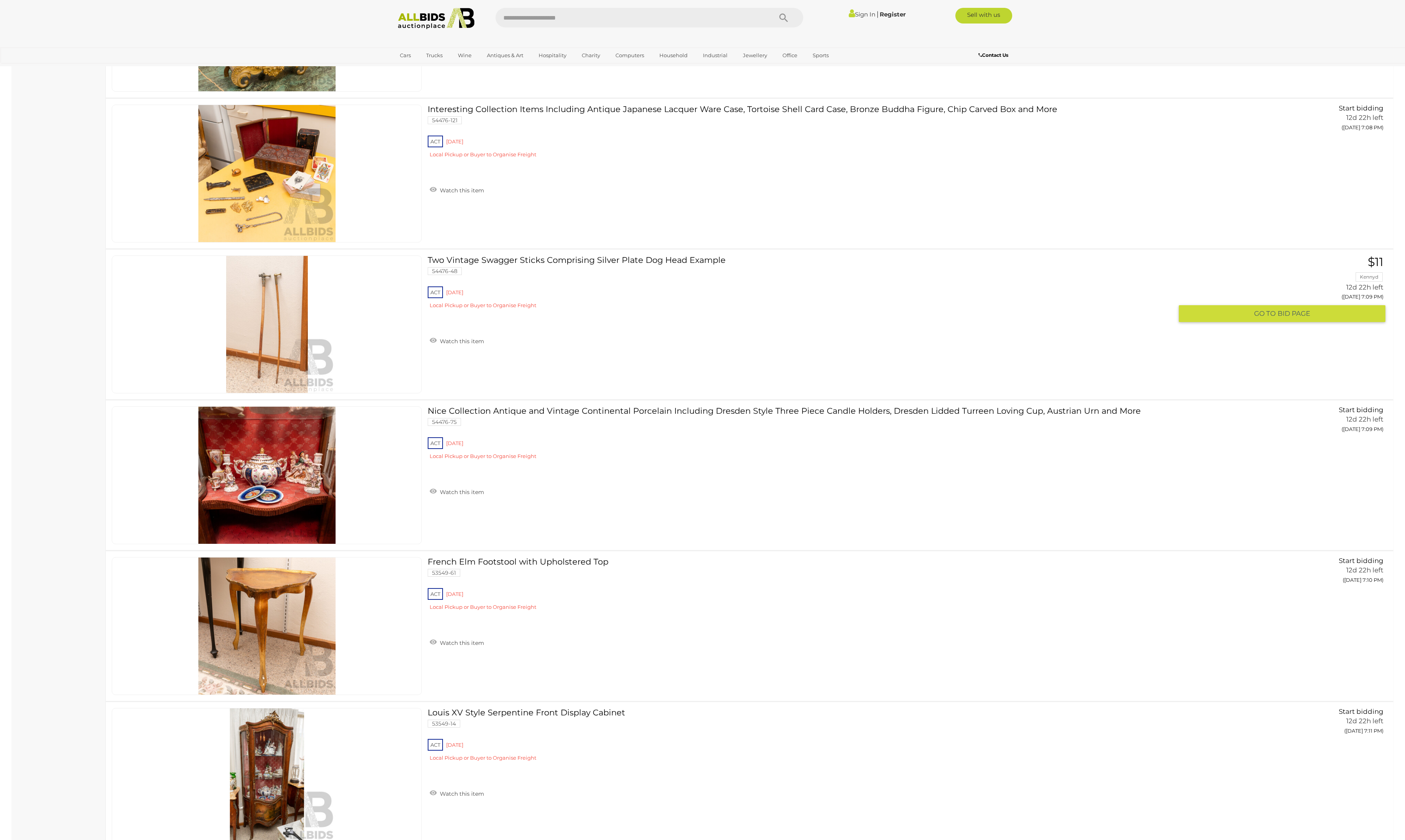
click at [270, 383] on img at bounding box center [267, 324] width 137 height 137
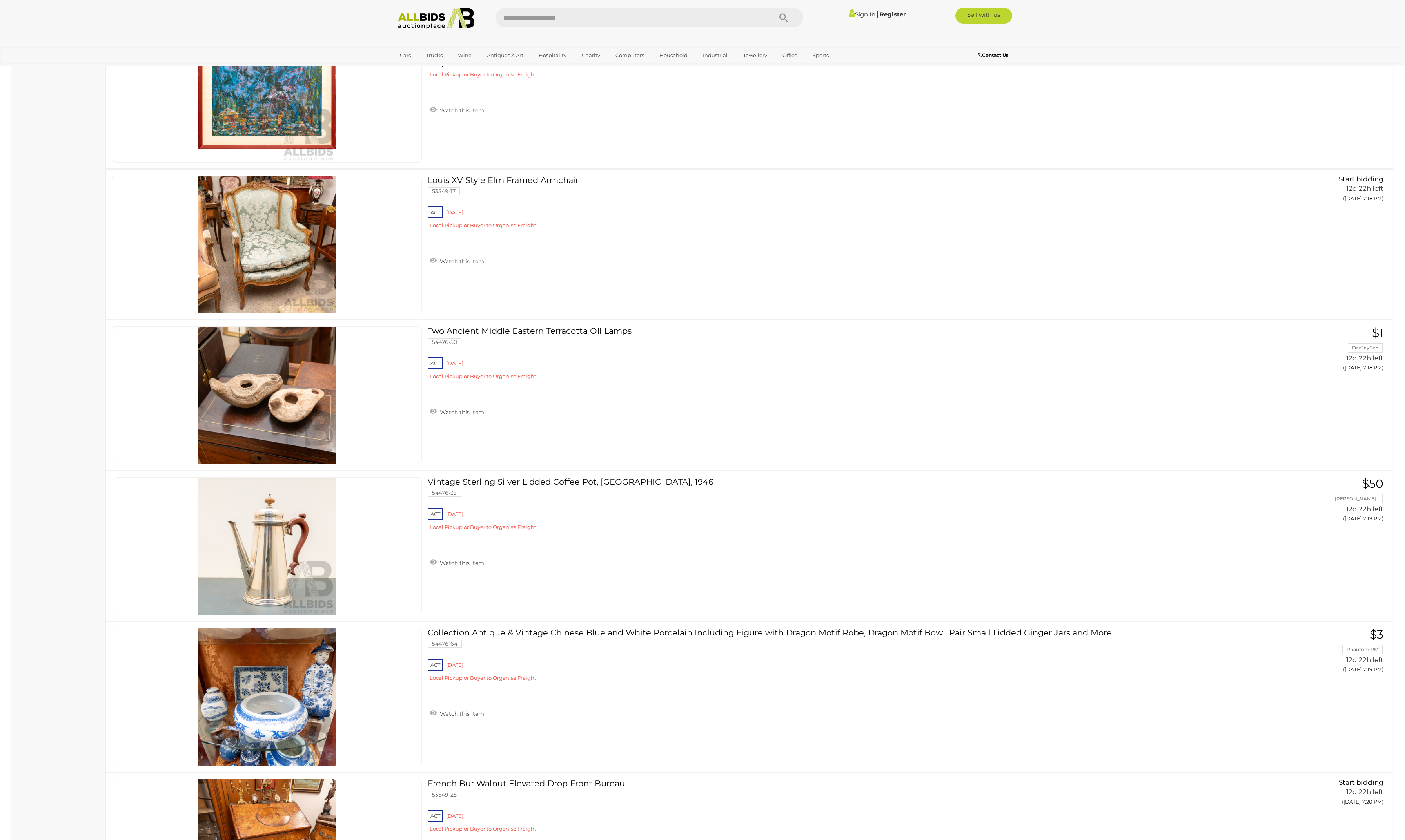
scroll to position [4642, 0]
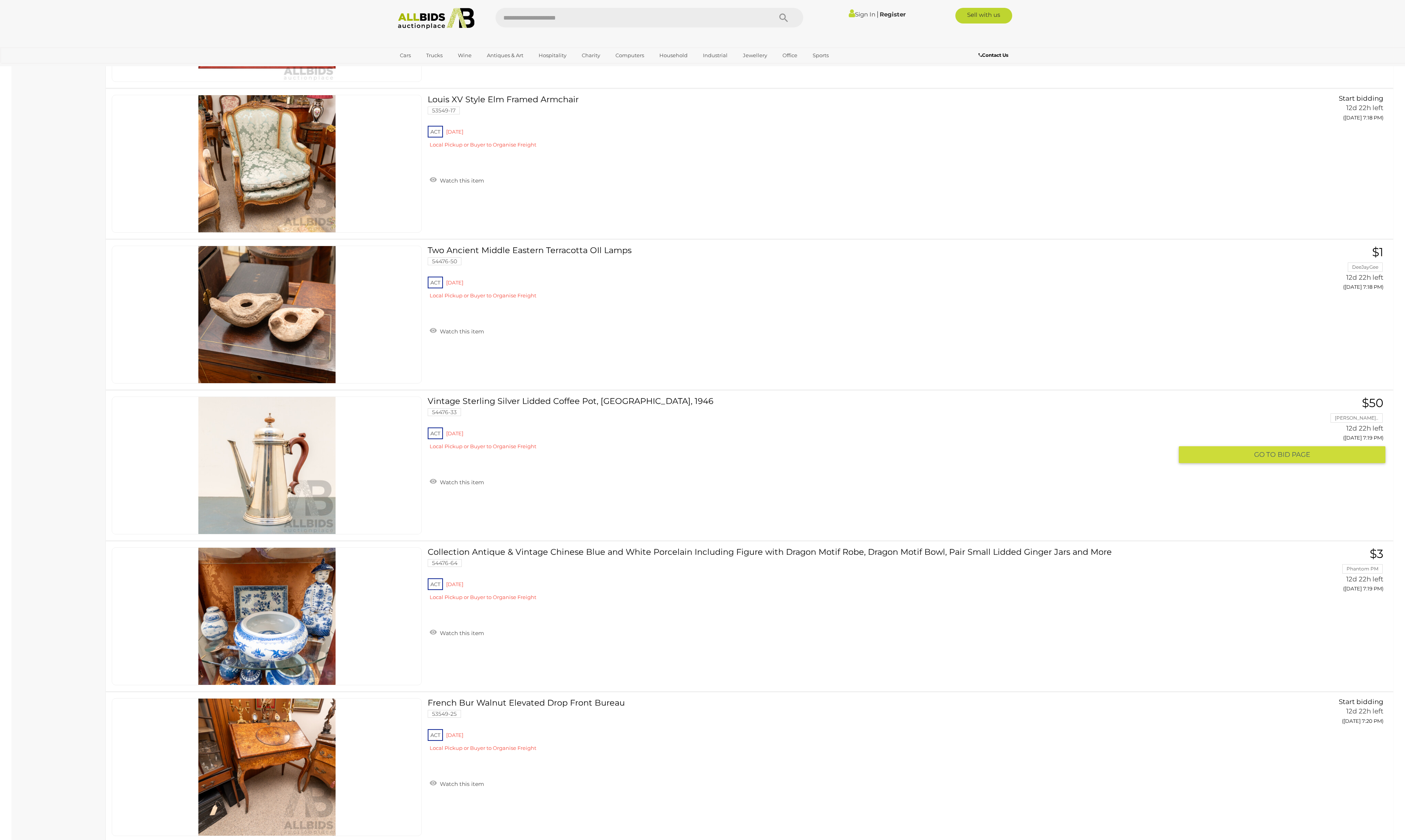
click at [302, 524] on link at bounding box center [267, 465] width 310 height 138
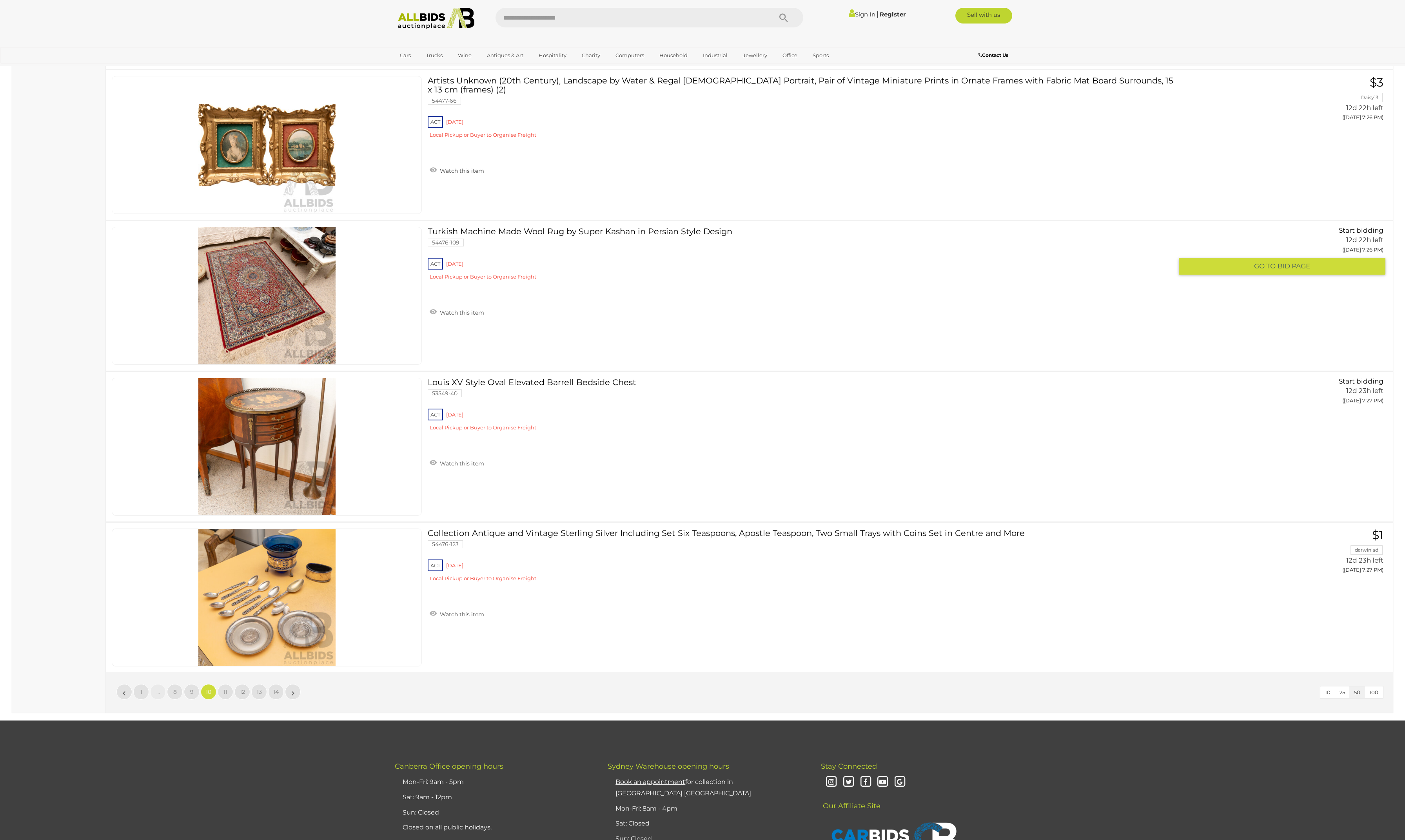
scroll to position [7234, 0]
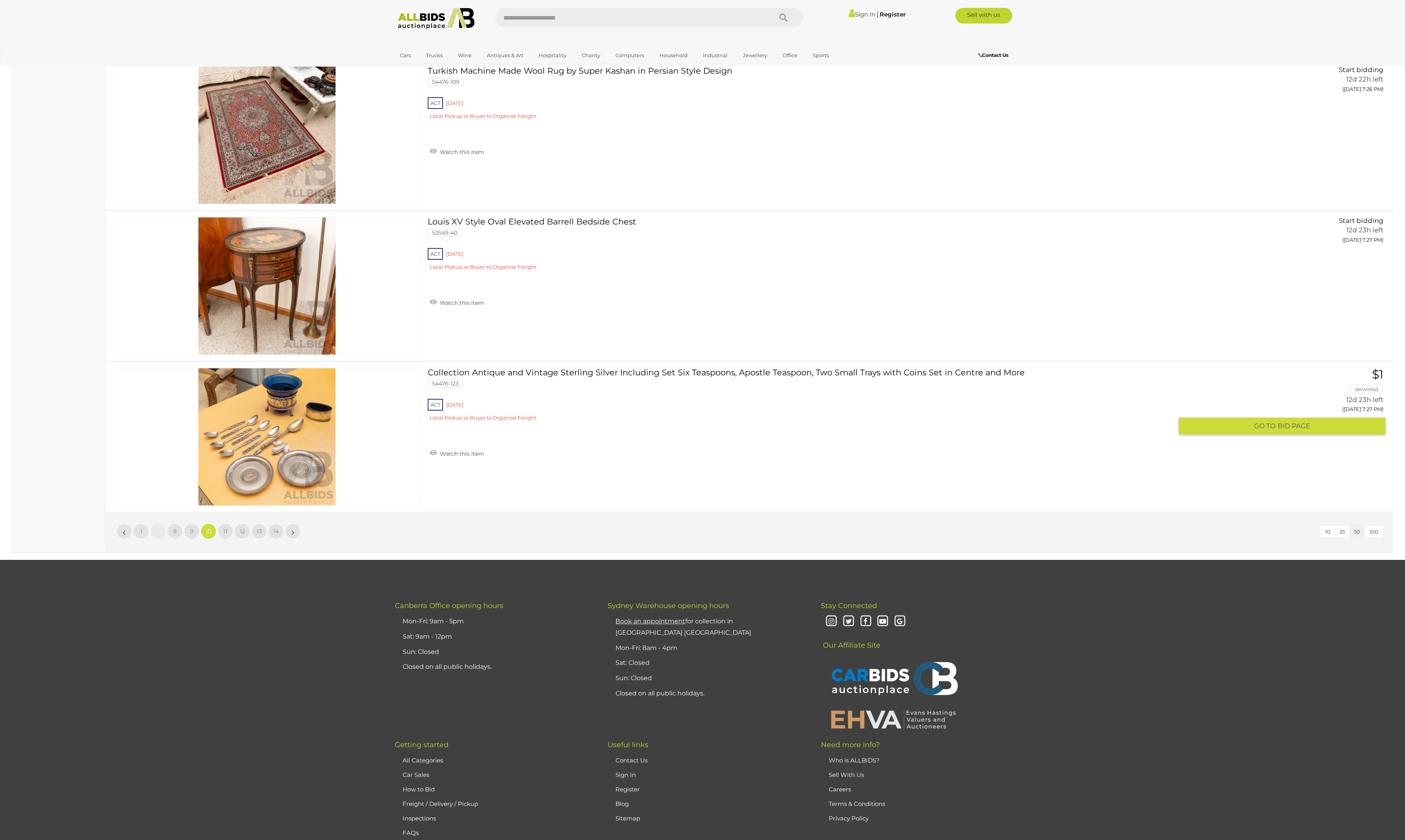
click at [281, 488] on link at bounding box center [267, 437] width 310 height 138
click at [225, 535] on span "11" at bounding box center [225, 531] width 4 height 7
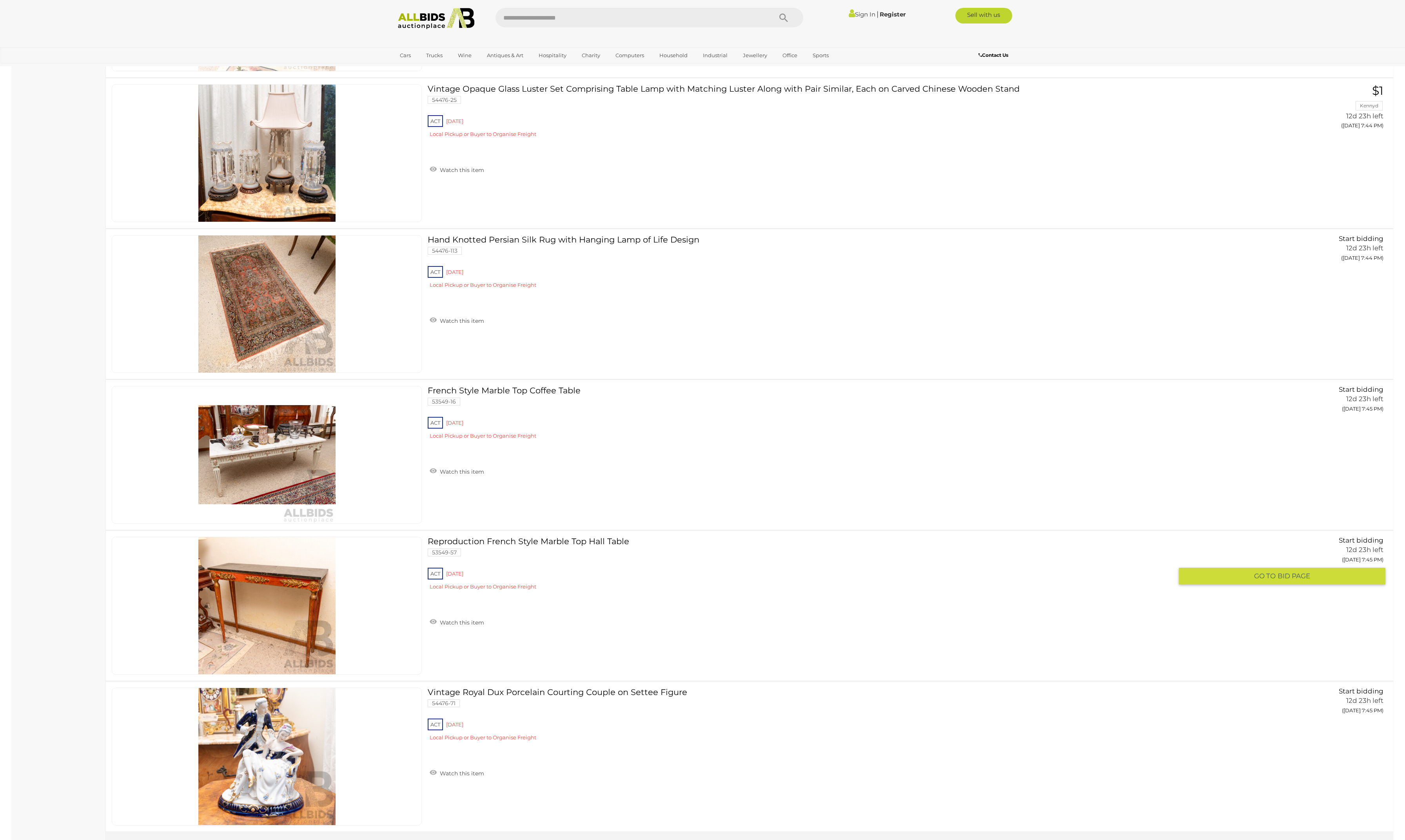
scroll to position [7259, 0]
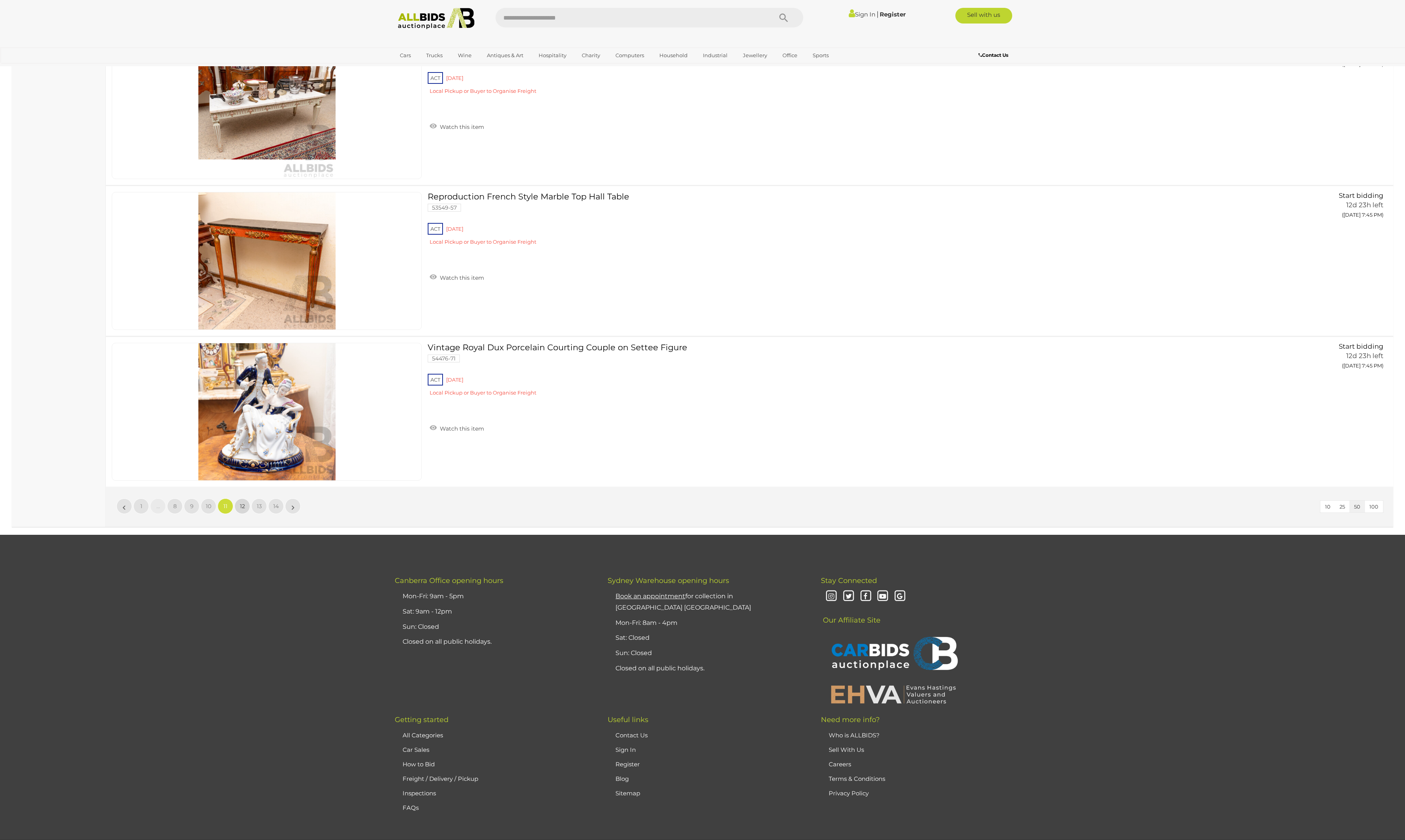
click at [244, 510] on span "12" at bounding box center [242, 506] width 5 height 7
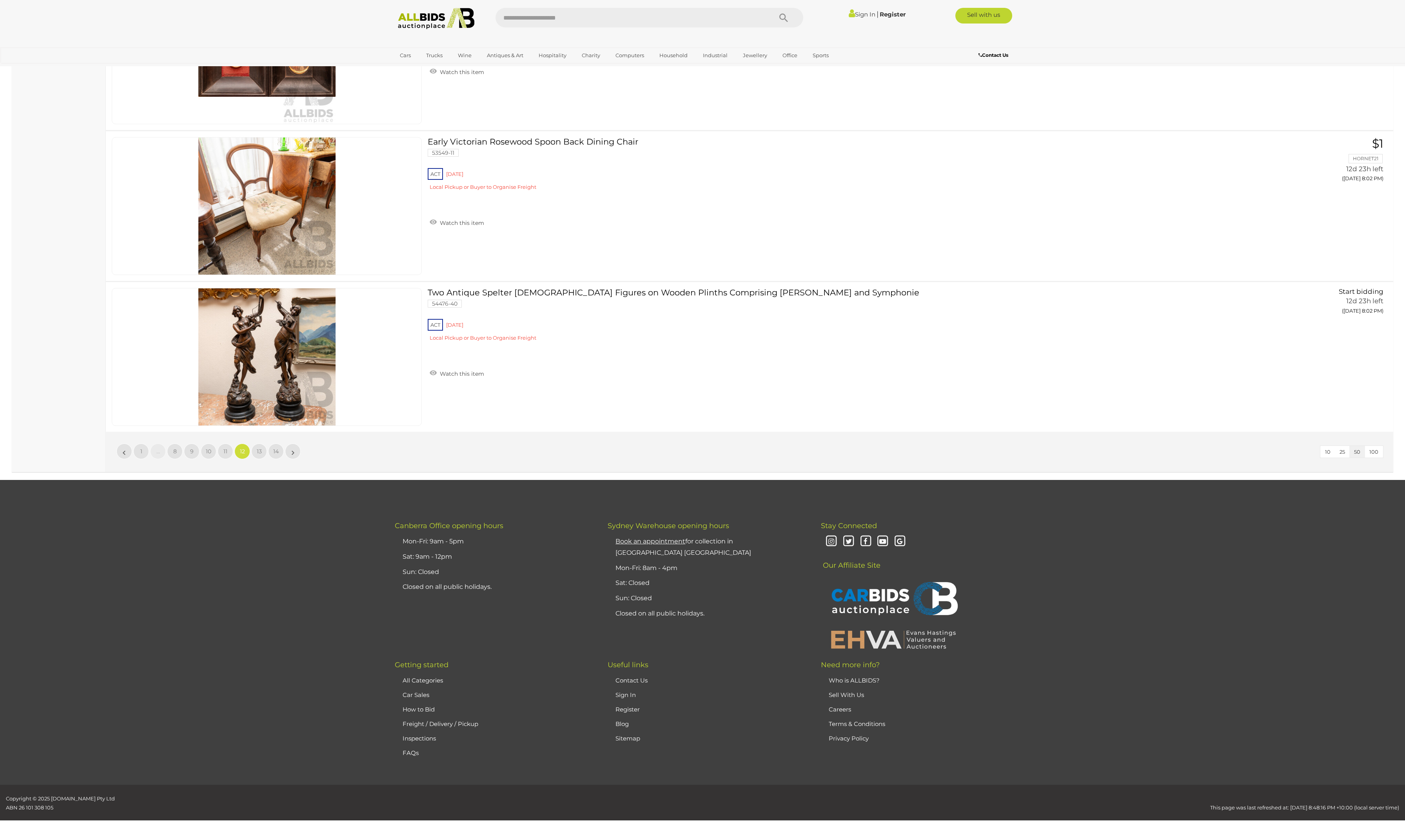
scroll to position [7228, 0]
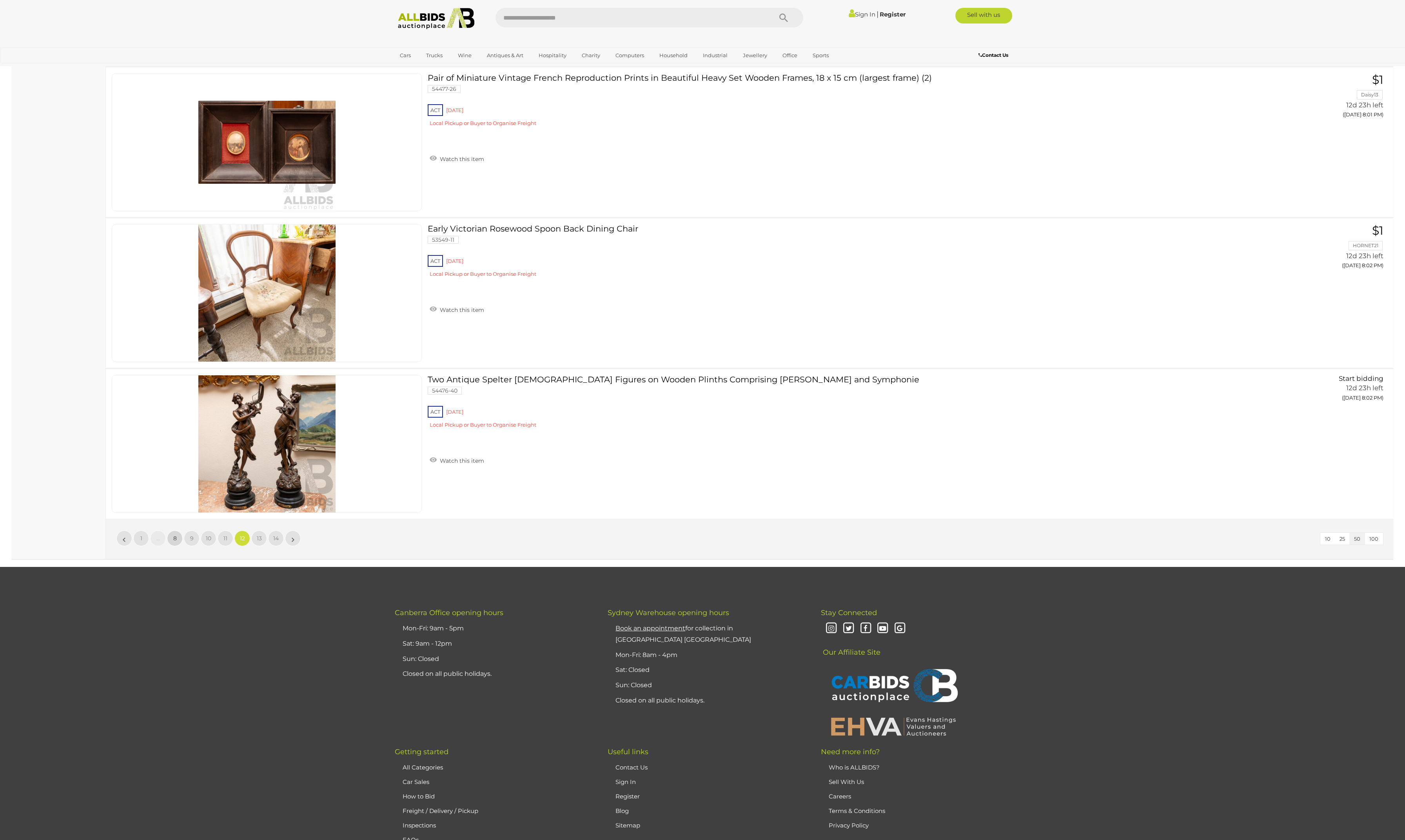
click at [175, 542] on span "8" at bounding box center [175, 539] width 4 height 7
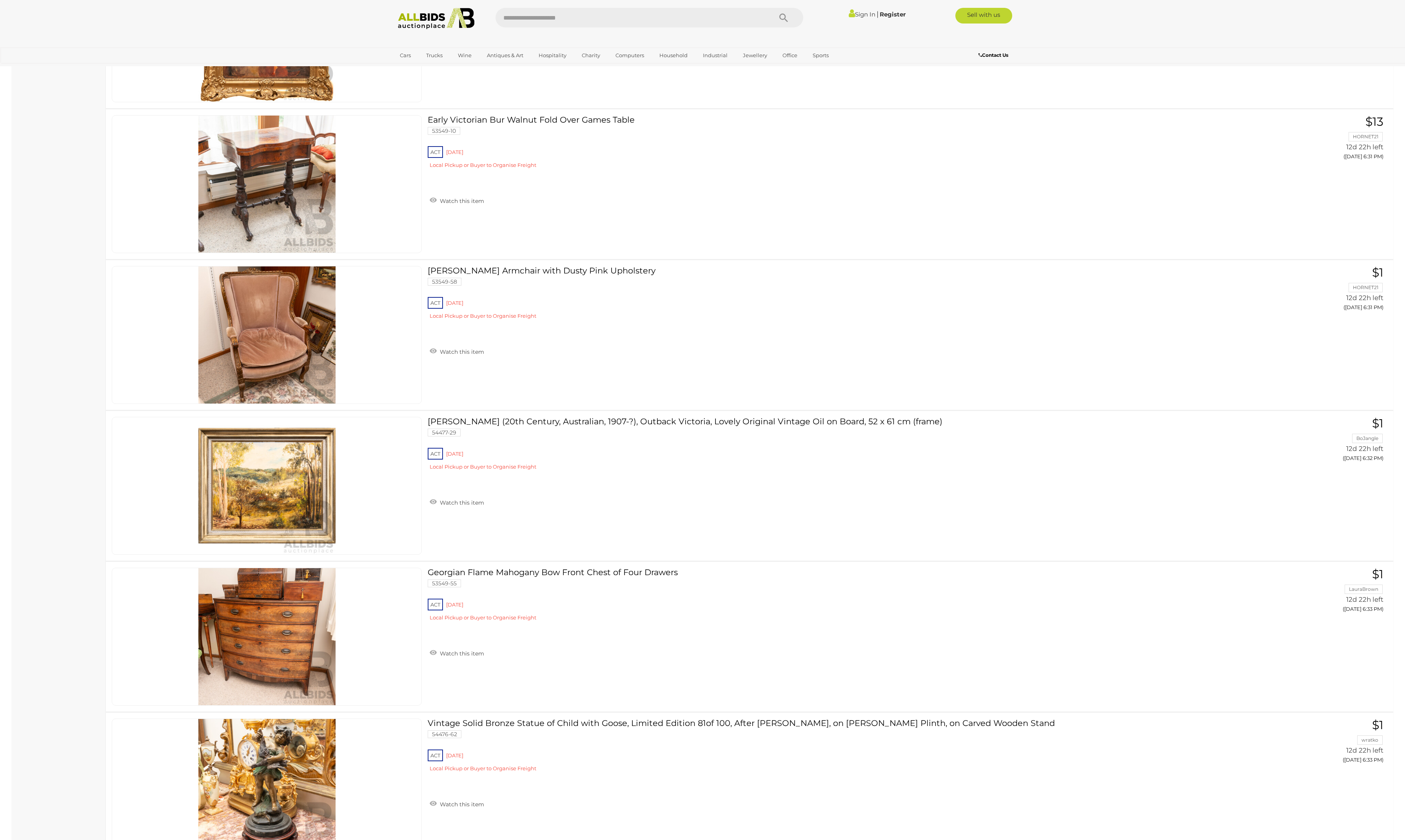
scroll to position [7489, 0]
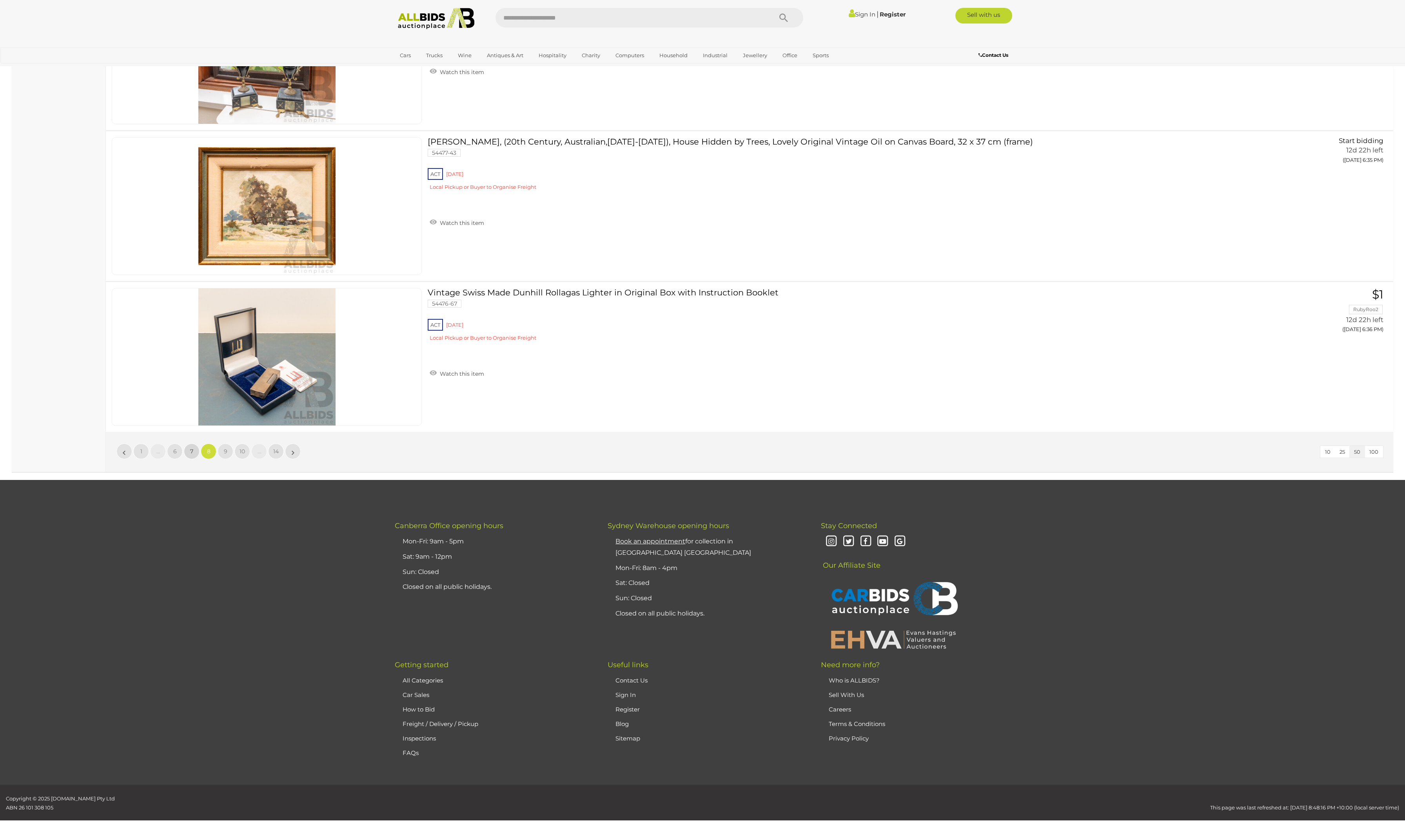
click at [191, 443] on link "7" at bounding box center [192, 451] width 16 height 16
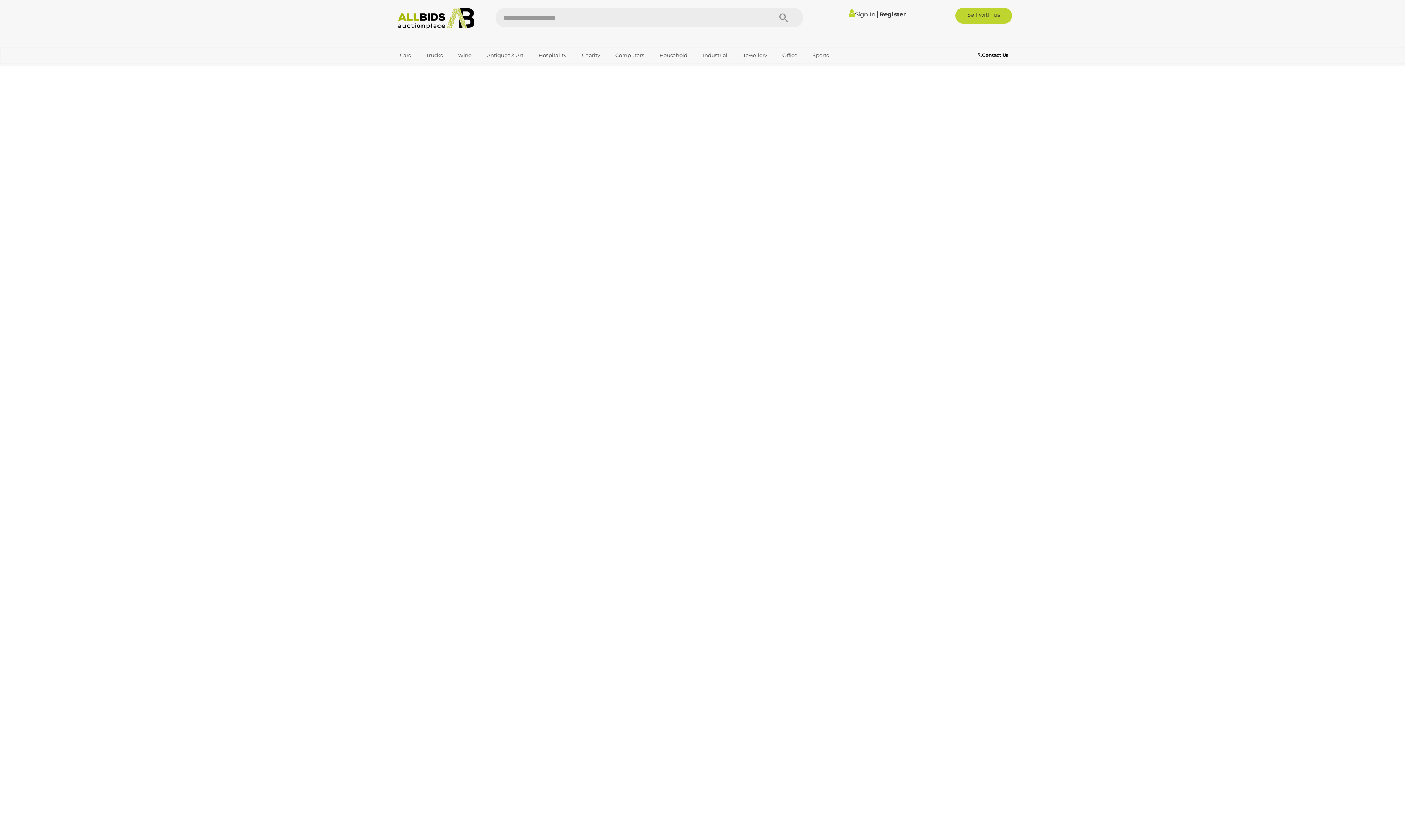
scroll to position [171, 0]
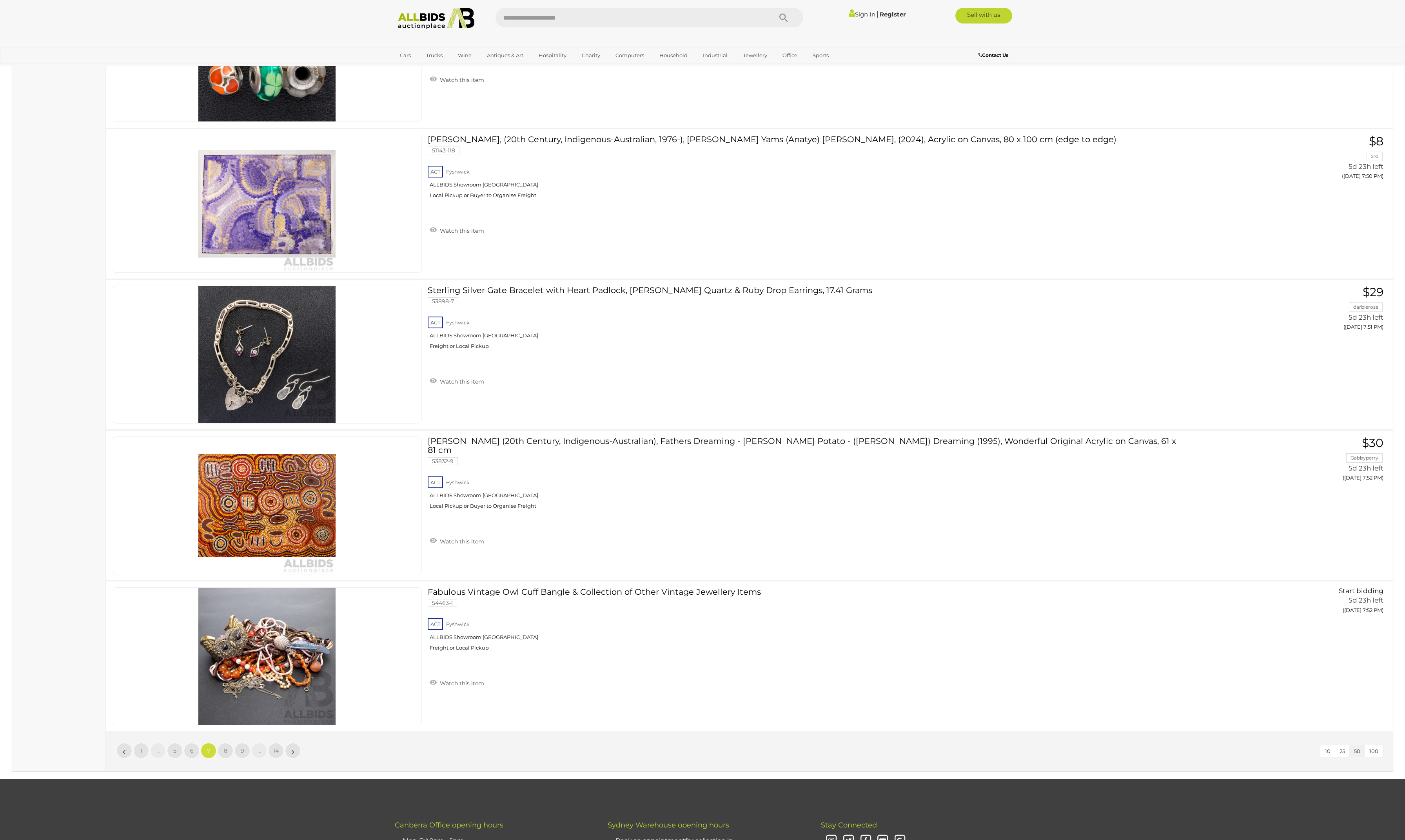
scroll to position [7489, 0]
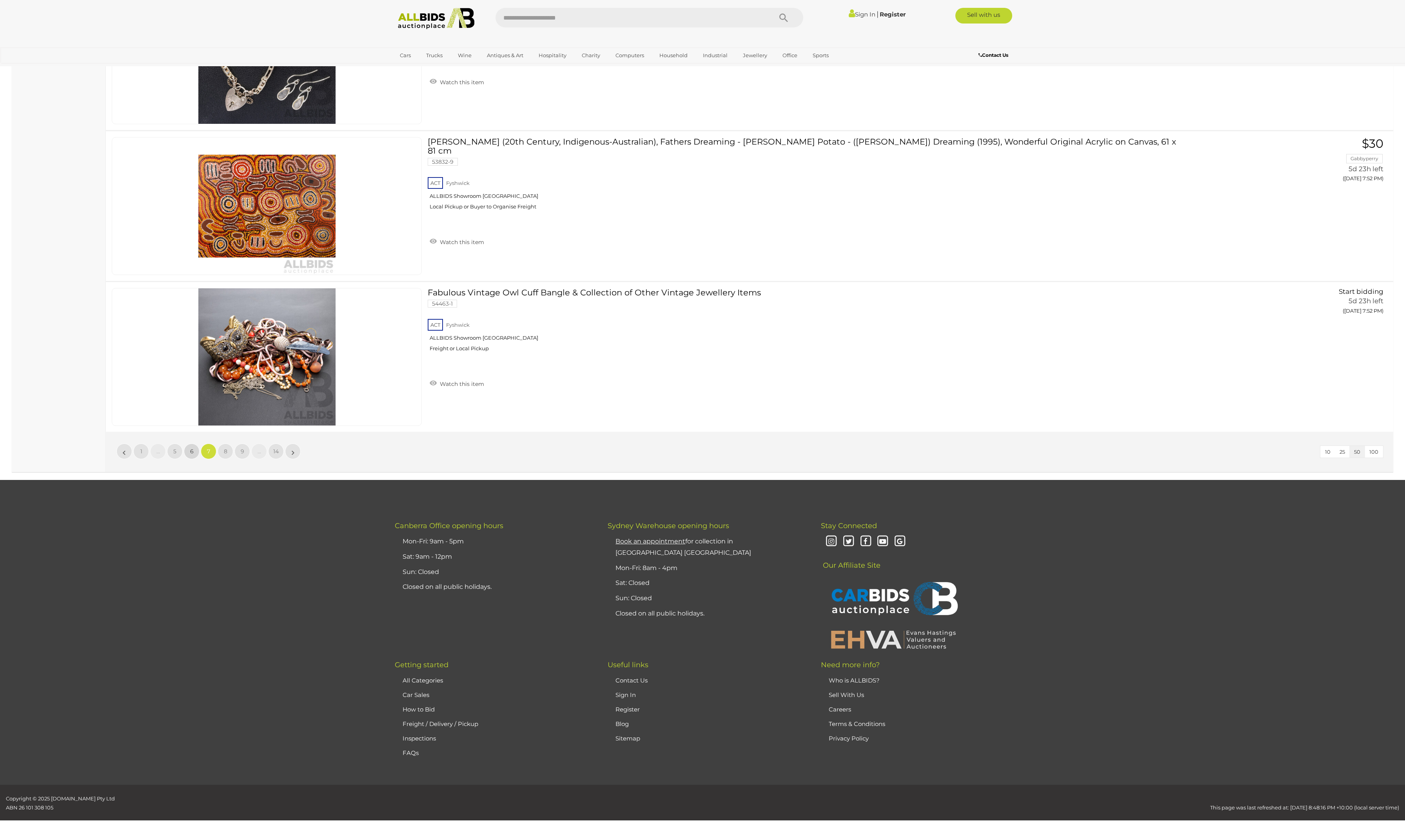
click at [190, 448] on span "6" at bounding box center [192, 451] width 4 height 7
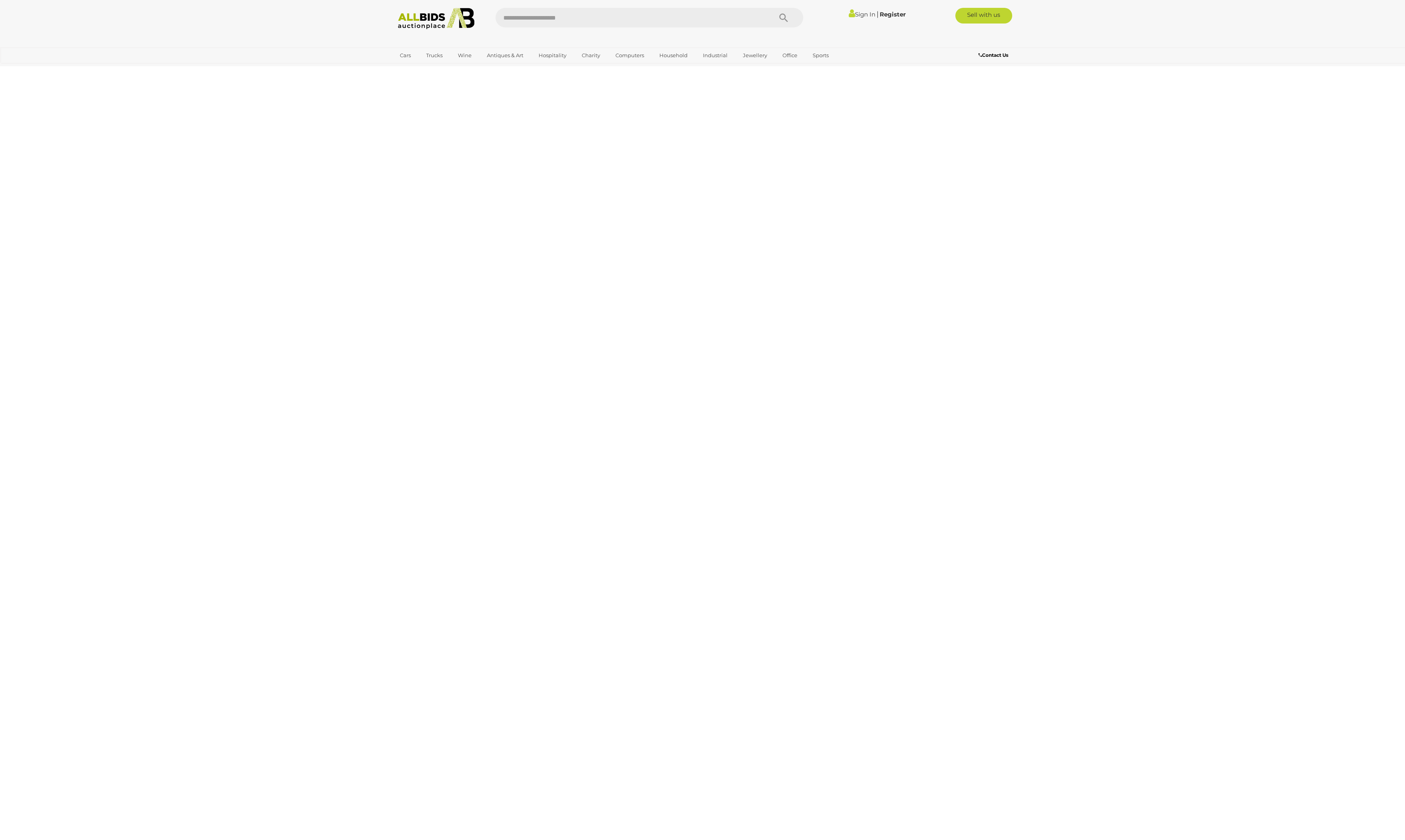
scroll to position [171, 0]
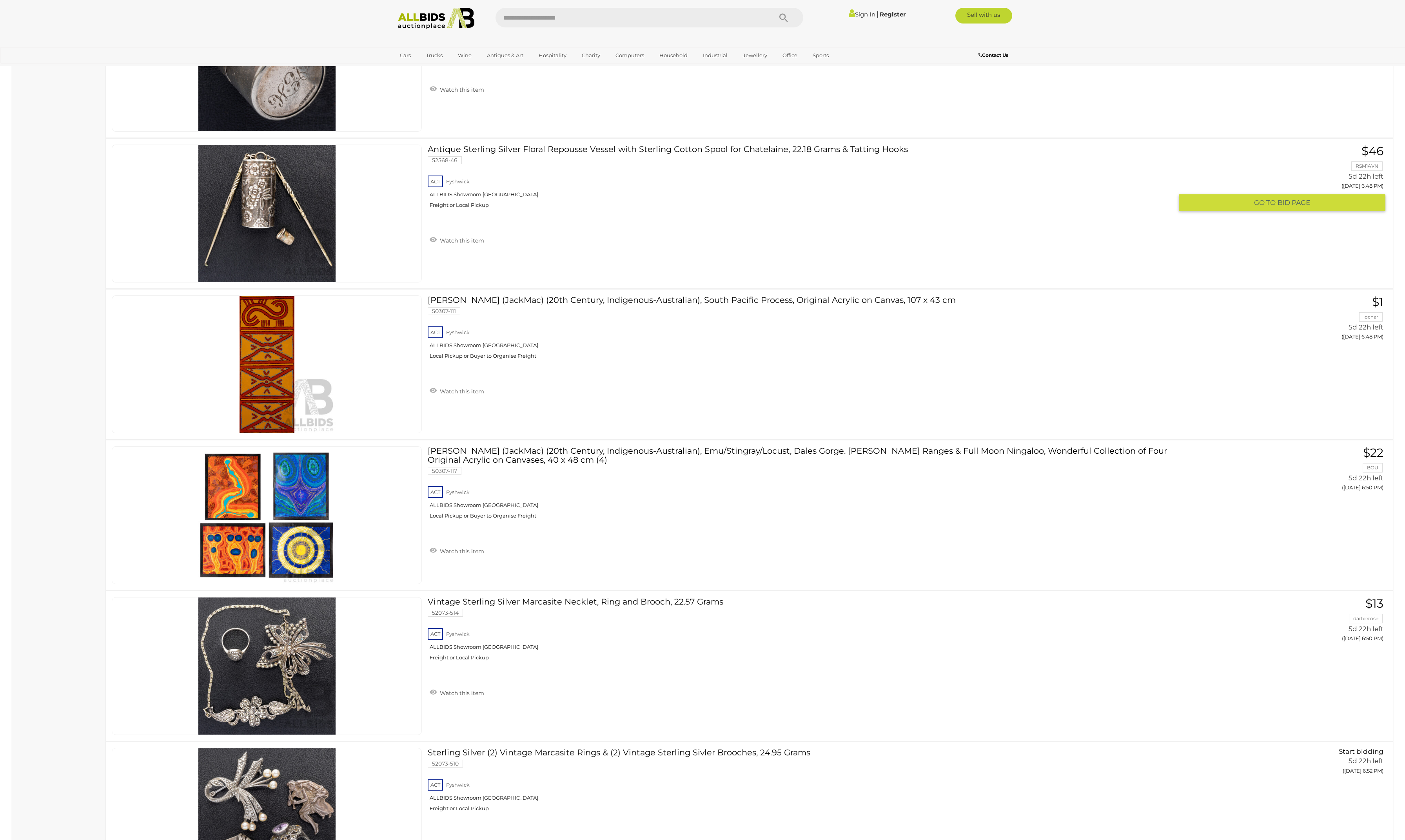
scroll to position [2255, 0]
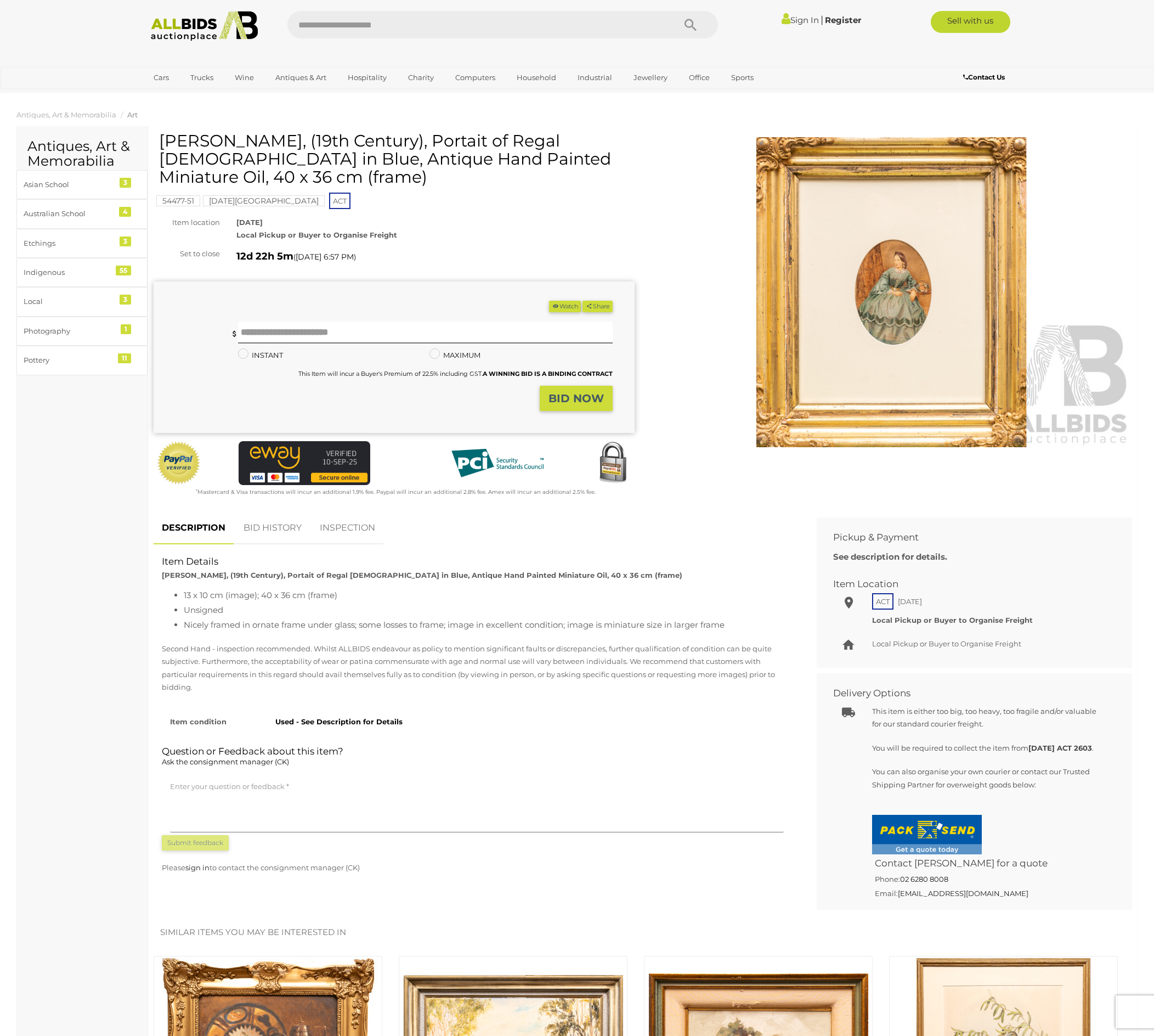
click at [887, 319] on img at bounding box center [891, 292] width 481 height 310
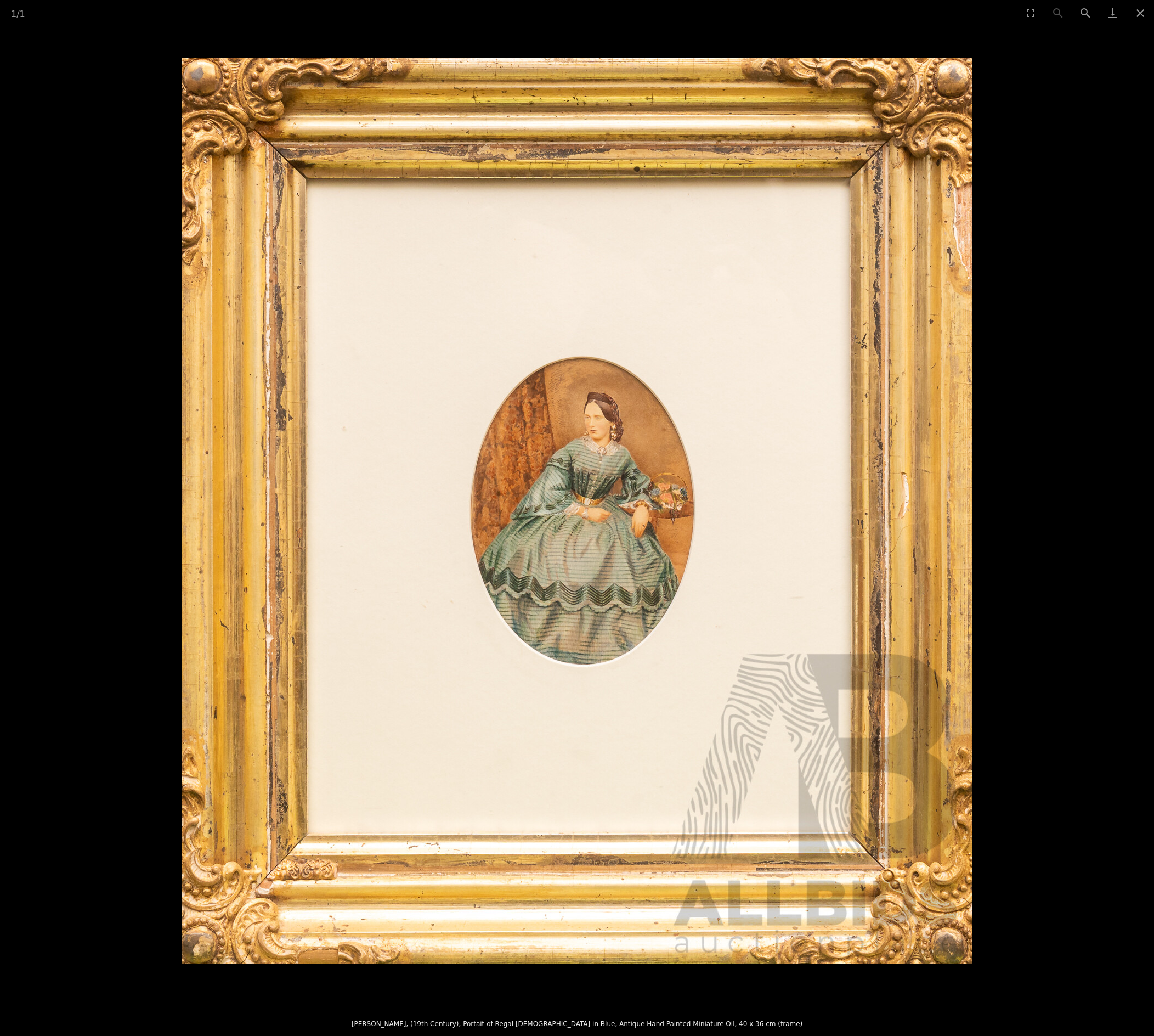
click at [671, 443] on img at bounding box center [577, 510] width 790 height 906
click at [1138, 10] on button "Close gallery" at bounding box center [1140, 13] width 27 height 26
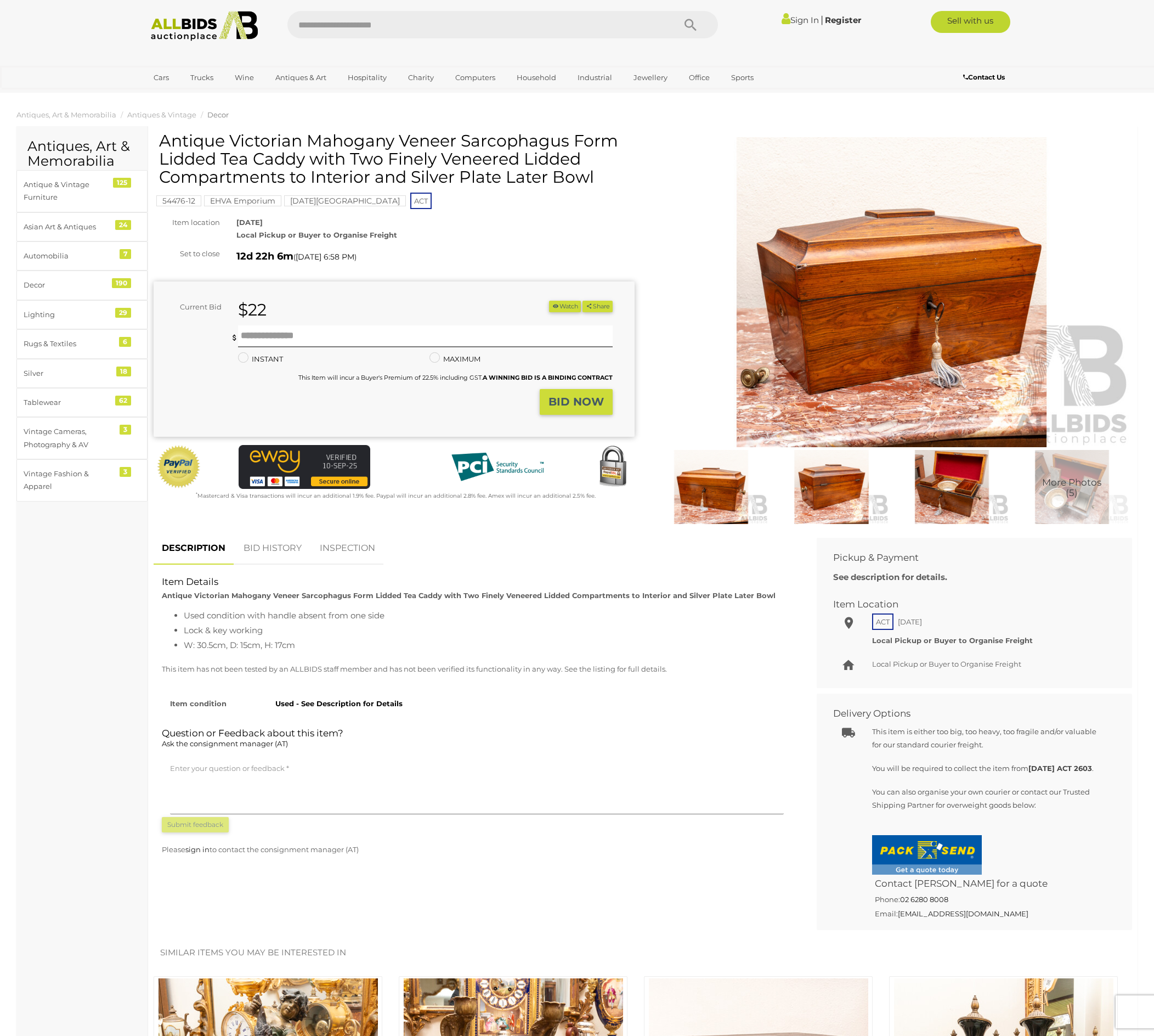
click at [960, 502] on img at bounding box center [952, 487] width 114 height 74
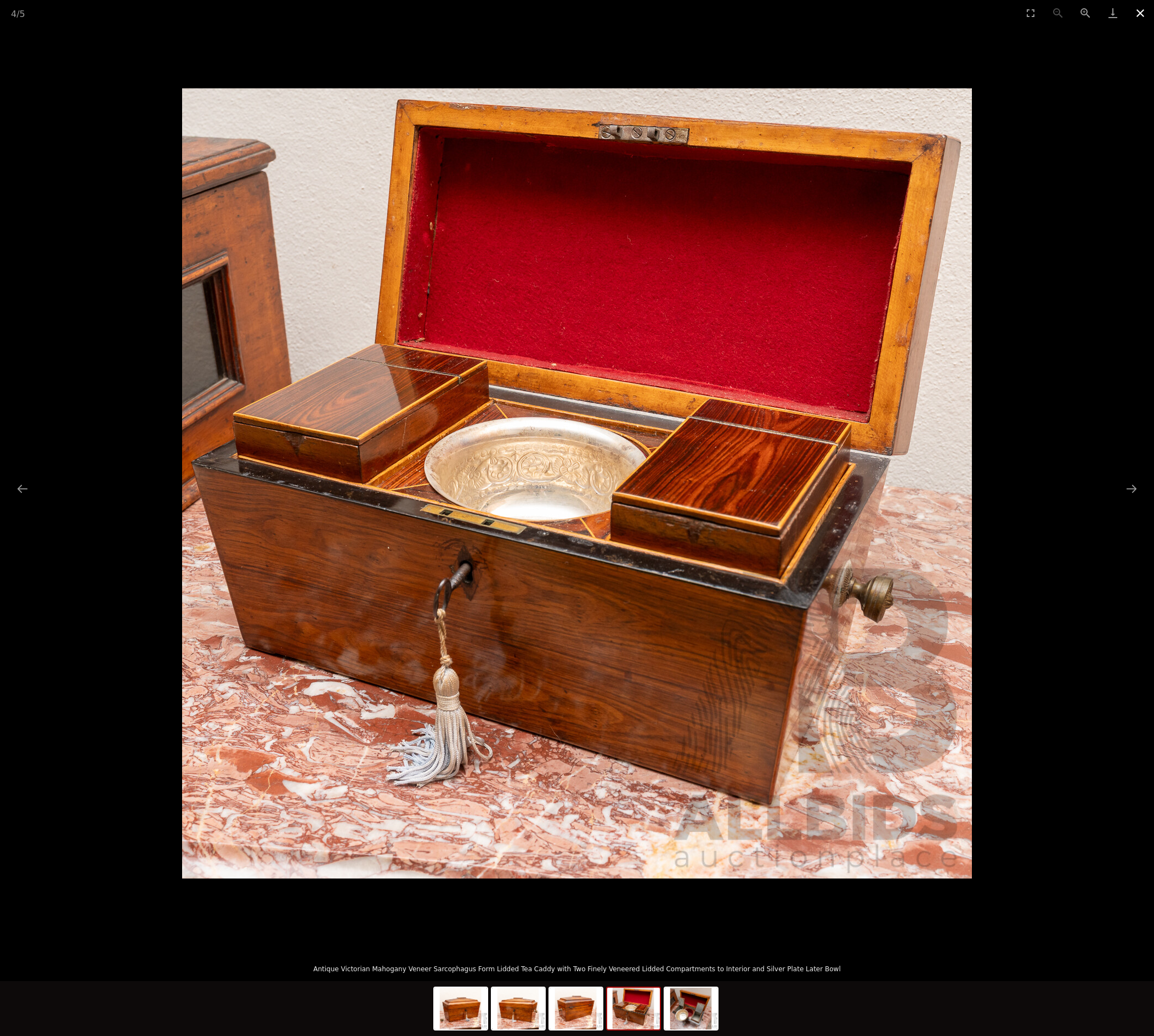
click at [1142, 3] on button "Close gallery" at bounding box center [1140, 13] width 27 height 26
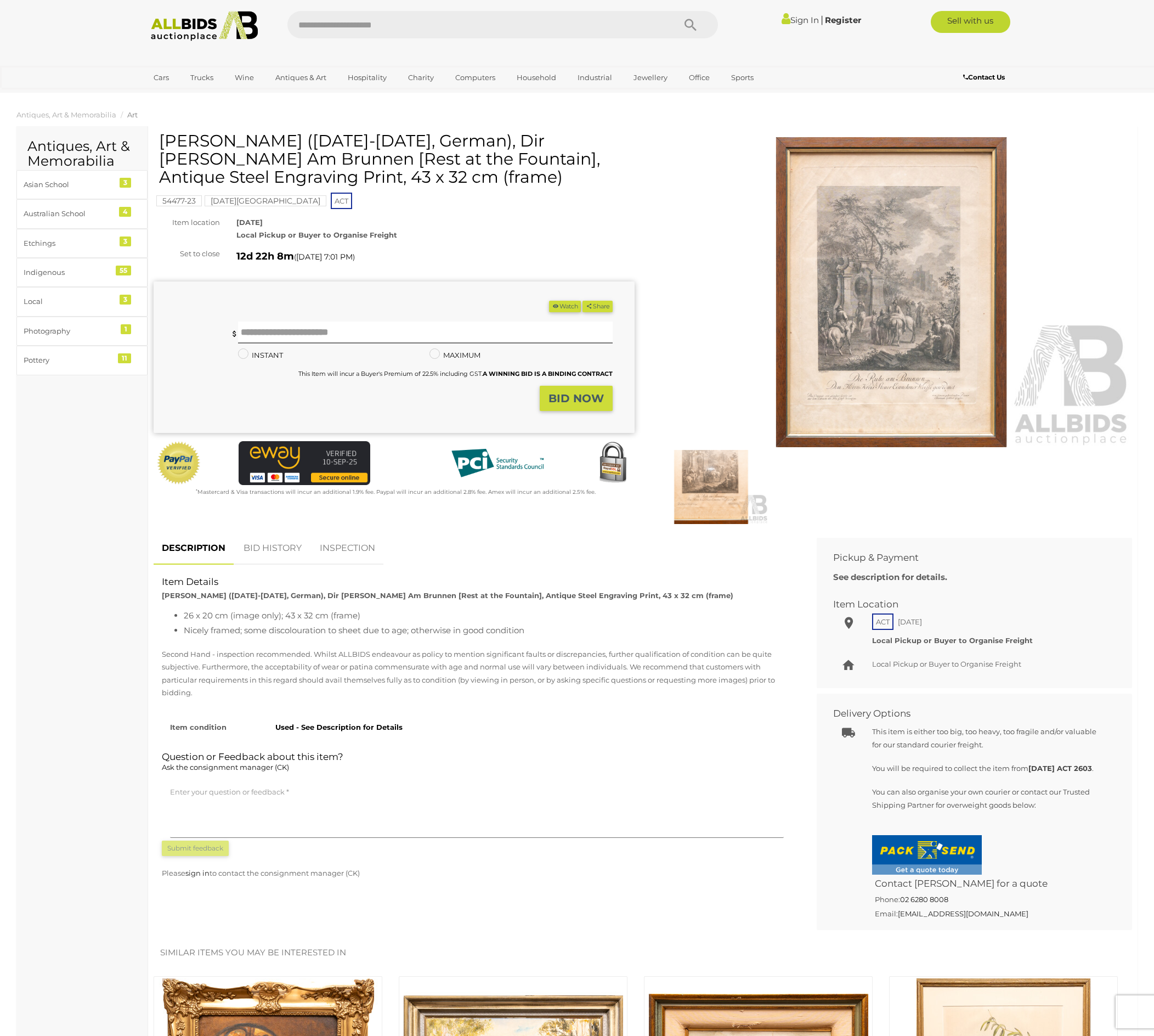
click at [897, 301] on img at bounding box center [891, 292] width 481 height 310
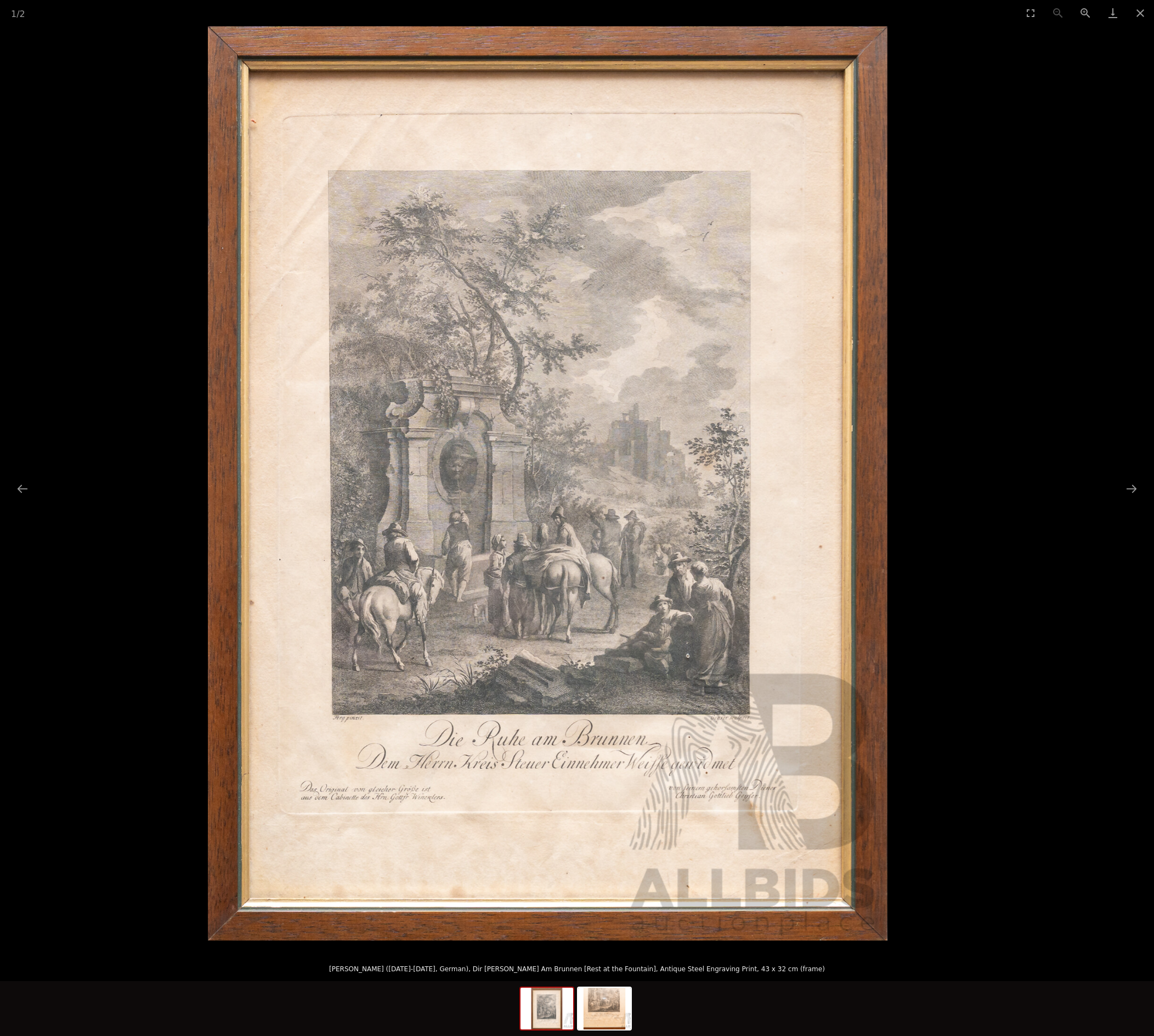
click at [682, 568] on img at bounding box center [548, 483] width 680 height 914
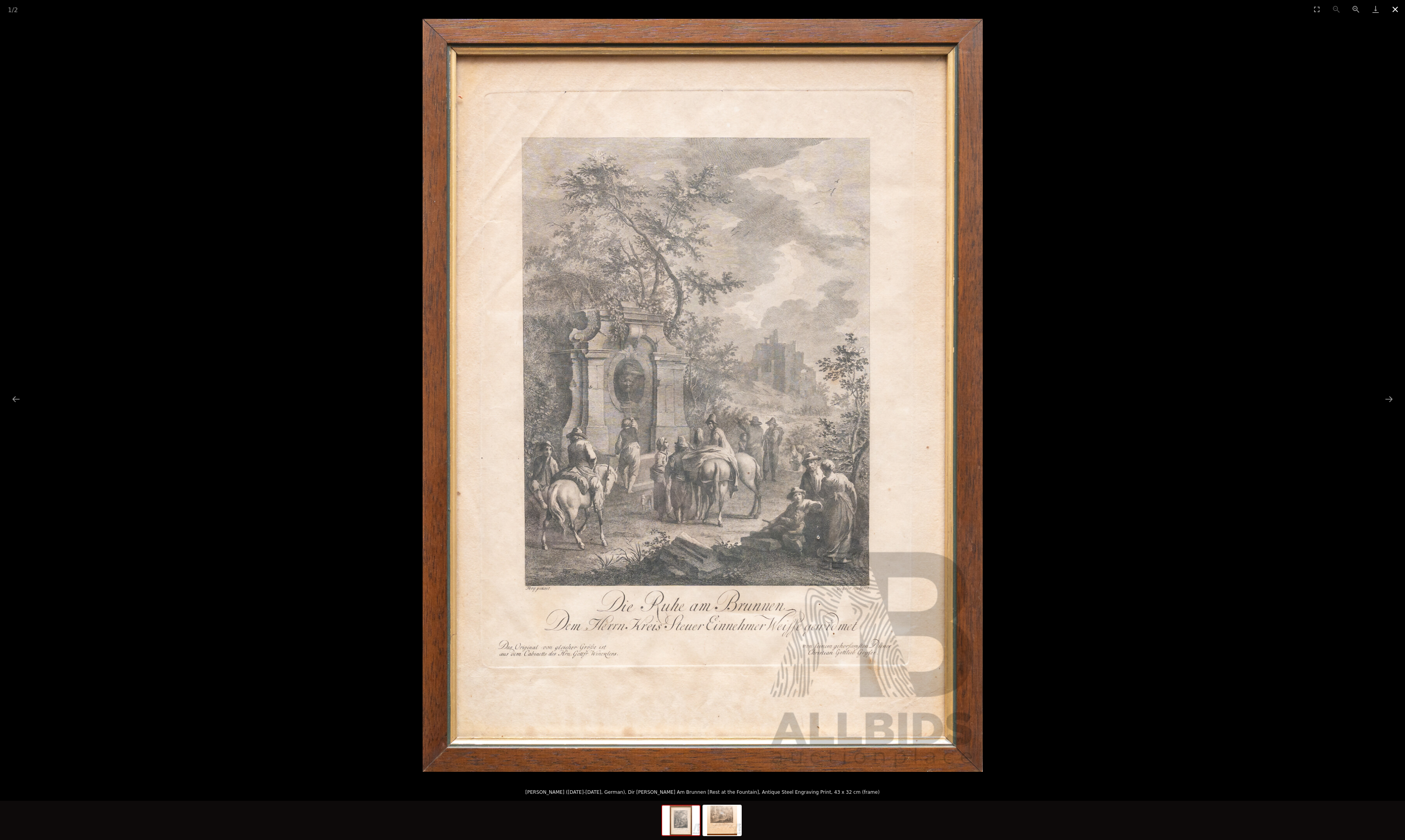
click at [825, 6] on button "Close gallery" at bounding box center [1395, 9] width 20 height 18
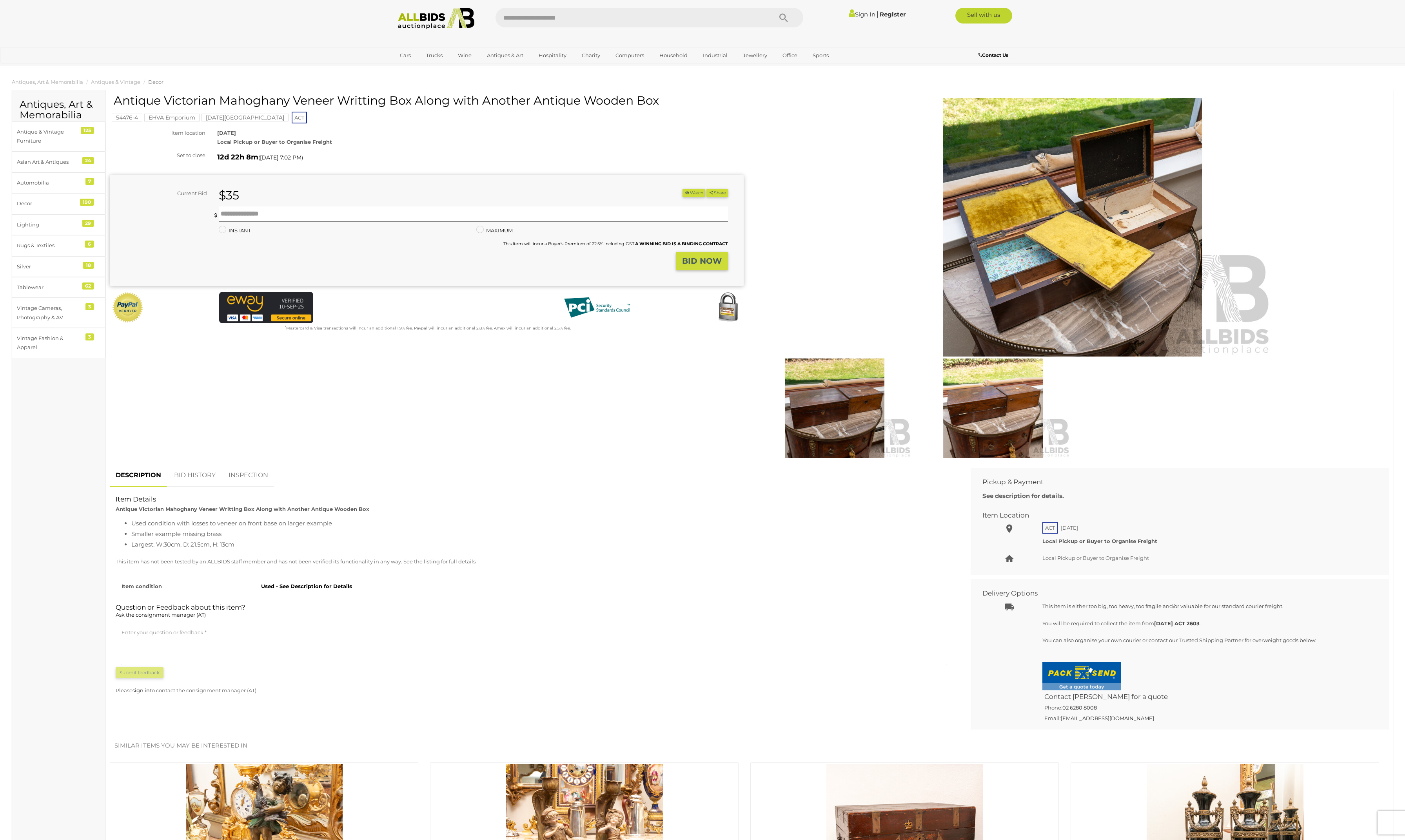
click at [1017, 275] on img at bounding box center [1072, 228] width 402 height 259
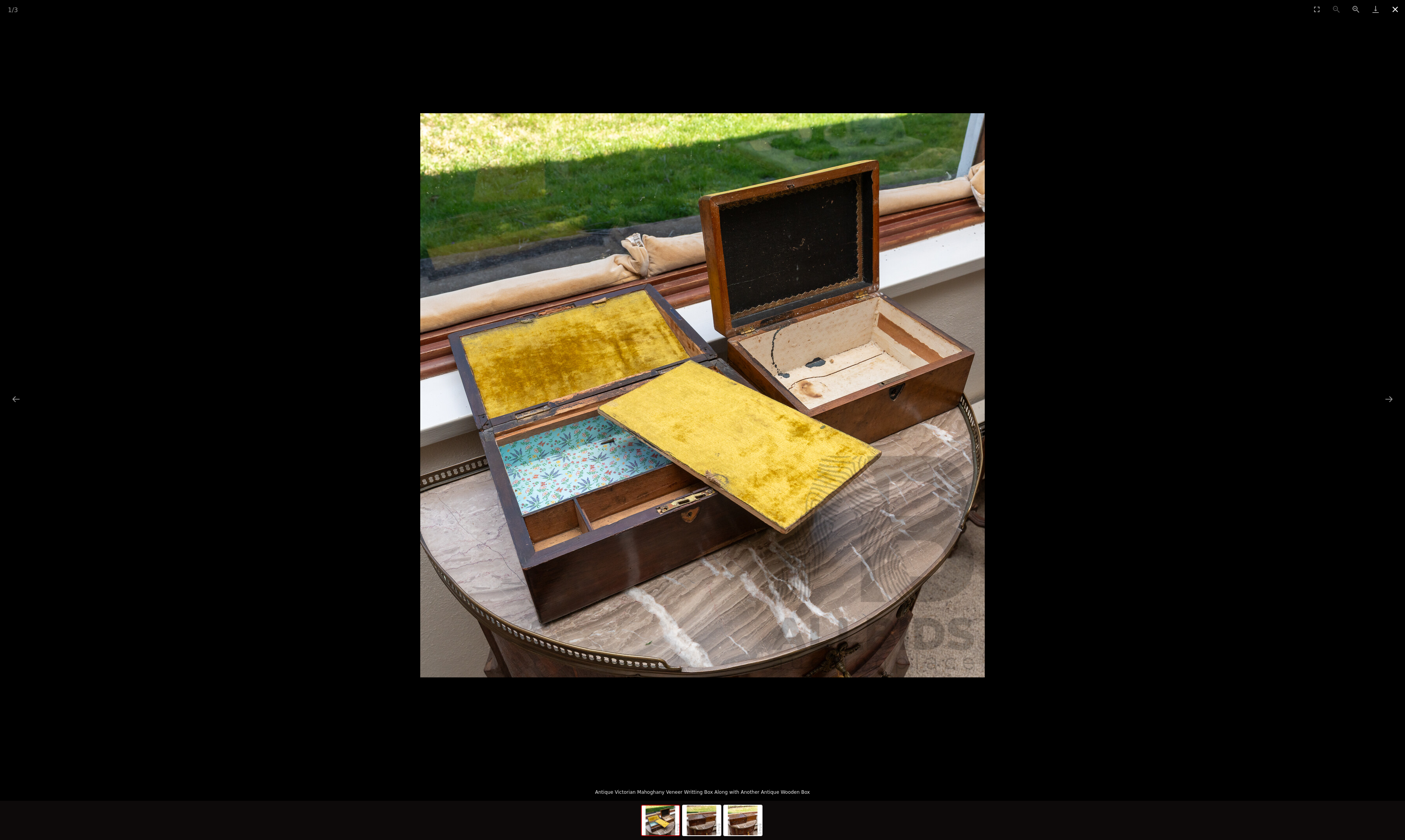
click at [1398, 6] on button "Close gallery" at bounding box center [1395, 9] width 20 height 18
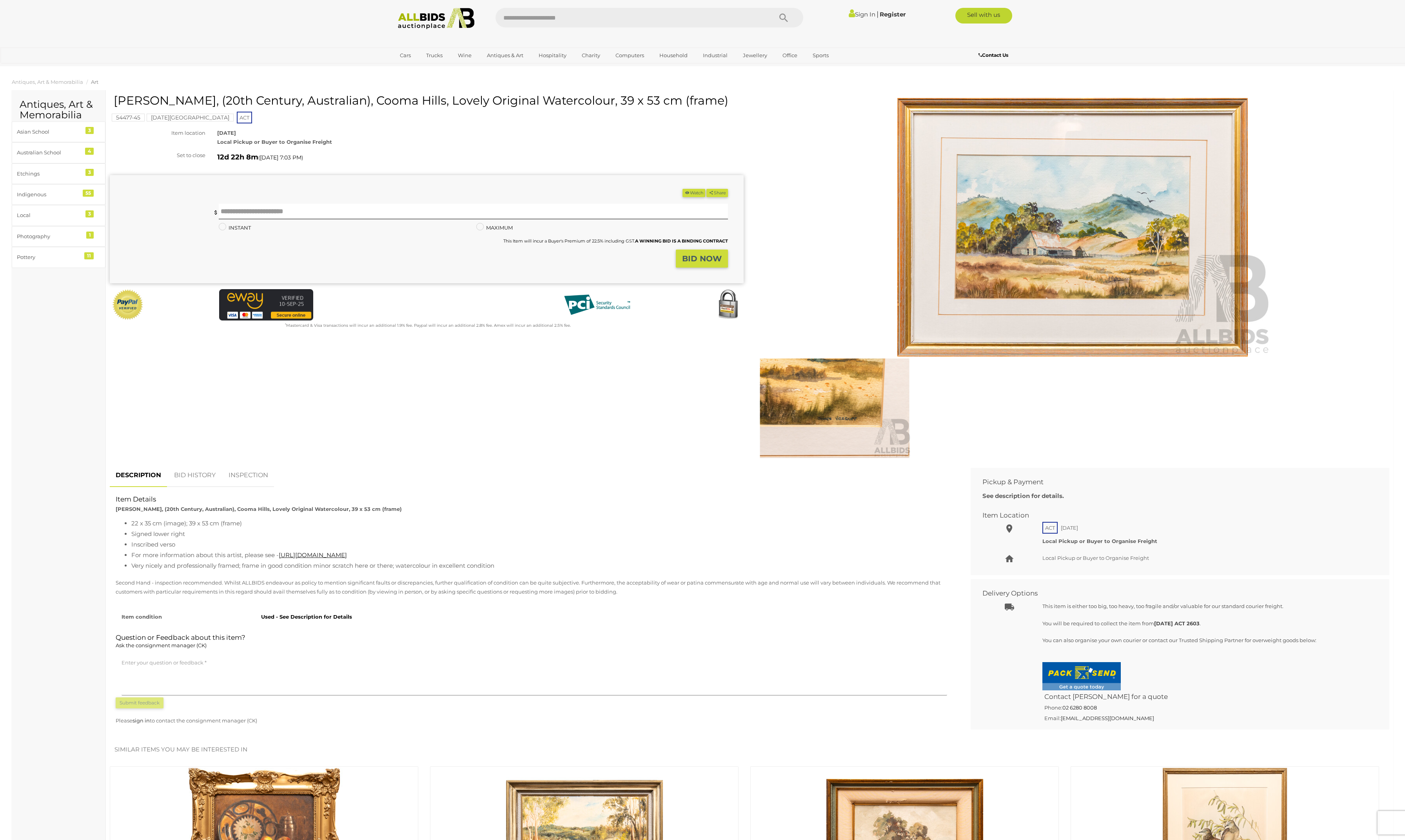
click at [1071, 323] on img at bounding box center [1072, 228] width 402 height 259
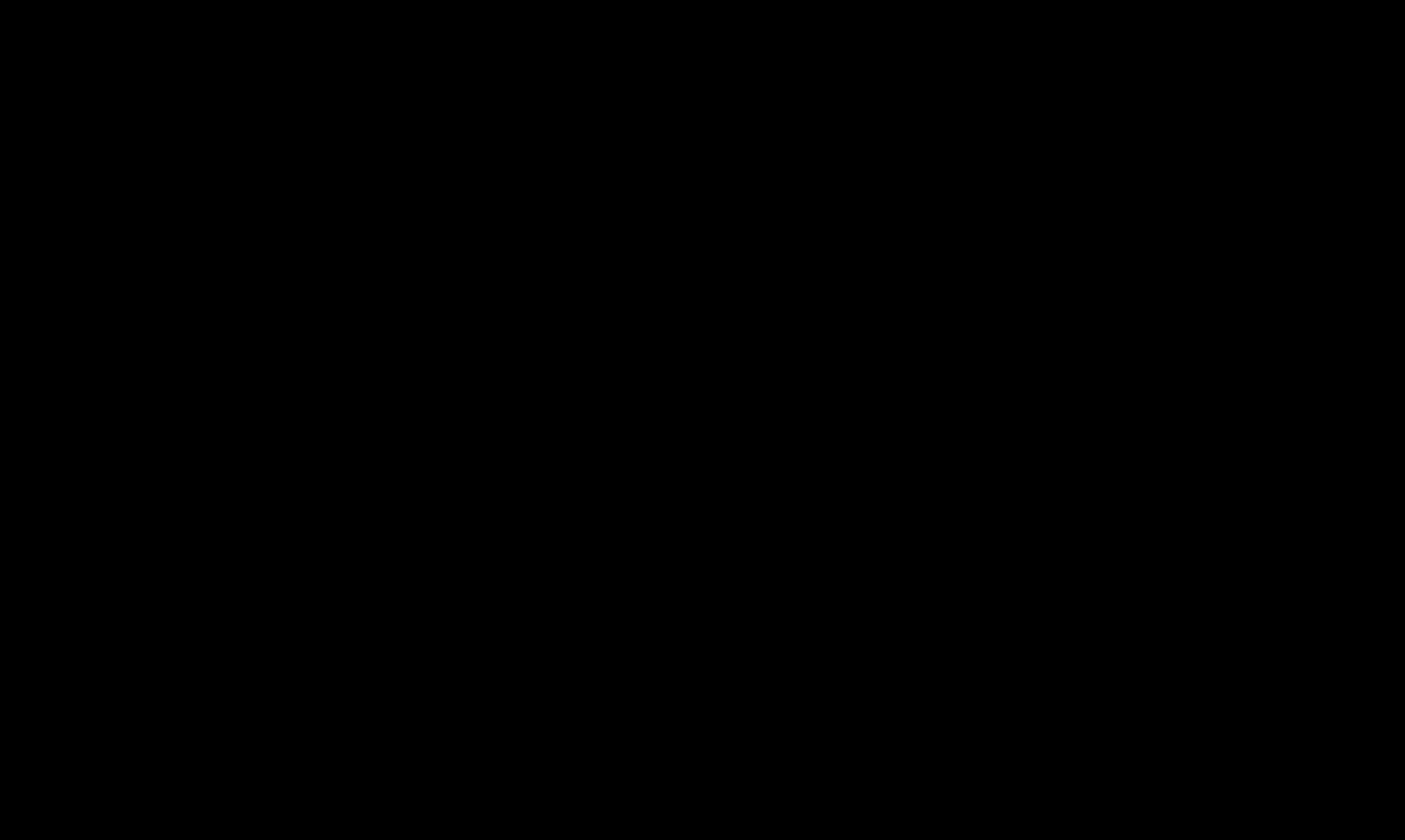
click at [1071, 323] on div at bounding box center [703, 395] width 1405 height 753
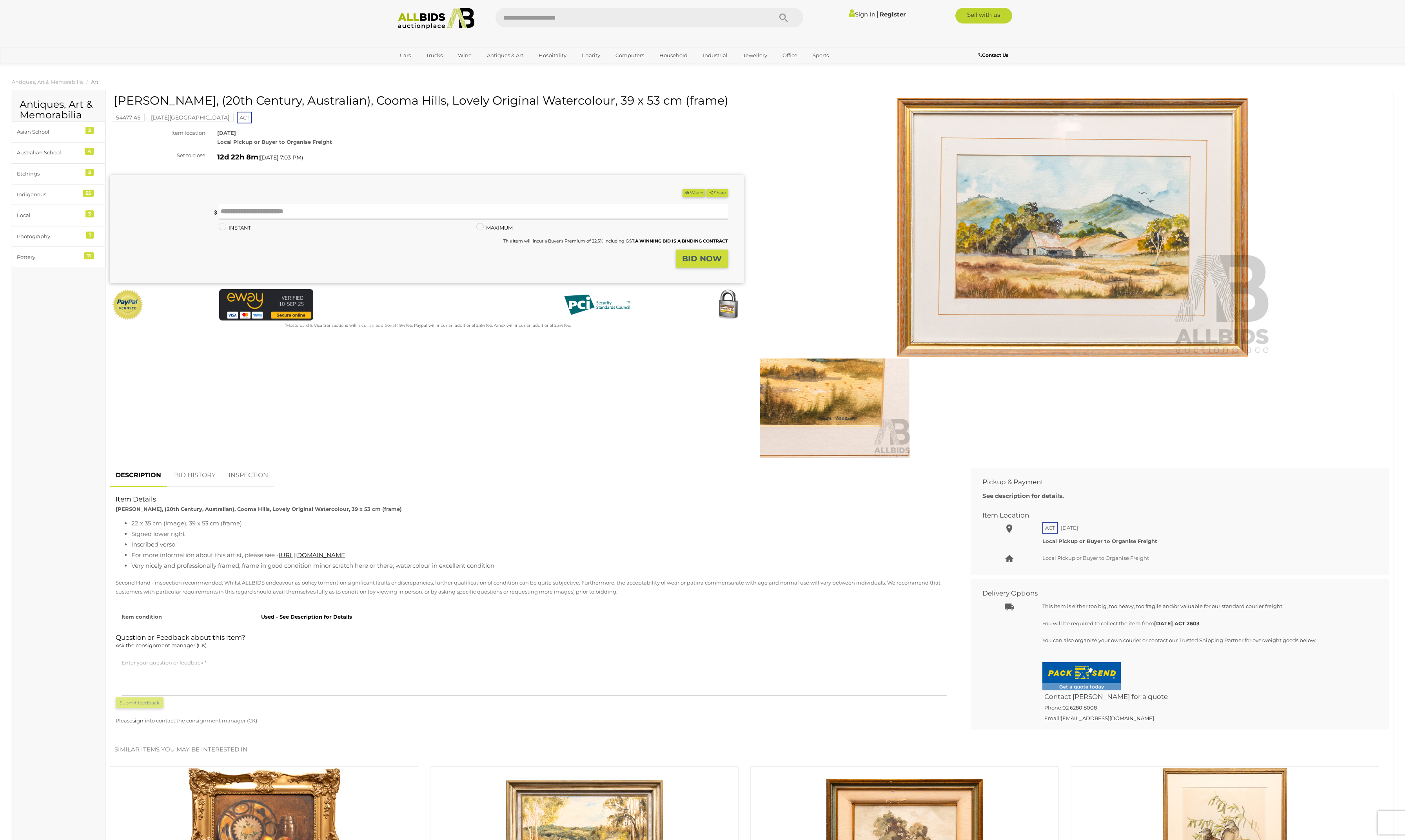
click at [1071, 323] on img at bounding box center [1072, 228] width 402 height 259
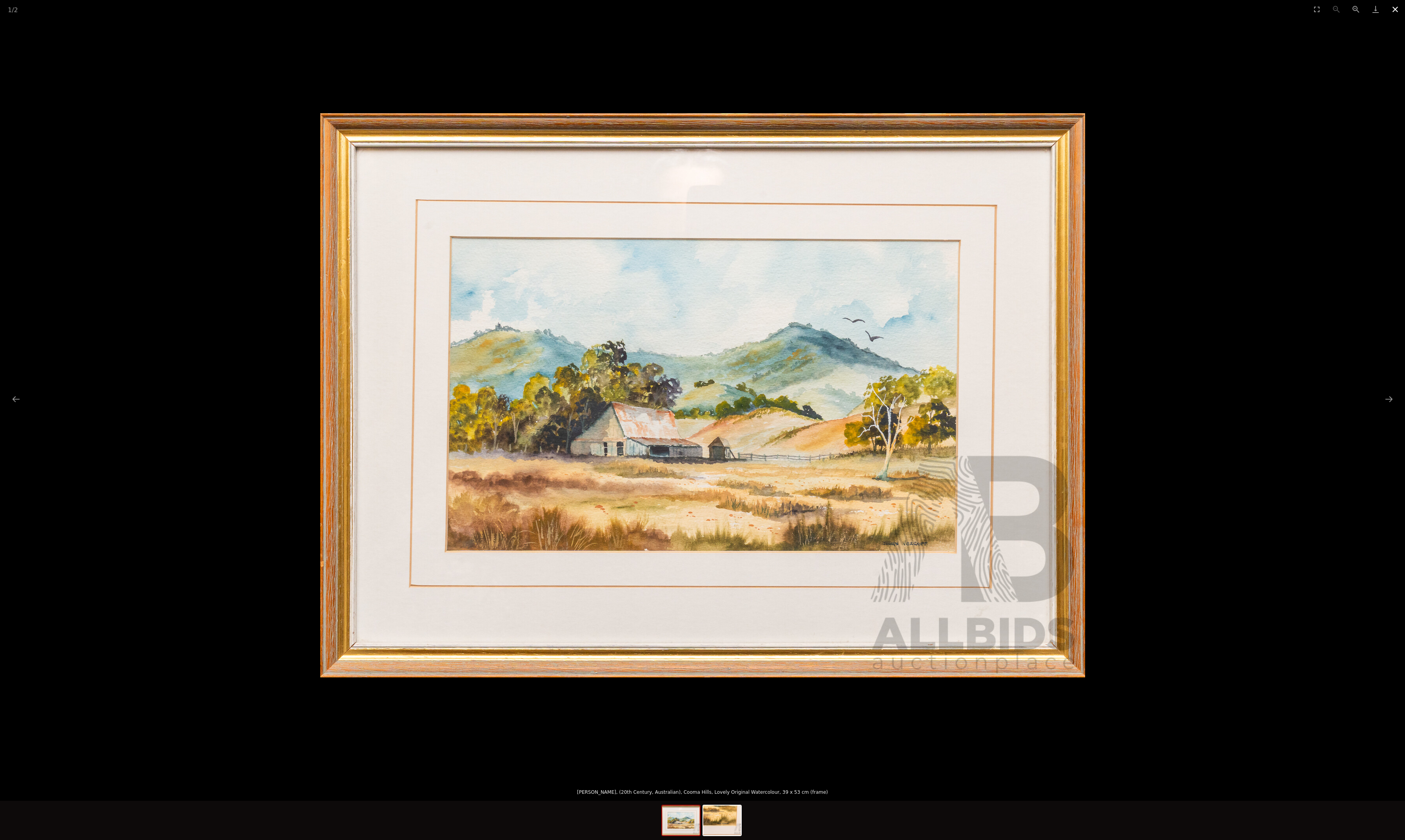
click at [1396, 9] on button "Close gallery" at bounding box center [1395, 9] width 20 height 18
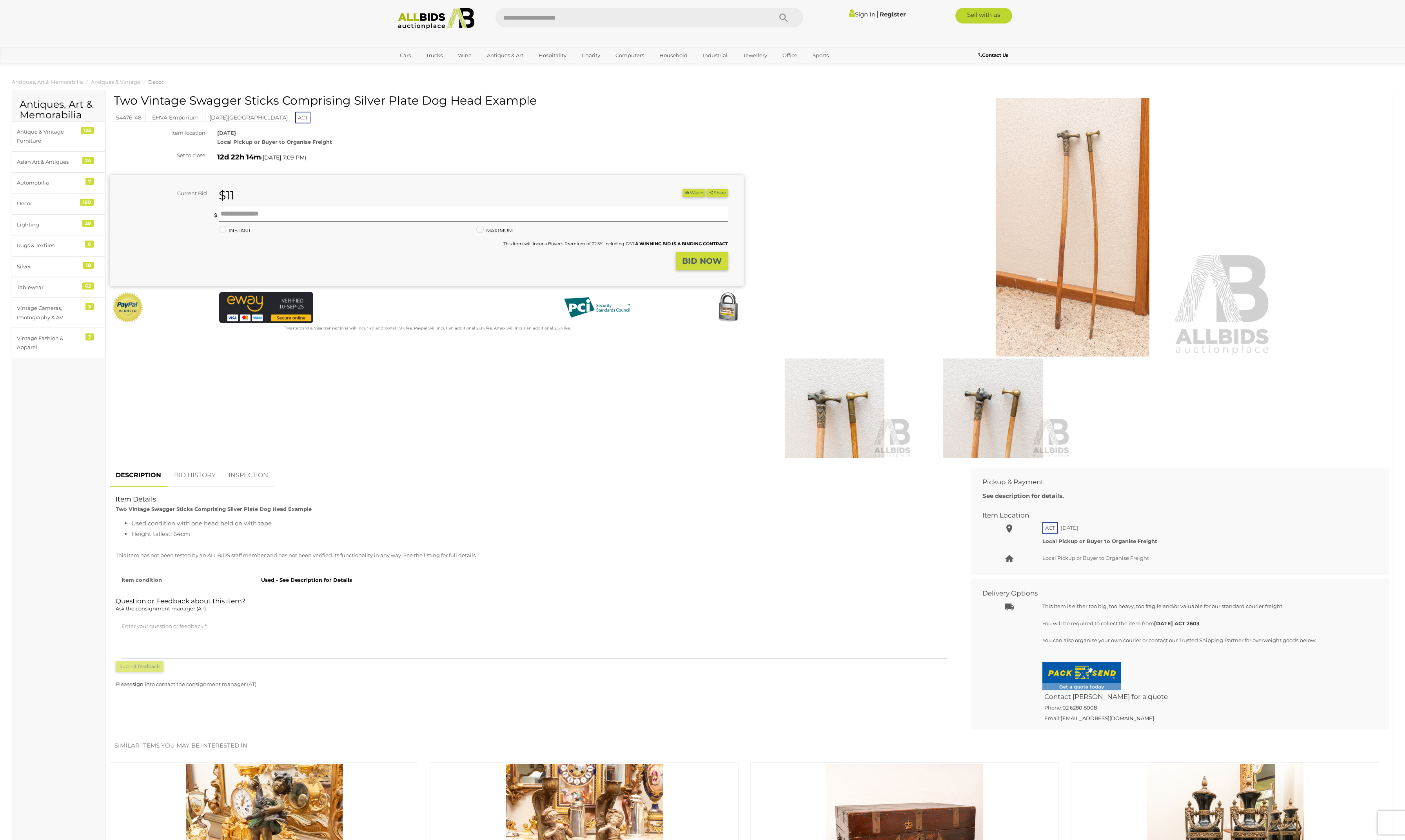
click at [1055, 294] on img at bounding box center [1072, 228] width 402 height 259
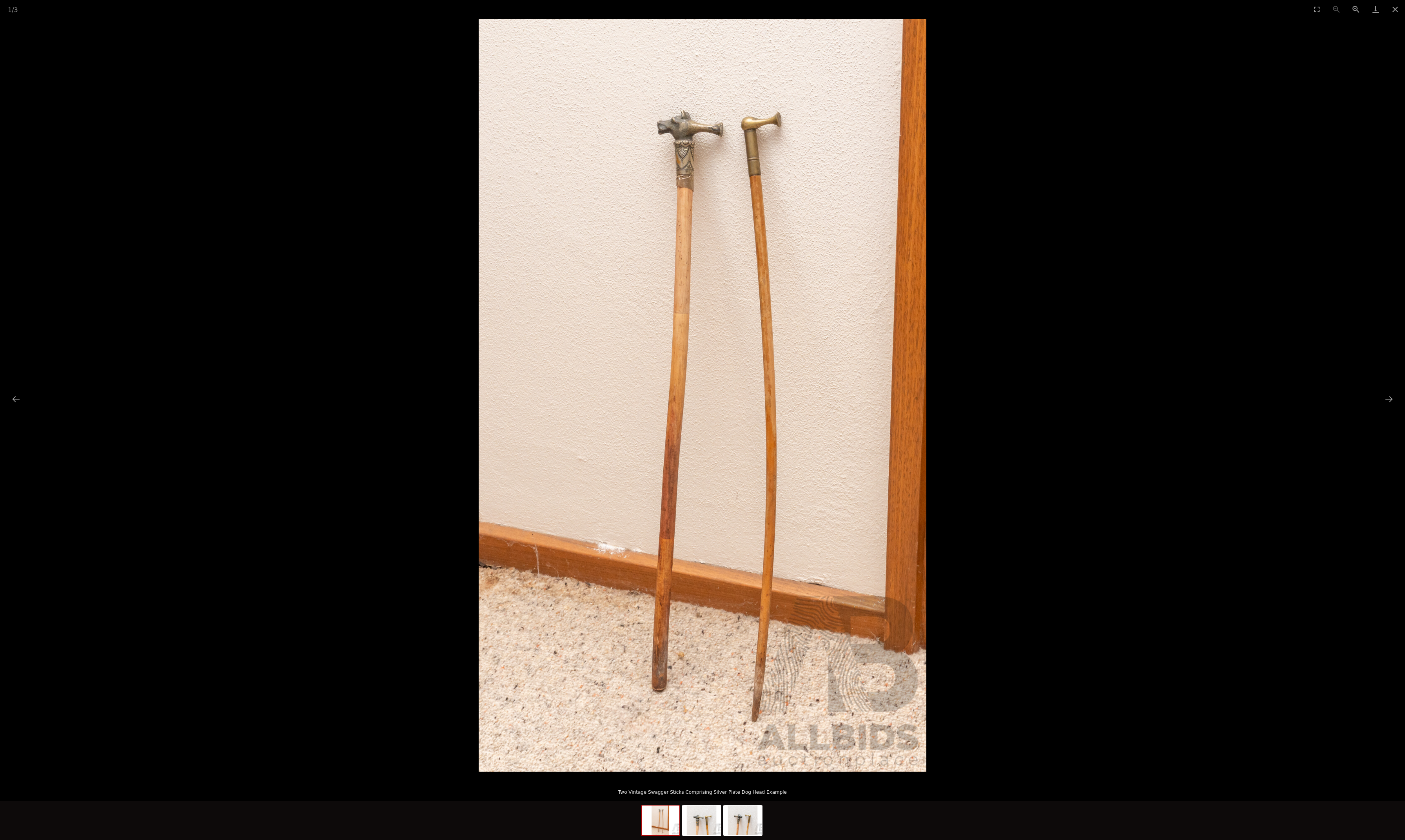
click at [707, 195] on img at bounding box center [702, 395] width 447 height 753
click at [1104, 229] on picture at bounding box center [703, 395] width 1405 height 753
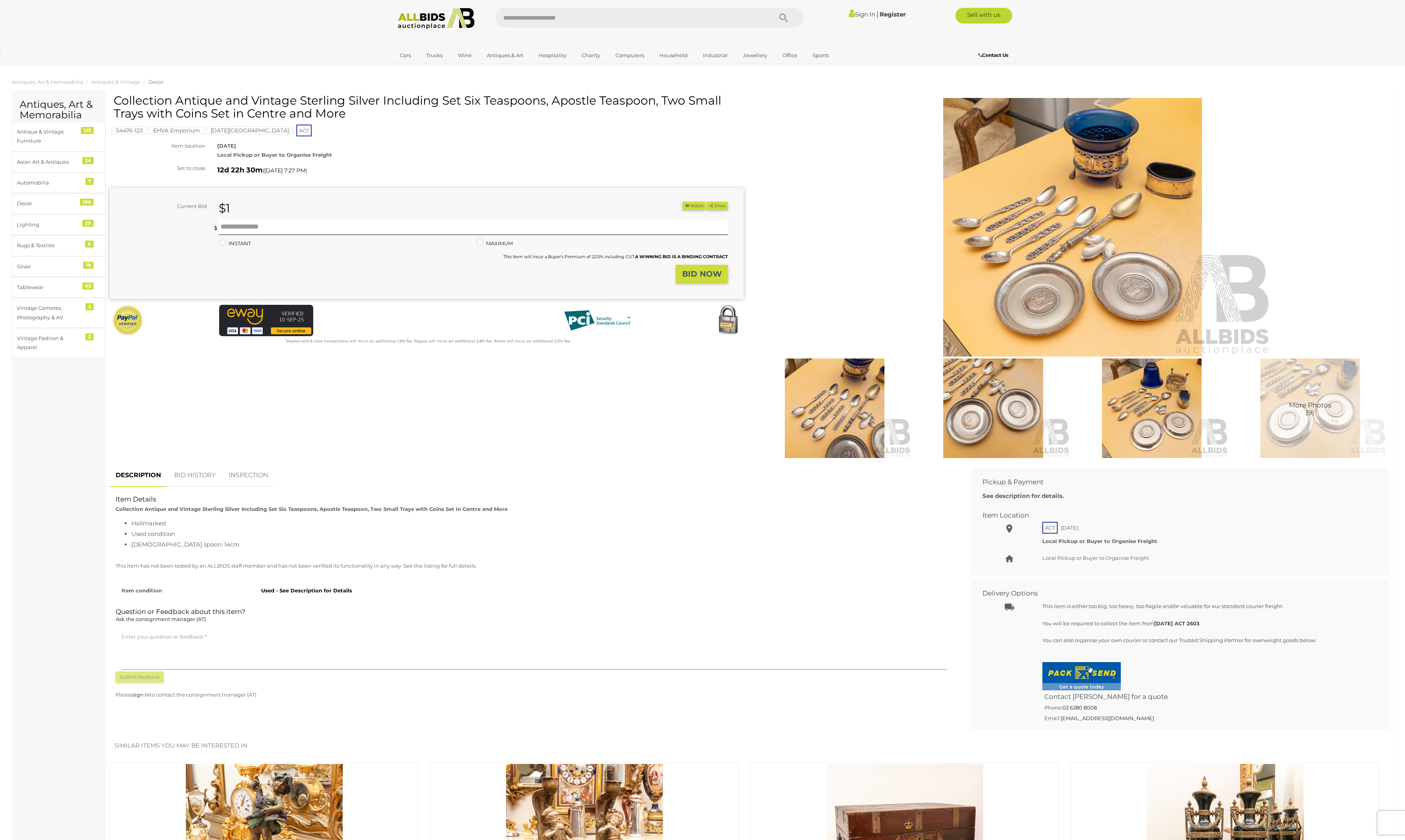
click at [1035, 267] on img at bounding box center [1072, 228] width 402 height 259
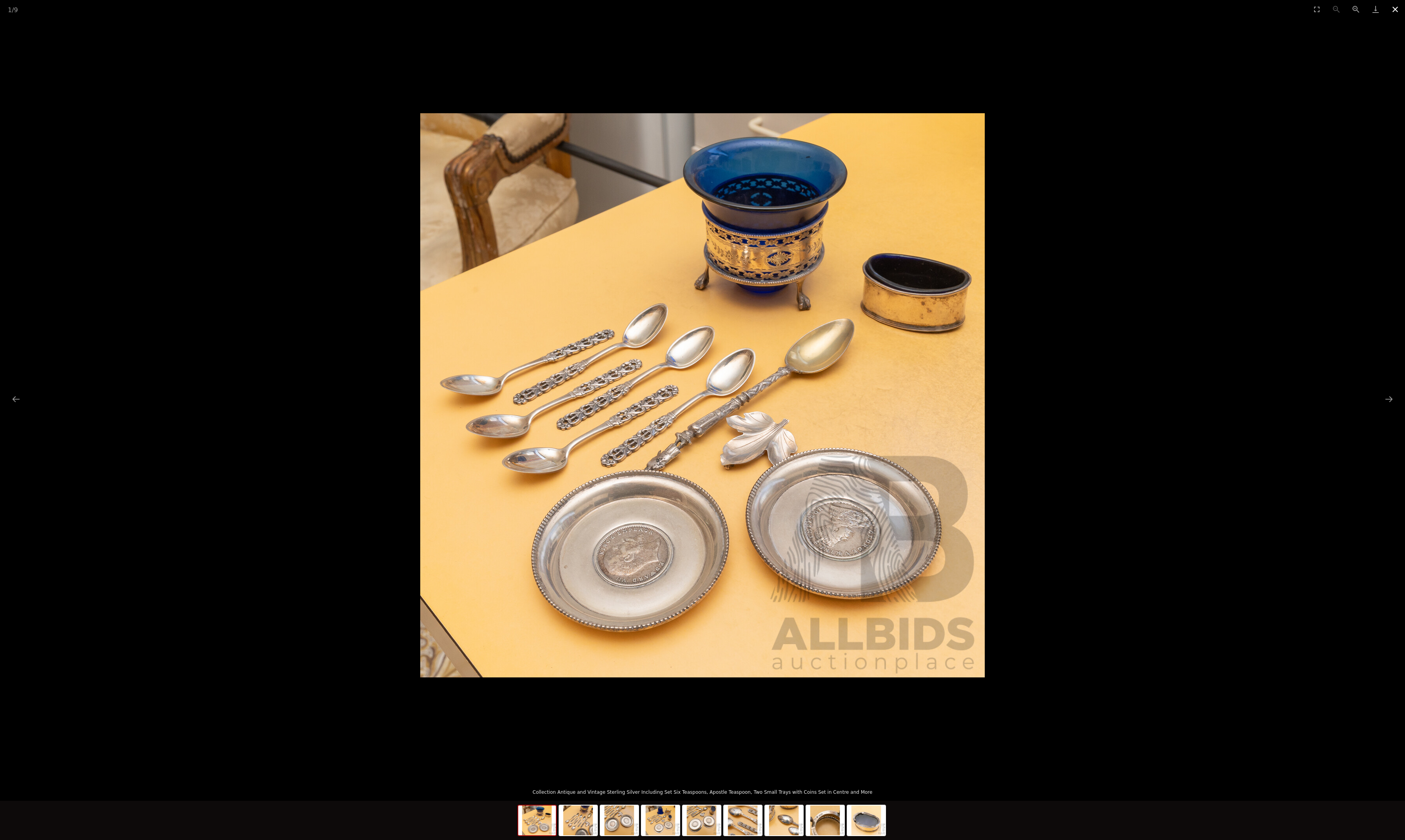
click at [1399, 3] on button "Close gallery" at bounding box center [1395, 9] width 20 height 18
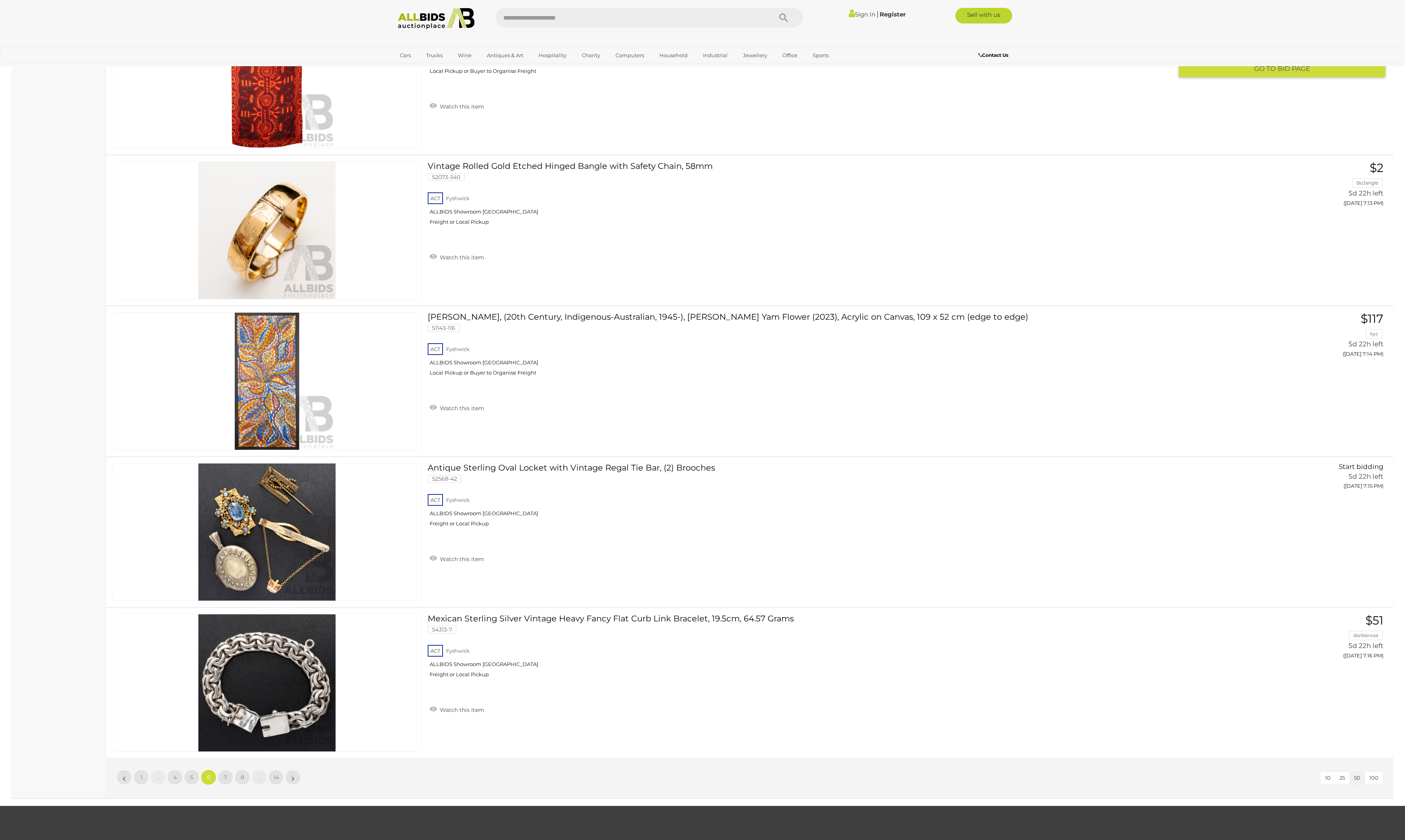
scroll to position [7117, 0]
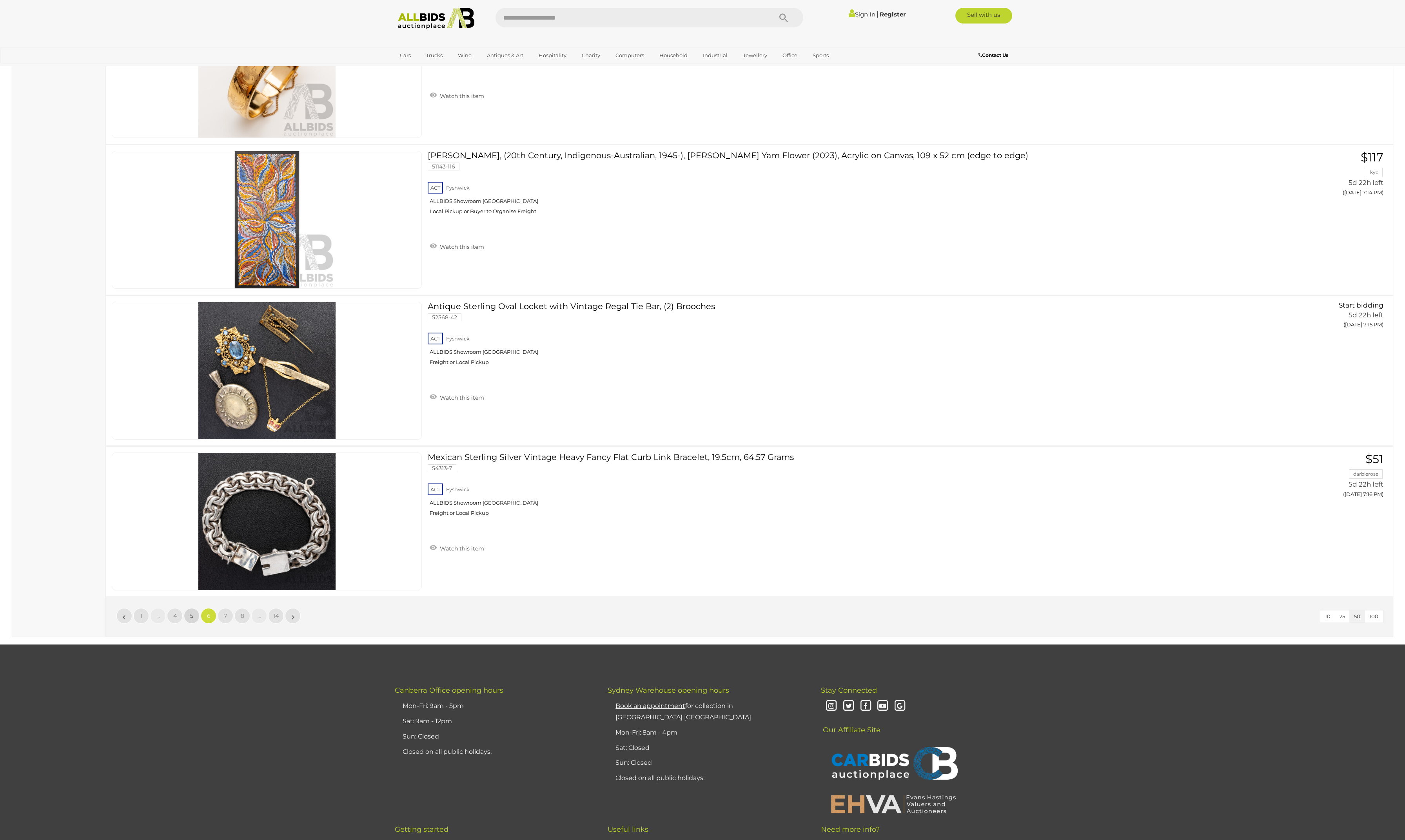
click at [193, 619] on span "5" at bounding box center [192, 616] width 3 height 7
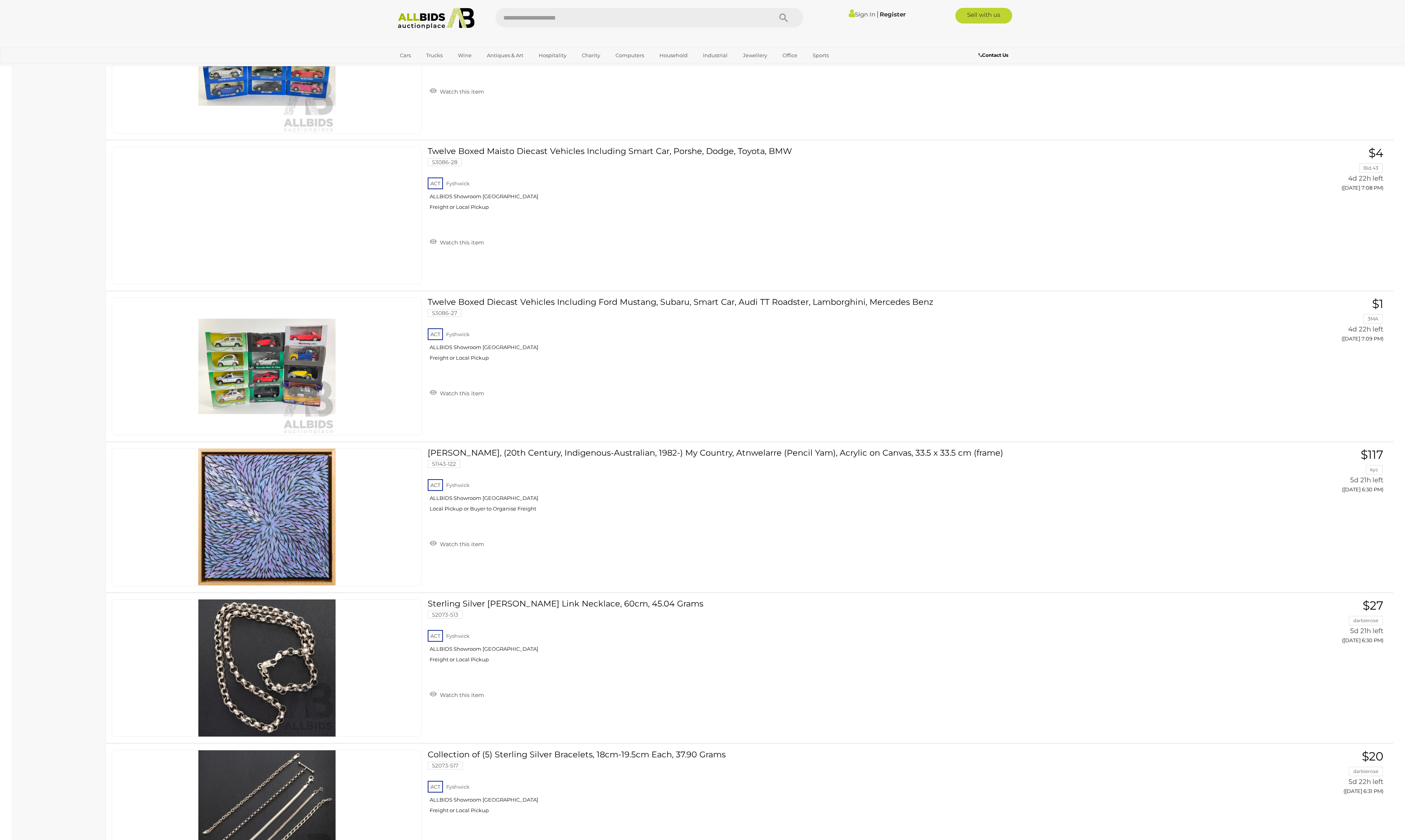
scroll to position [6083, 0]
